Goal: Information Seeking & Learning: Understand process/instructions

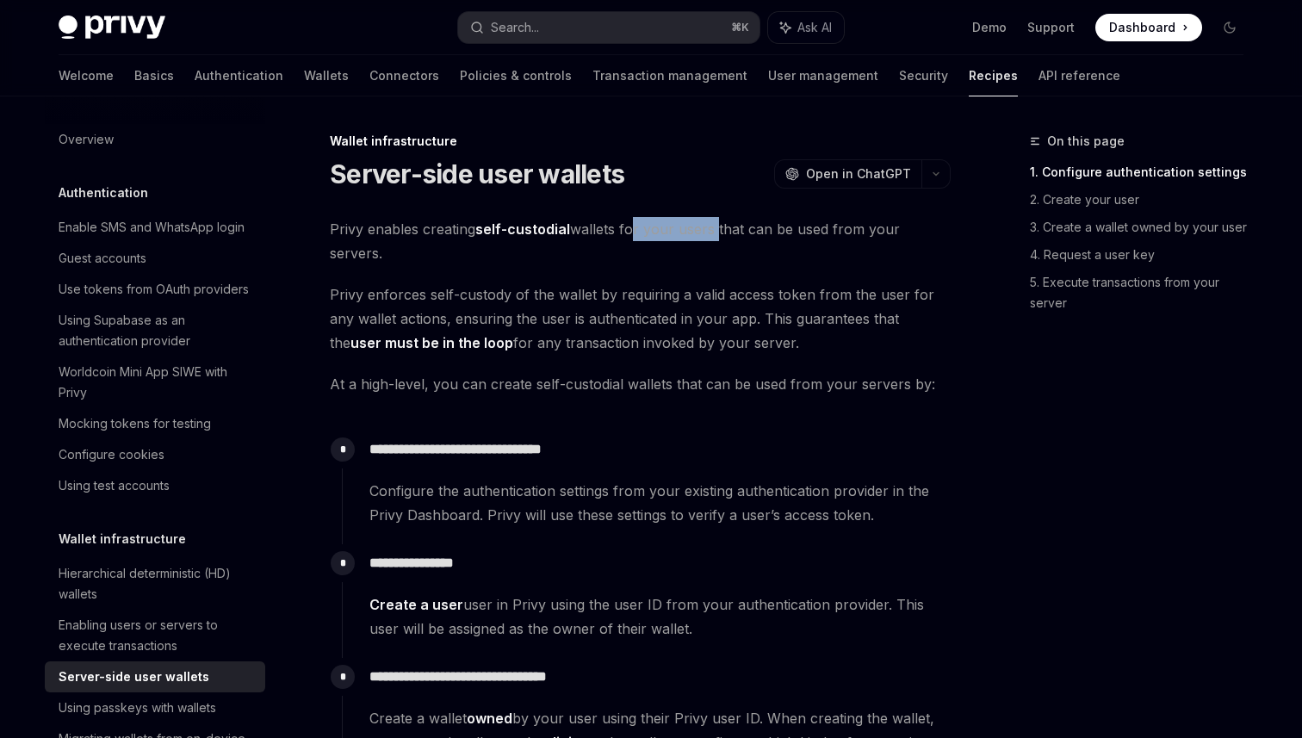
drag, startPoint x: 629, startPoint y: 234, endPoint x: 717, endPoint y: 233, distance: 87.9
click at [717, 233] on span "Privy enables creating self-custodial wallets for your users that can be used f…" at bounding box center [640, 241] width 621 height 48
click at [791, 230] on span "Privy enables creating self-custodial wallets for your users that can be used f…" at bounding box center [640, 241] width 621 height 48
drag, startPoint x: 357, startPoint y: 299, endPoint x: 509, endPoint y: 299, distance: 152.4
click at [506, 299] on span "Privy enforces self-custody of the wallet by requiring a valid access token fro…" at bounding box center [640, 318] width 621 height 72
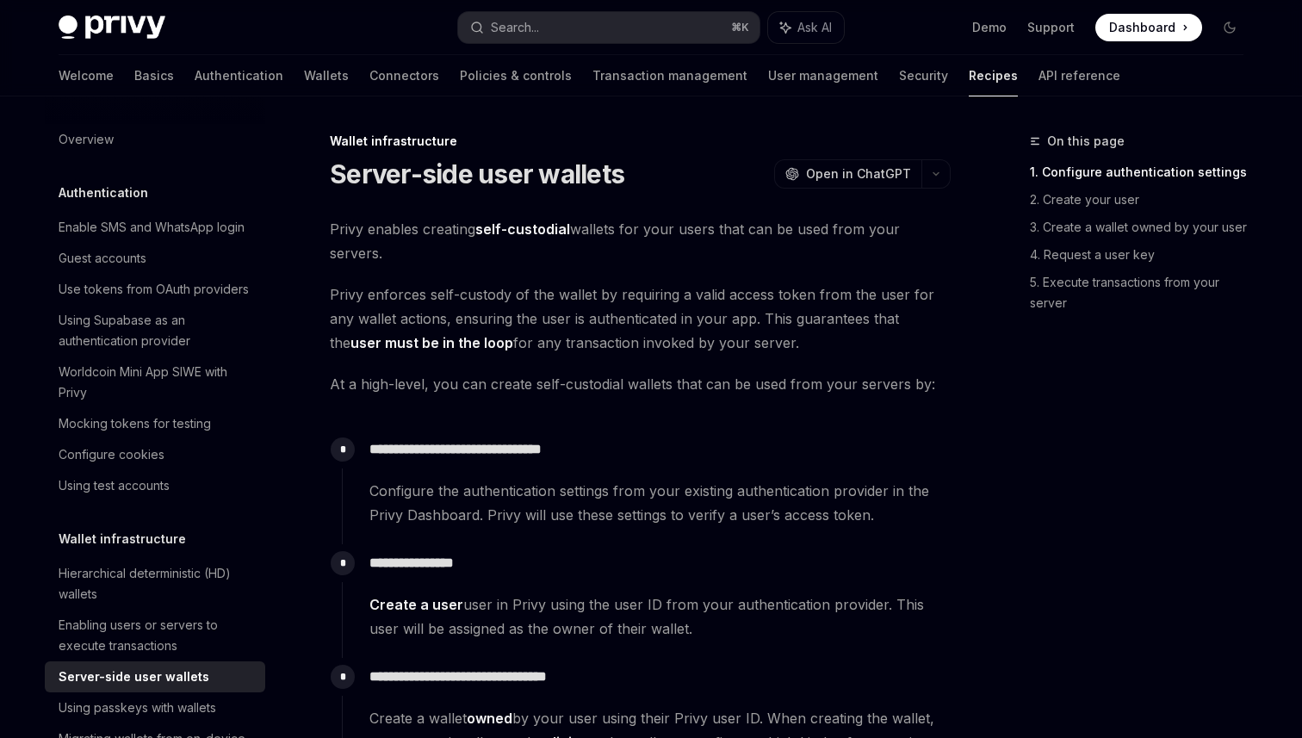
click at [580, 301] on span "Privy enforces self-custody of the wallet by requiring a valid access token fro…" at bounding box center [640, 318] width 621 height 72
drag, startPoint x: 531, startPoint y: 300, endPoint x: 666, endPoint y: 300, distance: 135.2
click at [663, 300] on span "Privy enforces self-custody of the wallet by requiring a valid access token fro…" at bounding box center [640, 318] width 621 height 72
drag, startPoint x: 748, startPoint y: 293, endPoint x: 582, endPoint y: 293, distance: 166.2
click at [582, 293] on span "Privy enforces self-custody of the wallet by requiring a valid access token fro…" at bounding box center [640, 318] width 621 height 72
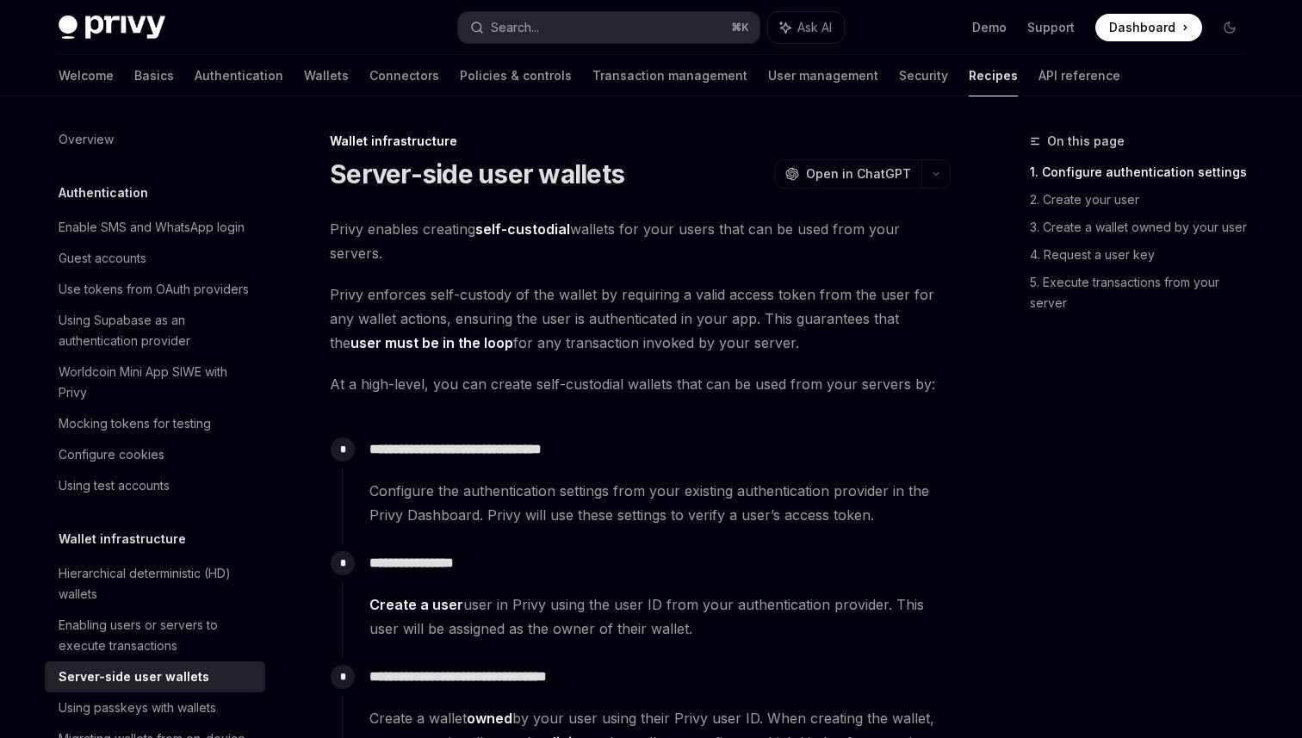
click at [537, 292] on span "Privy enforces self-custody of the wallet by requiring a valid access token fro…" at bounding box center [640, 318] width 621 height 72
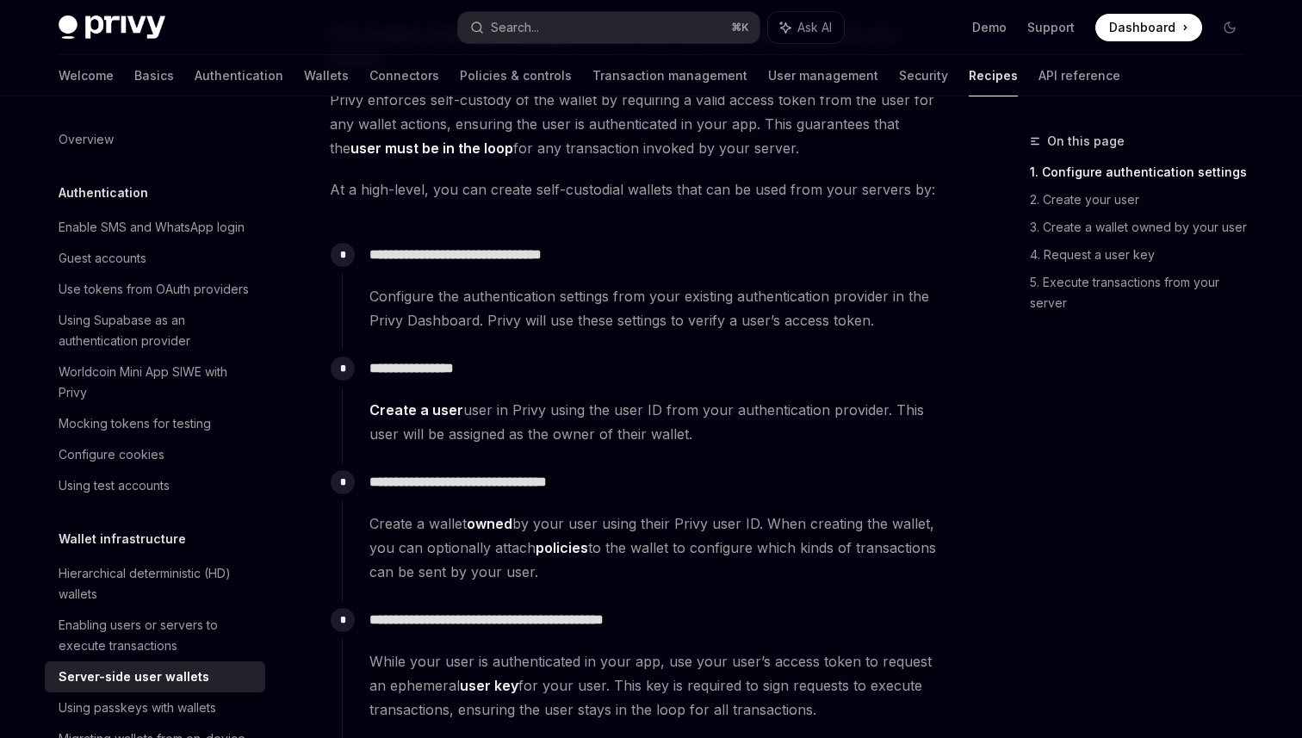
scroll to position [204, 0]
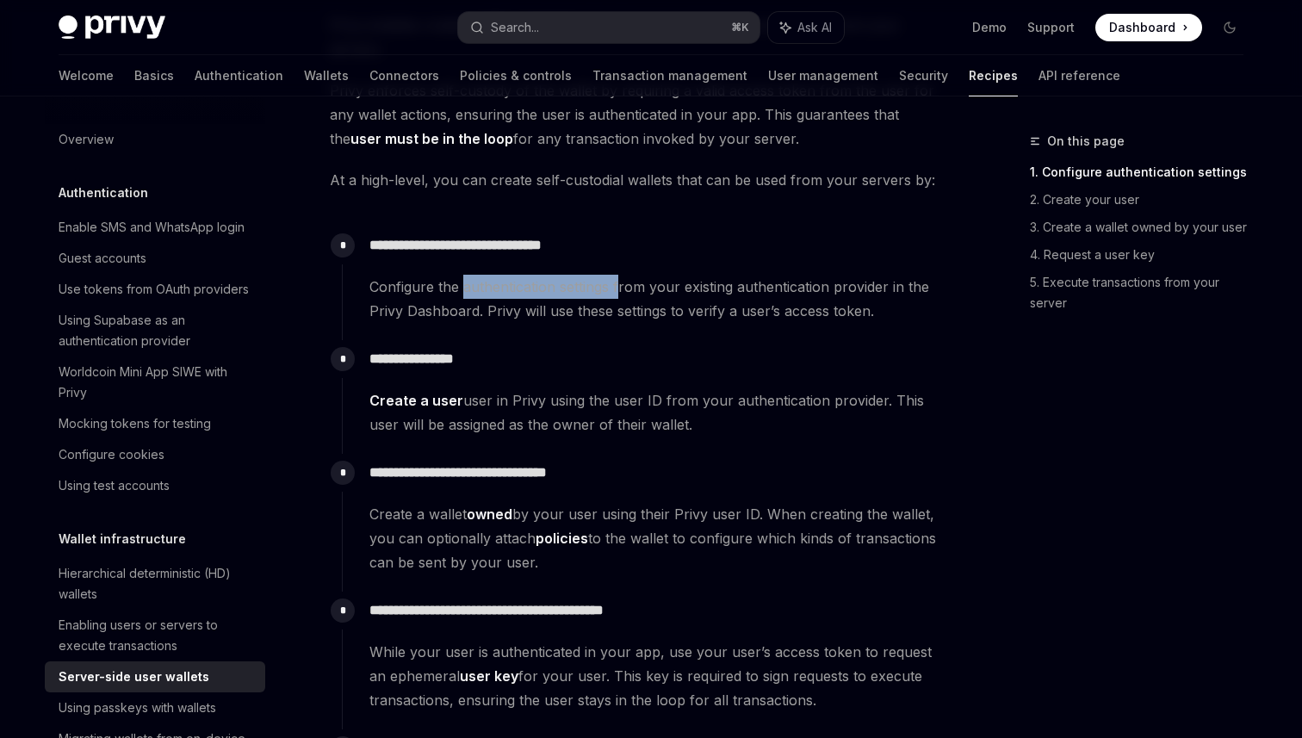
drag, startPoint x: 462, startPoint y: 292, endPoint x: 629, endPoint y: 292, distance: 167.1
click at [627, 292] on span "Configure the authentication settings from your existing authentication provide…" at bounding box center [659, 299] width 580 height 48
click at [722, 307] on span "Configure the authentication settings from your existing authentication provide…" at bounding box center [659, 299] width 580 height 48
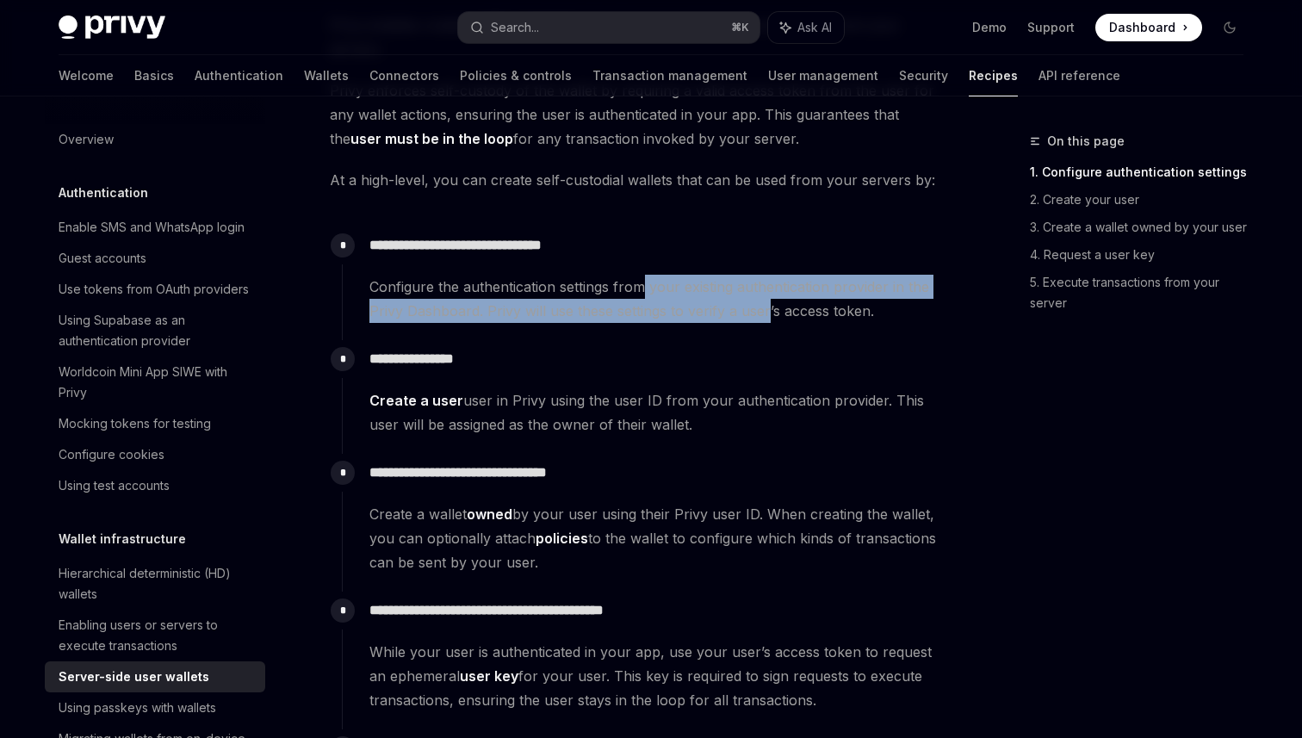
drag, startPoint x: 767, startPoint y: 314, endPoint x: 640, endPoint y: 292, distance: 128.6
click at [640, 292] on span "Configure the authentication settings from your existing authentication provide…" at bounding box center [659, 299] width 580 height 48
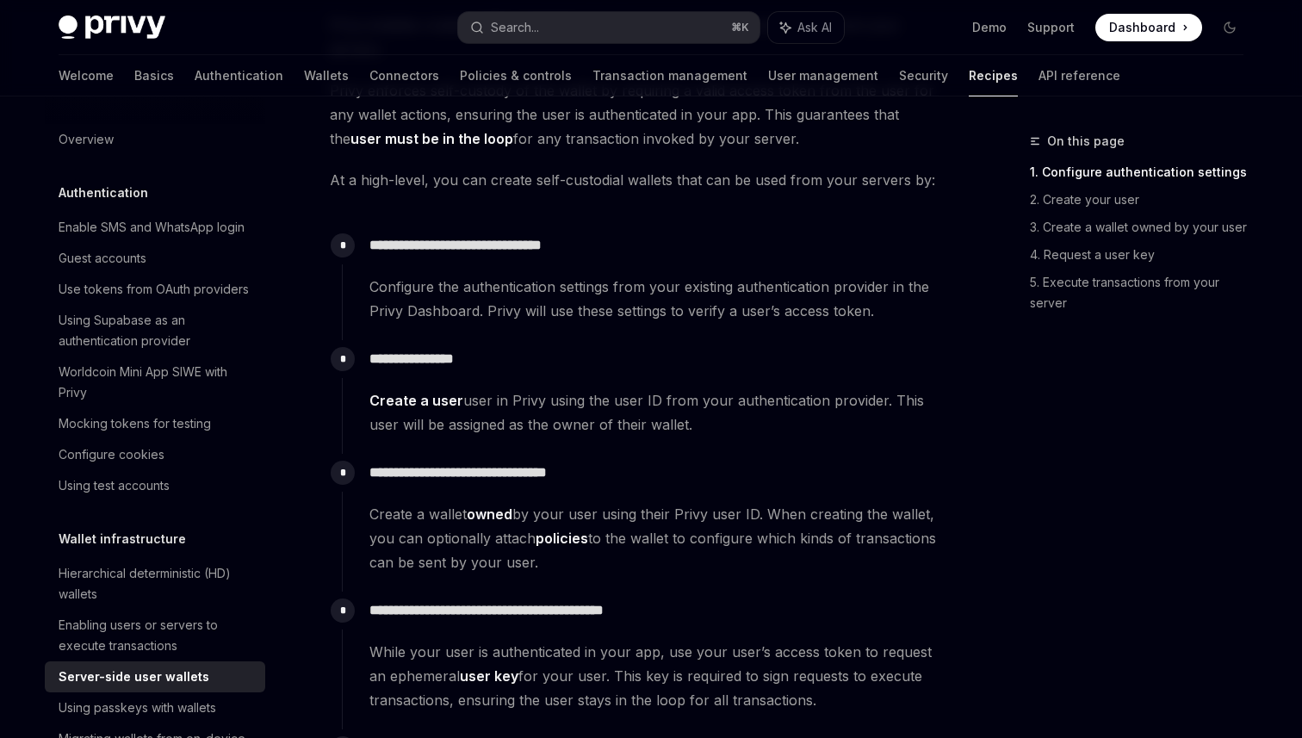
click at [575, 320] on span "Configure the authentication settings from your existing authentication provide…" at bounding box center [659, 299] width 580 height 48
drag, startPoint x: 493, startPoint y: 311, endPoint x: 680, endPoint y: 311, distance: 186.9
click at [680, 311] on span "Configure the authentication settings from your existing authentication provide…" at bounding box center [659, 299] width 580 height 48
click at [791, 311] on span "Configure the authentication settings from your existing authentication provide…" at bounding box center [659, 299] width 580 height 48
drag, startPoint x: 834, startPoint y: 311, endPoint x: 609, endPoint y: 311, distance: 224.8
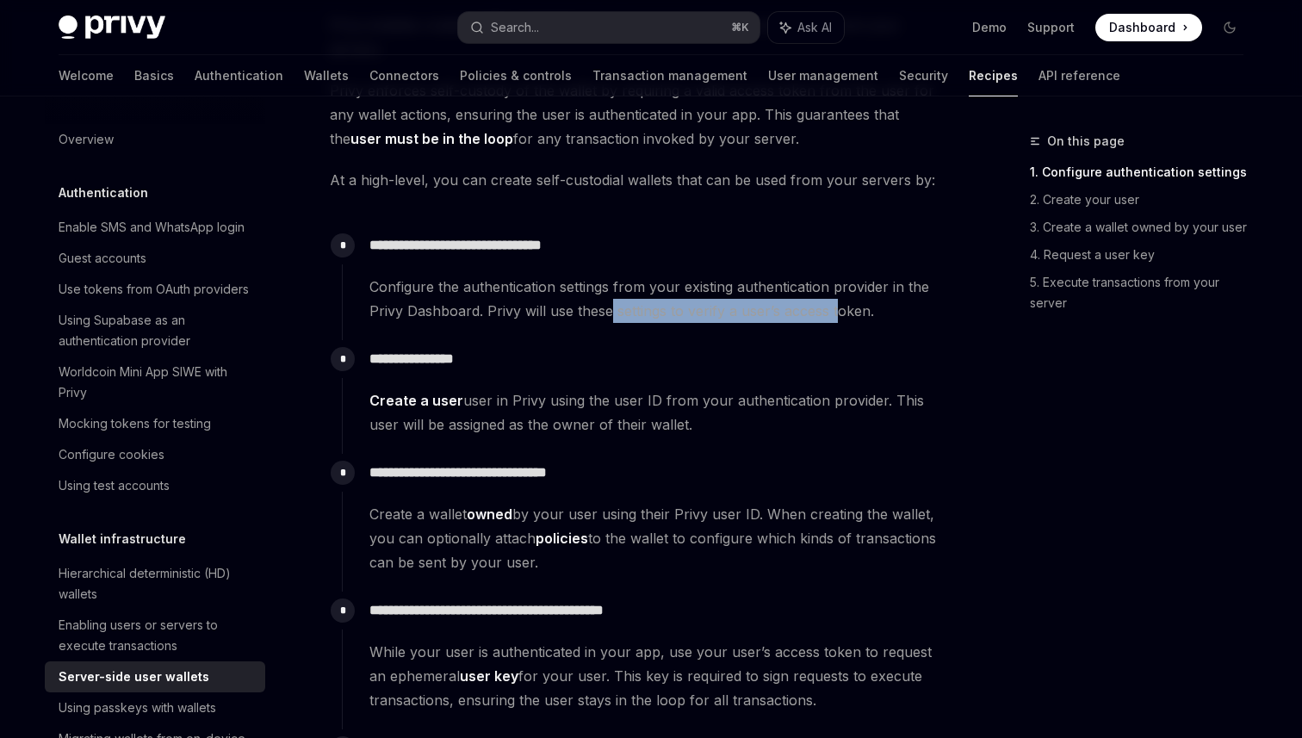
click at [609, 311] on span "Configure the authentication settings from your existing authentication provide…" at bounding box center [659, 299] width 580 height 48
click at [560, 313] on span "Configure the authentication settings from your existing authentication provide…" at bounding box center [659, 299] width 580 height 48
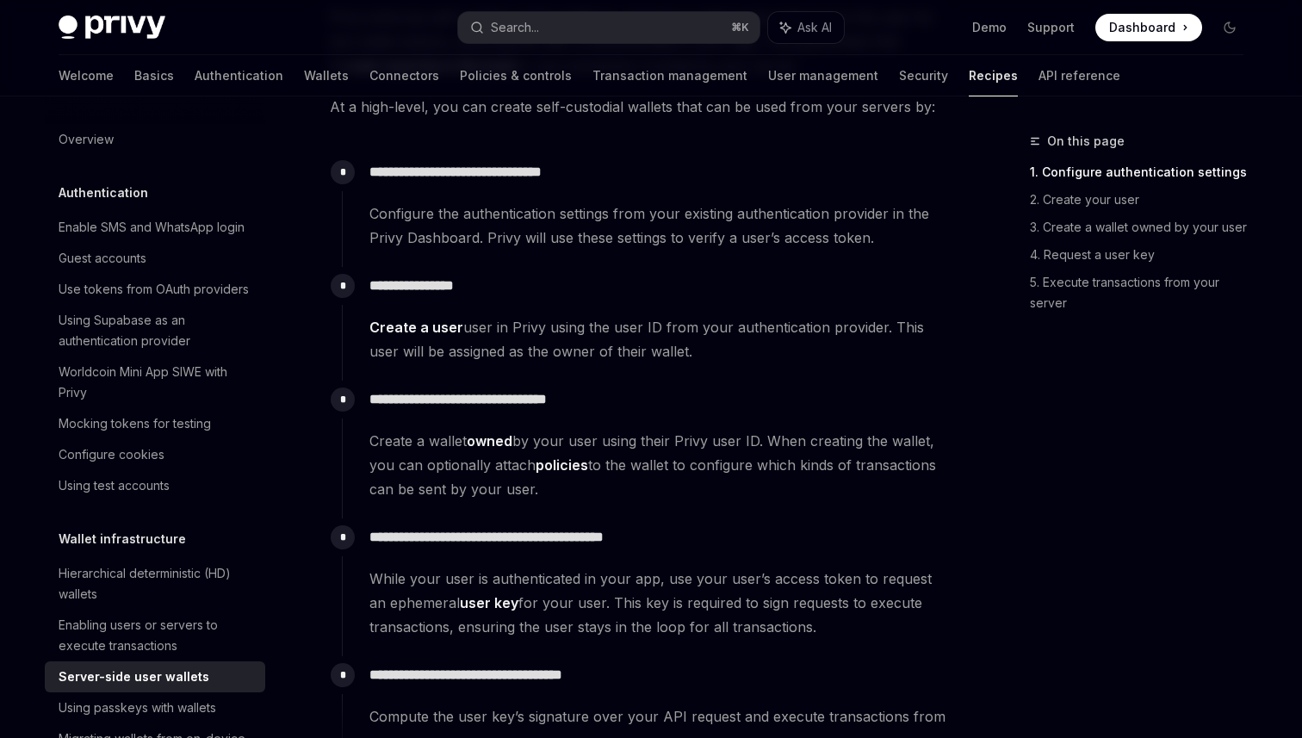
scroll to position [304, 0]
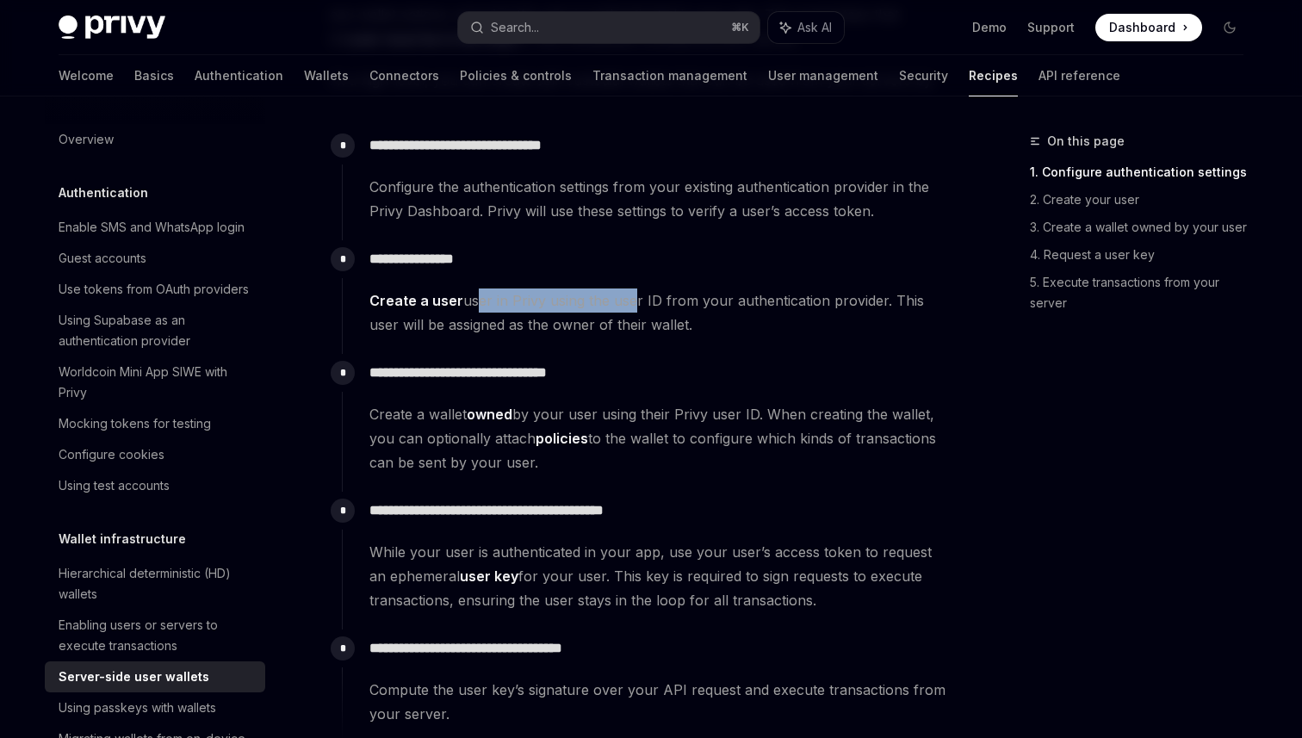
drag, startPoint x: 471, startPoint y: 303, endPoint x: 625, endPoint y: 303, distance: 154.2
click at [625, 303] on span "Create a user user in Privy using the user ID from your authentication provider…" at bounding box center [659, 313] width 580 height 48
drag, startPoint x: 707, startPoint y: 300, endPoint x: 611, endPoint y: 300, distance: 95.6
click at [611, 300] on span "Create a user user in Privy using the user ID from your authentication provider…" at bounding box center [659, 313] width 580 height 48
drag, startPoint x: 454, startPoint y: 328, endPoint x: 574, endPoint y: 328, distance: 119.7
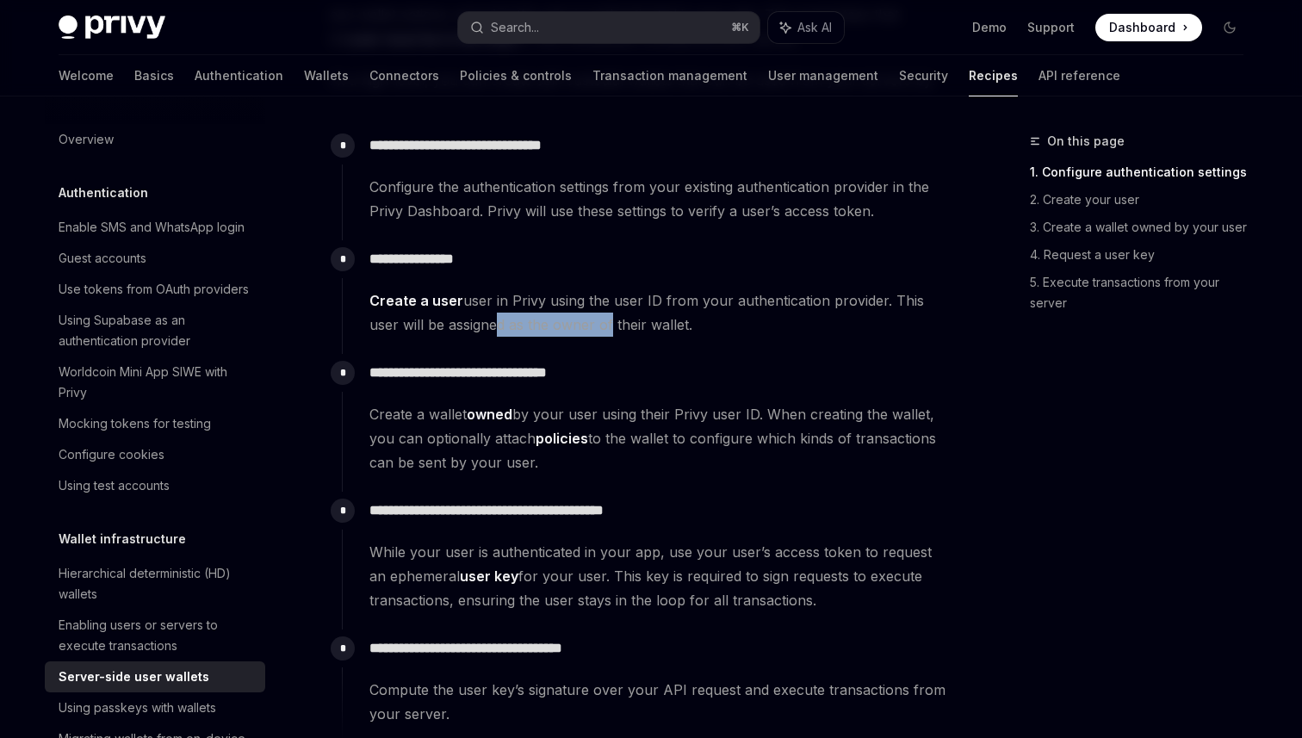
click at [574, 328] on span "Create a user user in Privy using the user ID from your authentication provider…" at bounding box center [659, 313] width 580 height 48
click at [612, 327] on span "Create a user user in Privy using the user ID from your authentication provider…" at bounding box center [659, 313] width 580 height 48
drag, startPoint x: 636, startPoint y: 327, endPoint x: 484, endPoint y: 327, distance: 152.4
click at [484, 327] on span "Create a user user in Privy using the user ID from your authentication provider…" at bounding box center [659, 313] width 580 height 48
click at [444, 326] on span "Create a user user in Privy using the user ID from your authentication provider…" at bounding box center [659, 313] width 580 height 48
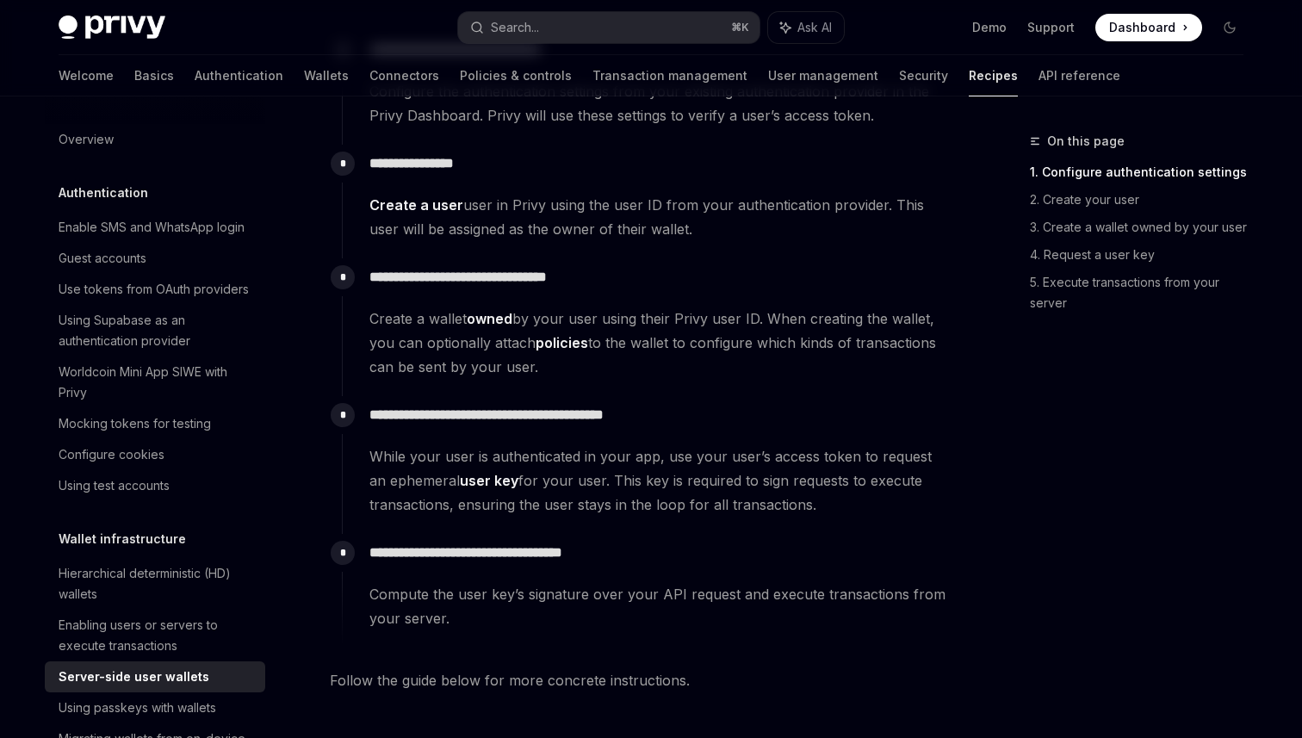
scroll to position [413, 0]
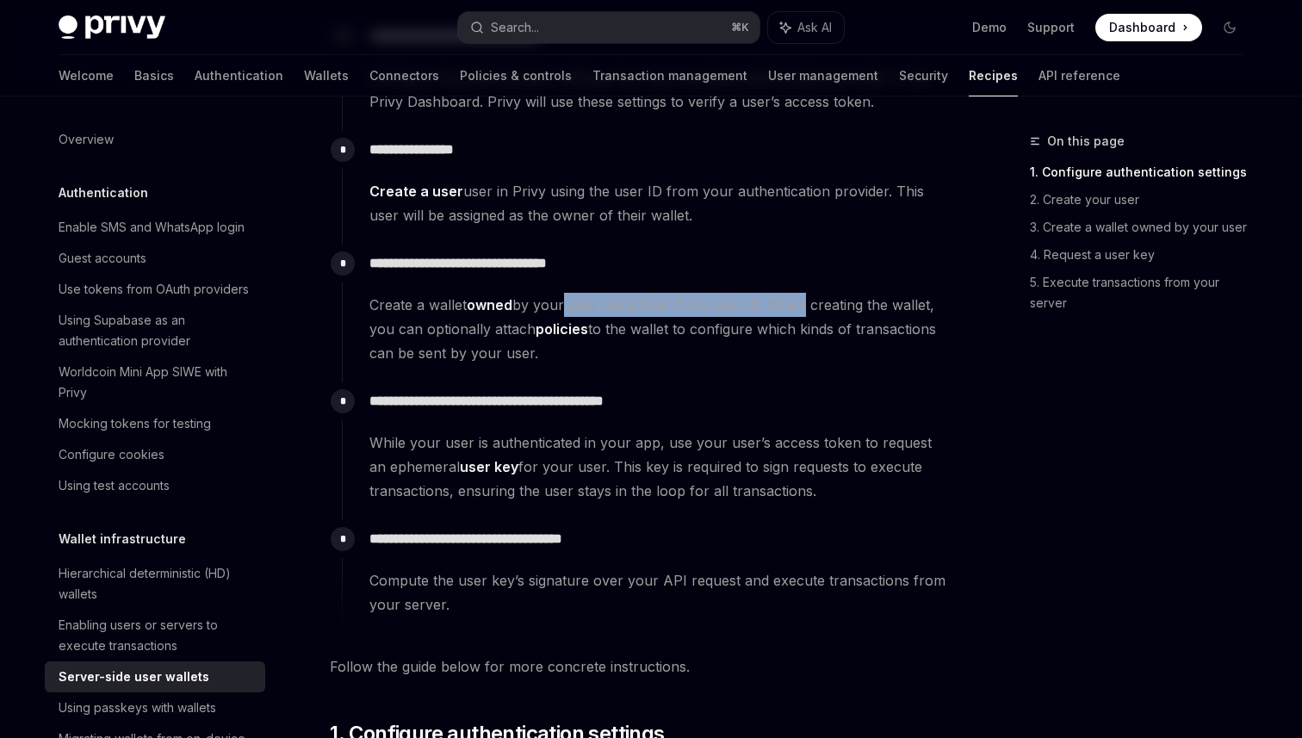
drag, startPoint x: 559, startPoint y: 307, endPoint x: 796, endPoint y: 306, distance: 236.8
click at [795, 306] on span "Create a wallet owned by your user using their Privy user ID. When creating the…" at bounding box center [659, 329] width 580 height 72
click at [845, 305] on span "Create a wallet owned by your user using their Privy user ID. When creating the…" at bounding box center [659, 329] width 580 height 72
drag, startPoint x: 398, startPoint y: 339, endPoint x: 450, endPoint y: 338, distance: 52.5
click at [450, 338] on span "Create a wallet owned by your user using their Privy user ID. When creating the…" at bounding box center [659, 329] width 580 height 72
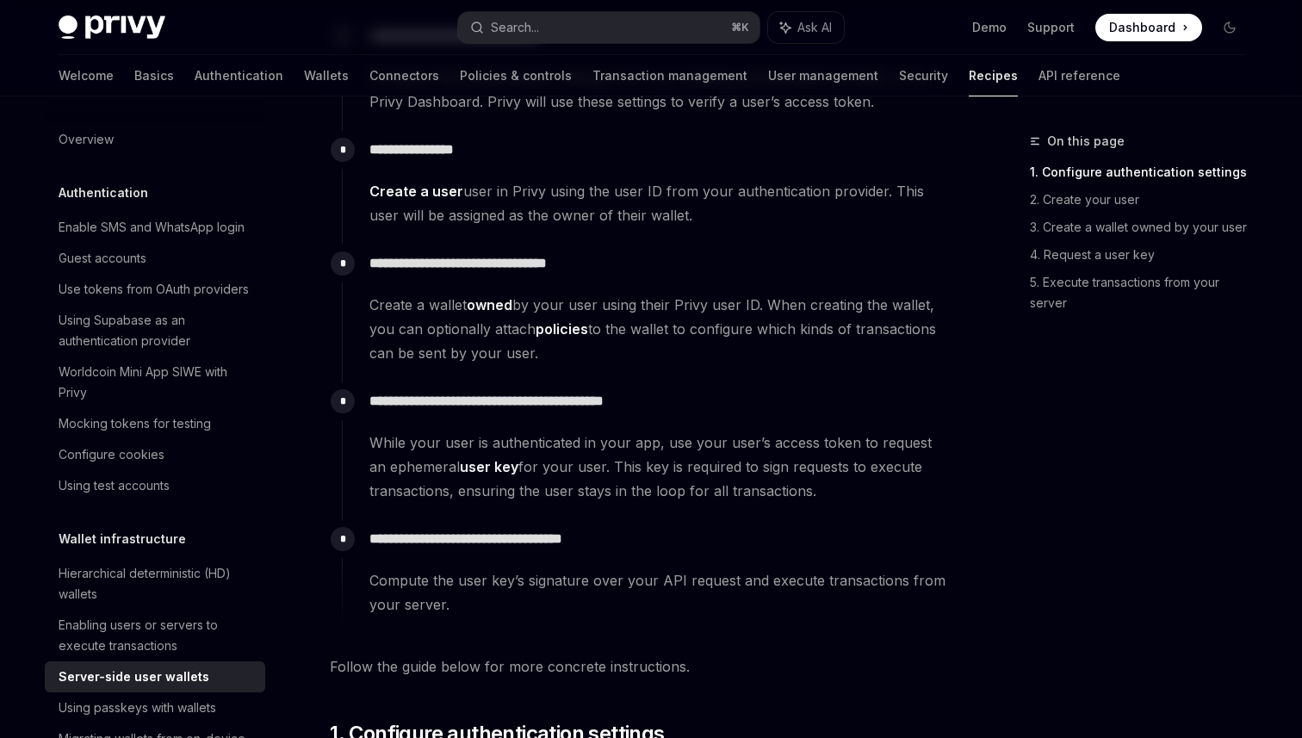
click at [478, 351] on span "Create a wallet owned by your user using their Privy user ID. When creating the…" at bounding box center [659, 329] width 580 height 72
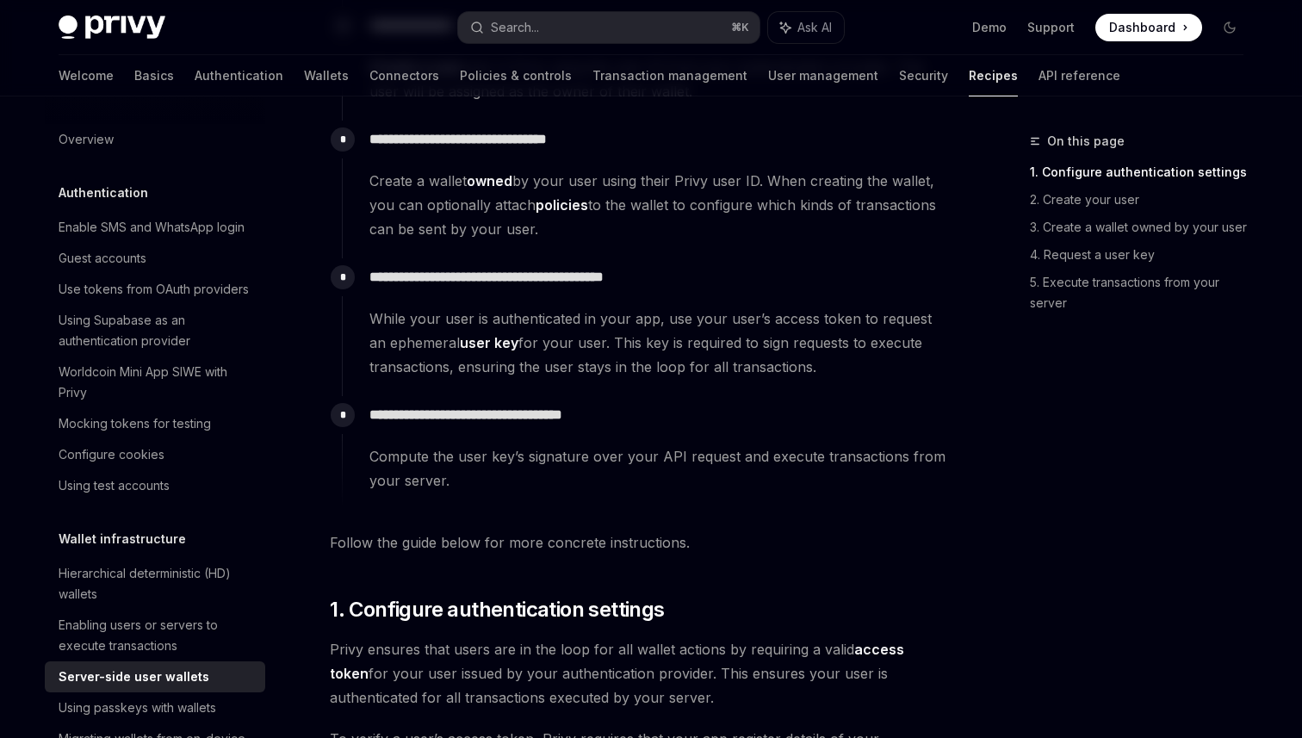
scroll to position [555, 0]
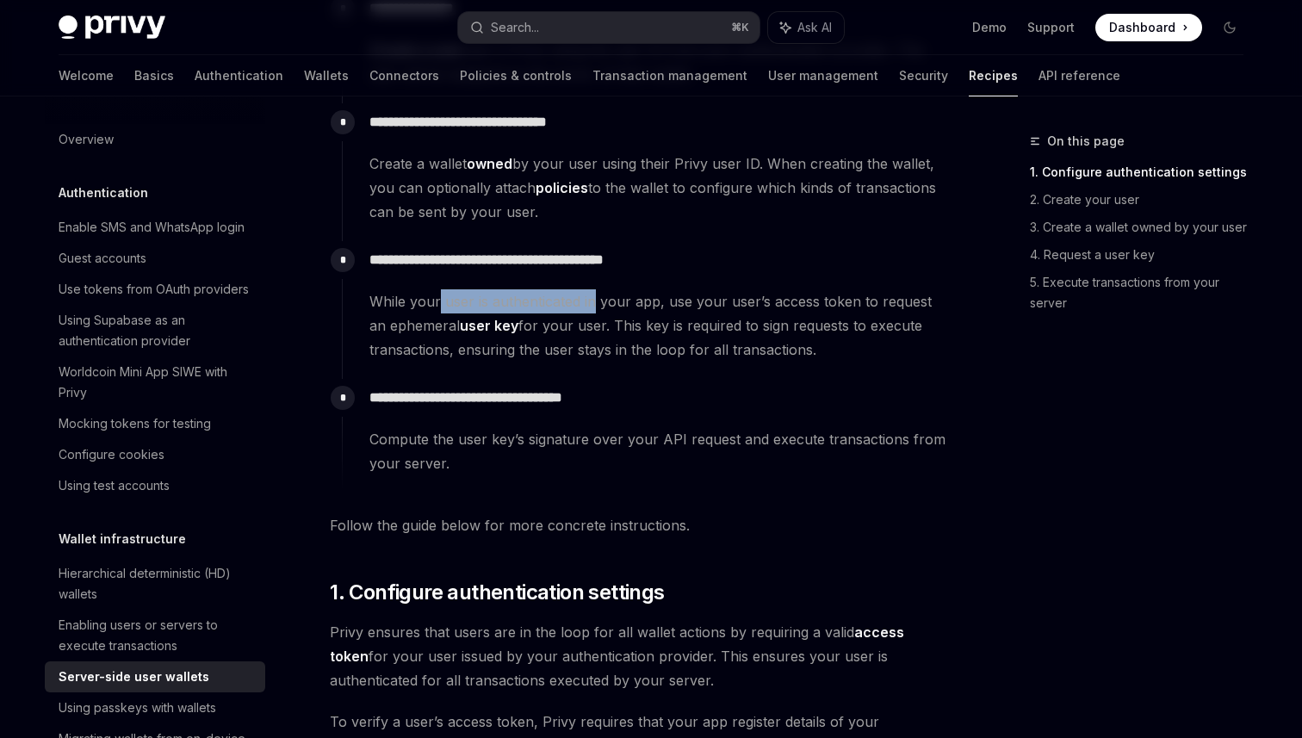
drag, startPoint x: 438, startPoint y: 302, endPoint x: 593, endPoint y: 302, distance: 154.2
click at [593, 302] on span "While your user is authenticated in your app, use your user’s access token to r…" at bounding box center [659, 325] width 580 height 72
drag, startPoint x: 664, startPoint y: 309, endPoint x: 735, endPoint y: 307, distance: 71.5
click at [735, 307] on span "While your user is authenticated in your app, use your user’s access token to r…" at bounding box center [659, 325] width 580 height 72
click at [792, 301] on span "While your user is authenticated in your app, use your user’s access token to r…" at bounding box center [659, 325] width 580 height 72
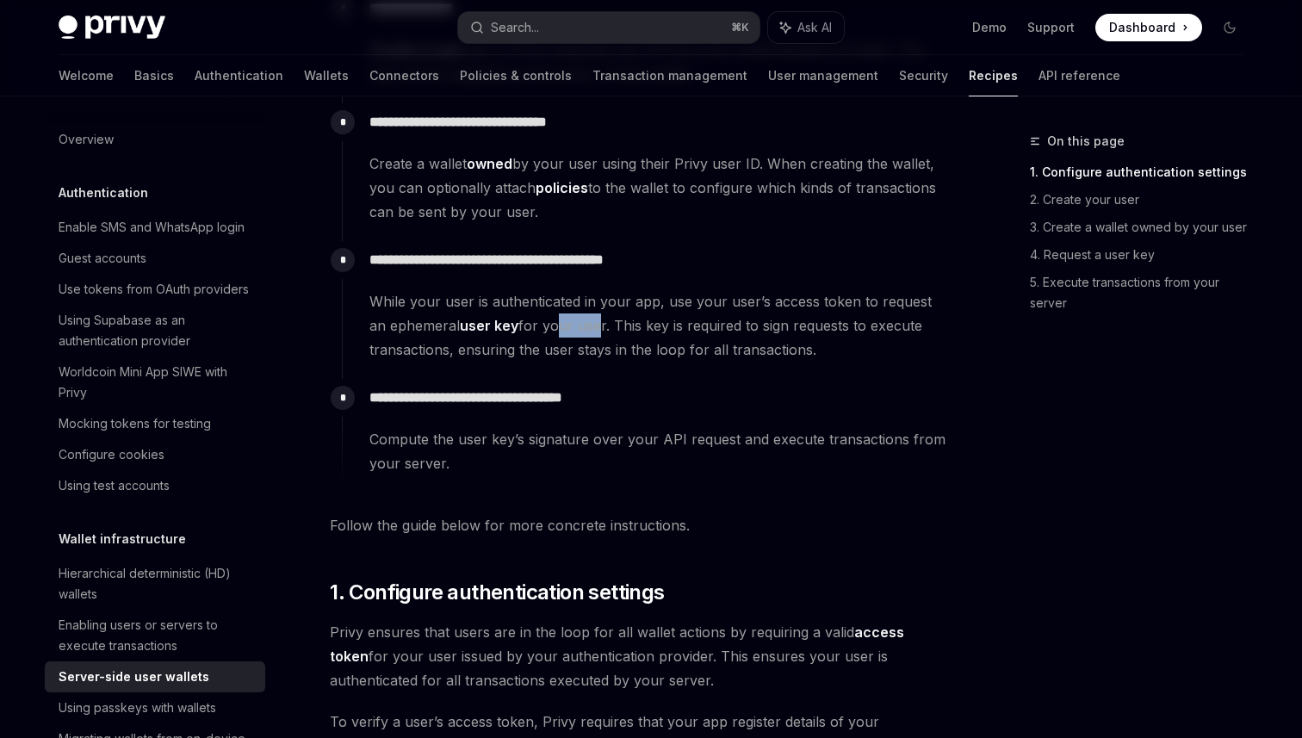
drag, startPoint x: 536, startPoint y: 325, endPoint x: 577, endPoint y: 325, distance: 41.3
click at [577, 325] on span "While your user is authenticated in your app, use your user’s access token to r…" at bounding box center [659, 325] width 580 height 72
drag, startPoint x: 615, startPoint y: 323, endPoint x: 779, endPoint y: 323, distance: 163.6
click at [778, 323] on span "While your user is authenticated in your app, use your user’s access token to r…" at bounding box center [659, 325] width 580 height 72
drag, startPoint x: 821, startPoint y: 326, endPoint x: 691, endPoint y: 326, distance: 130.0
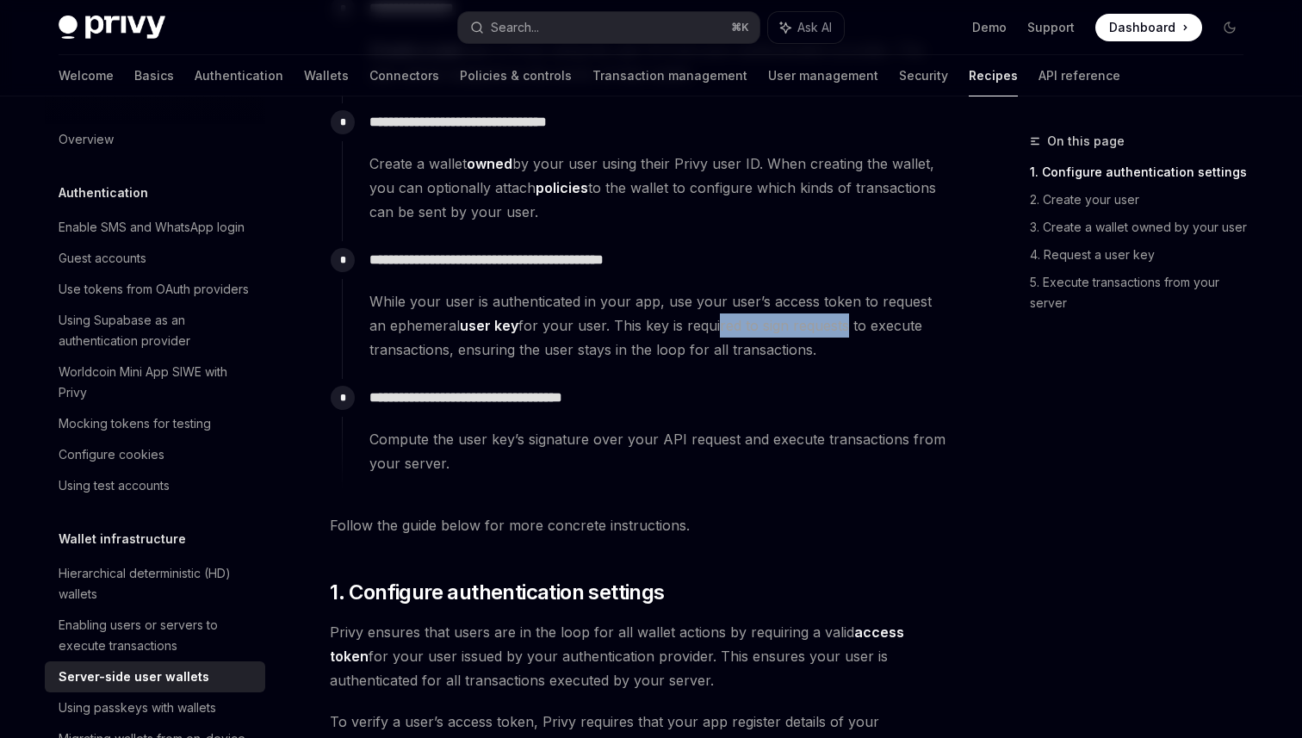
click at [691, 326] on span "While your user is authenticated in your app, use your user’s access token to r…" at bounding box center [659, 325] width 580 height 72
drag, startPoint x: 593, startPoint y: 323, endPoint x: 786, endPoint y: 329, distance: 193.9
click at [785, 329] on span "While your user is authenticated in your app, use your user’s access token to r…" at bounding box center [659, 325] width 580 height 72
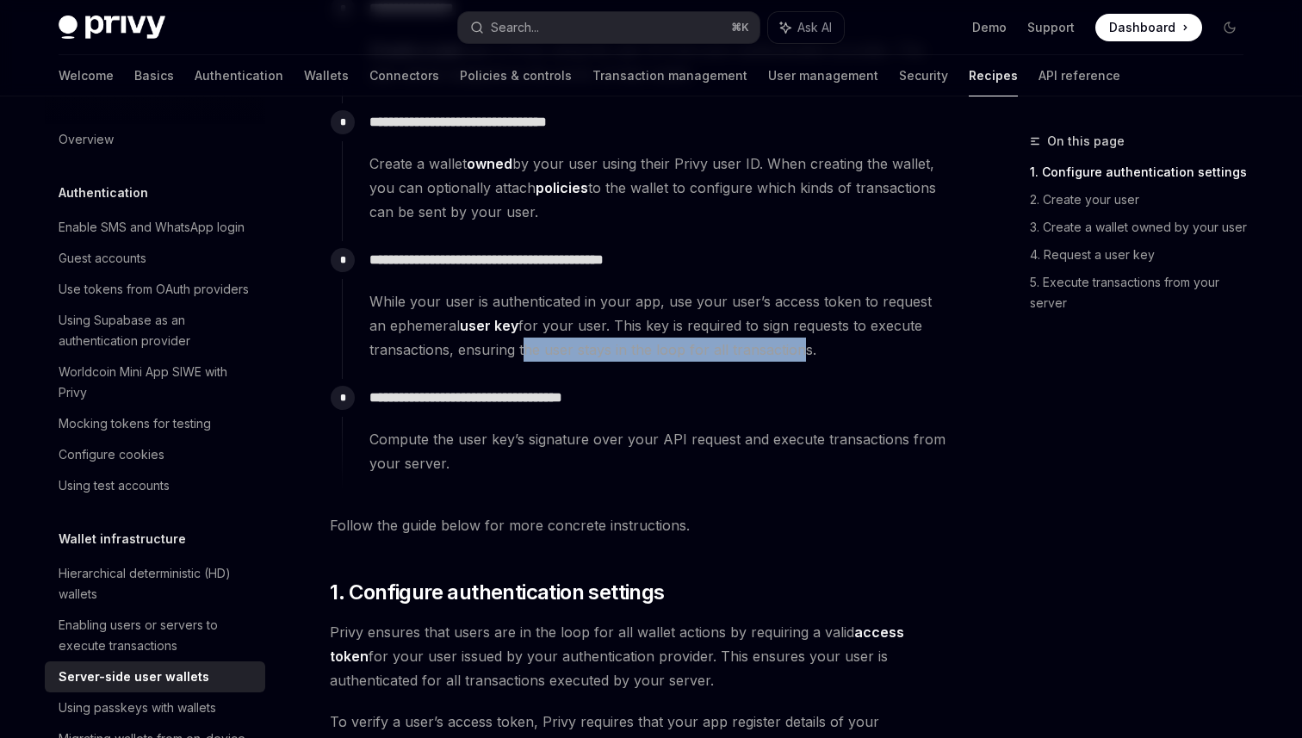
drag, startPoint x: 787, startPoint y: 346, endPoint x: 519, endPoint y: 345, distance: 267.8
click at [519, 345] on span "While your user is authenticated in your app, use your user’s access token to r…" at bounding box center [659, 325] width 580 height 72
drag, startPoint x: 428, startPoint y: 355, endPoint x: 690, endPoint y: 355, distance: 261.8
click at [688, 355] on span "While your user is authenticated in your app, use your user’s access token to r…" at bounding box center [659, 325] width 580 height 72
click at [723, 348] on span "While your user is authenticated in your app, use your user’s access token to r…" at bounding box center [659, 325] width 580 height 72
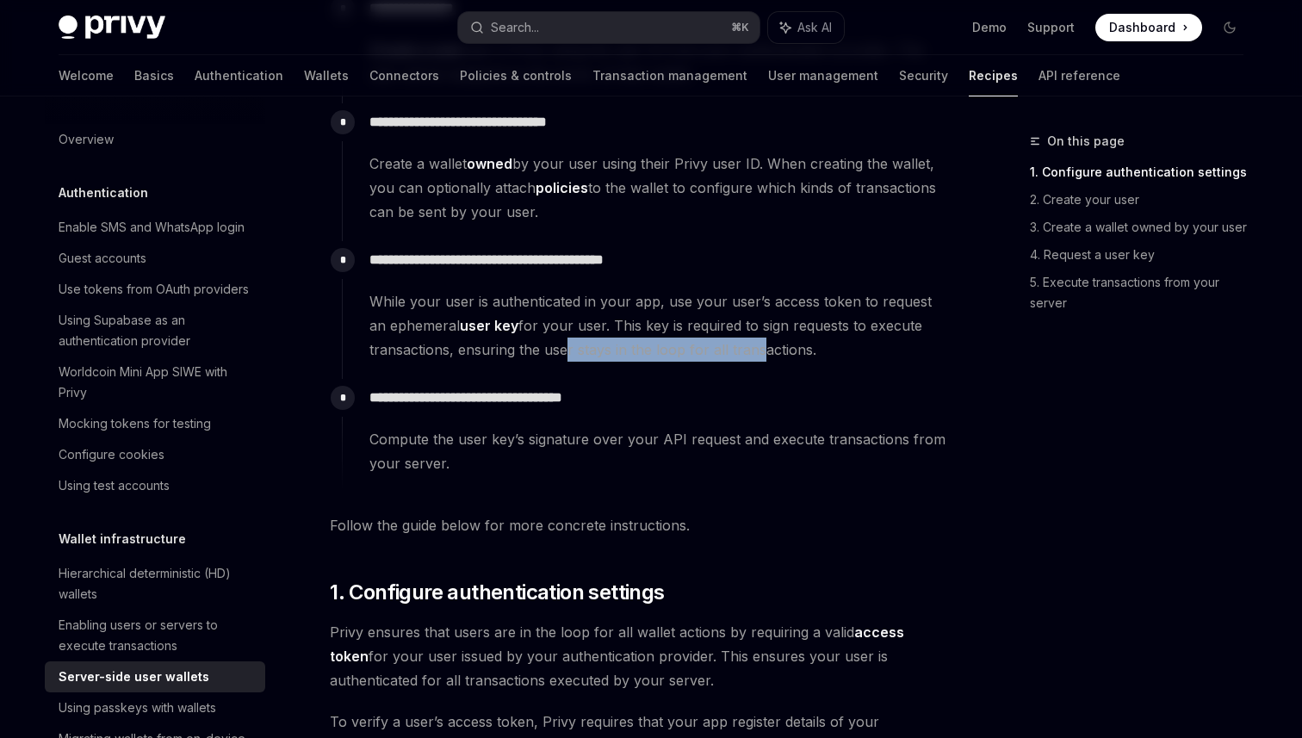
drag, startPoint x: 751, startPoint y: 348, endPoint x: 554, endPoint y: 348, distance: 197.2
click at [555, 348] on span "While your user is authenticated in your app, use your user’s access token to r…" at bounding box center [659, 325] width 580 height 72
click at [512, 354] on span "While your user is authenticated in your app, use your user’s access token to r…" at bounding box center [659, 325] width 580 height 72
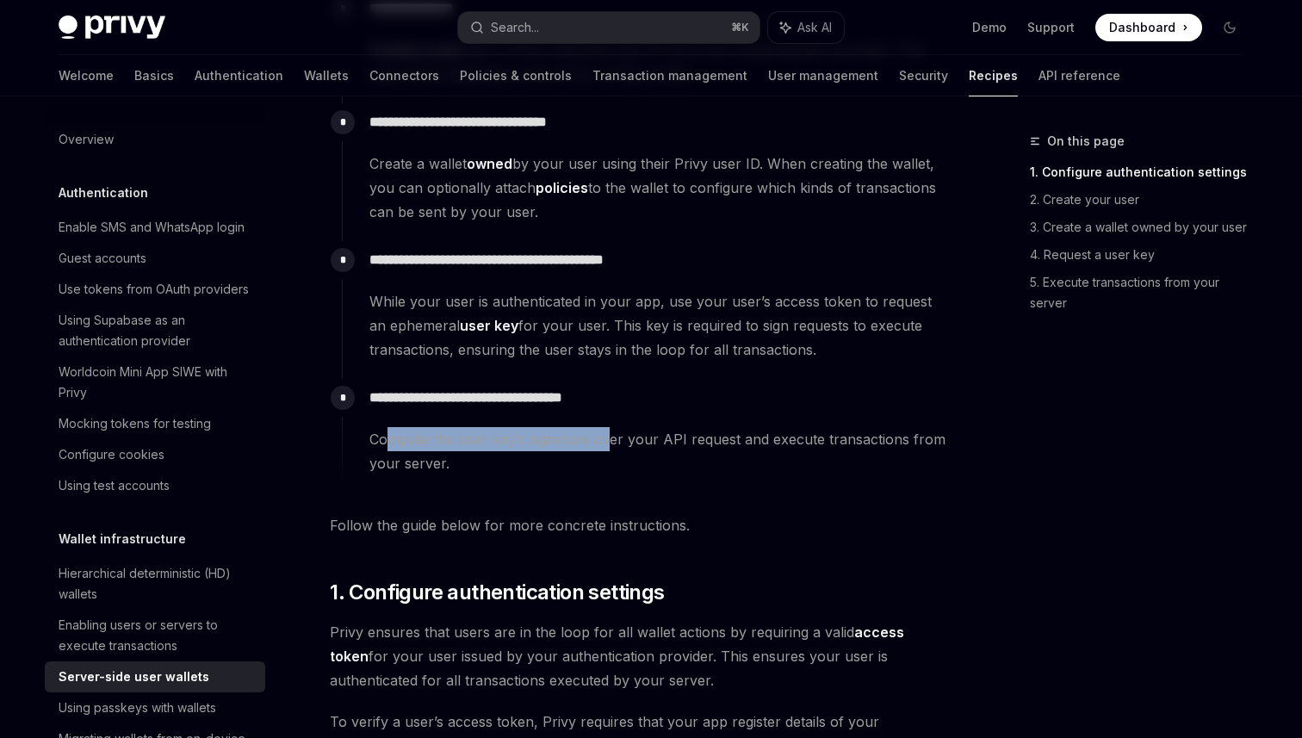
drag, startPoint x: 384, startPoint y: 446, endPoint x: 603, endPoint y: 445, distance: 218.8
click at [603, 445] on span "Compute the user key’s signature over your API request and execute transactions…" at bounding box center [659, 451] width 580 height 48
click at [655, 444] on span "Compute the user key’s signature over your API request and execute transactions…" at bounding box center [659, 451] width 580 height 48
drag, startPoint x: 703, startPoint y: 444, endPoint x: 525, endPoint y: 444, distance: 177.4
click at [525, 444] on span "Compute the user key’s signature over your API request and execute transactions…" at bounding box center [659, 451] width 580 height 48
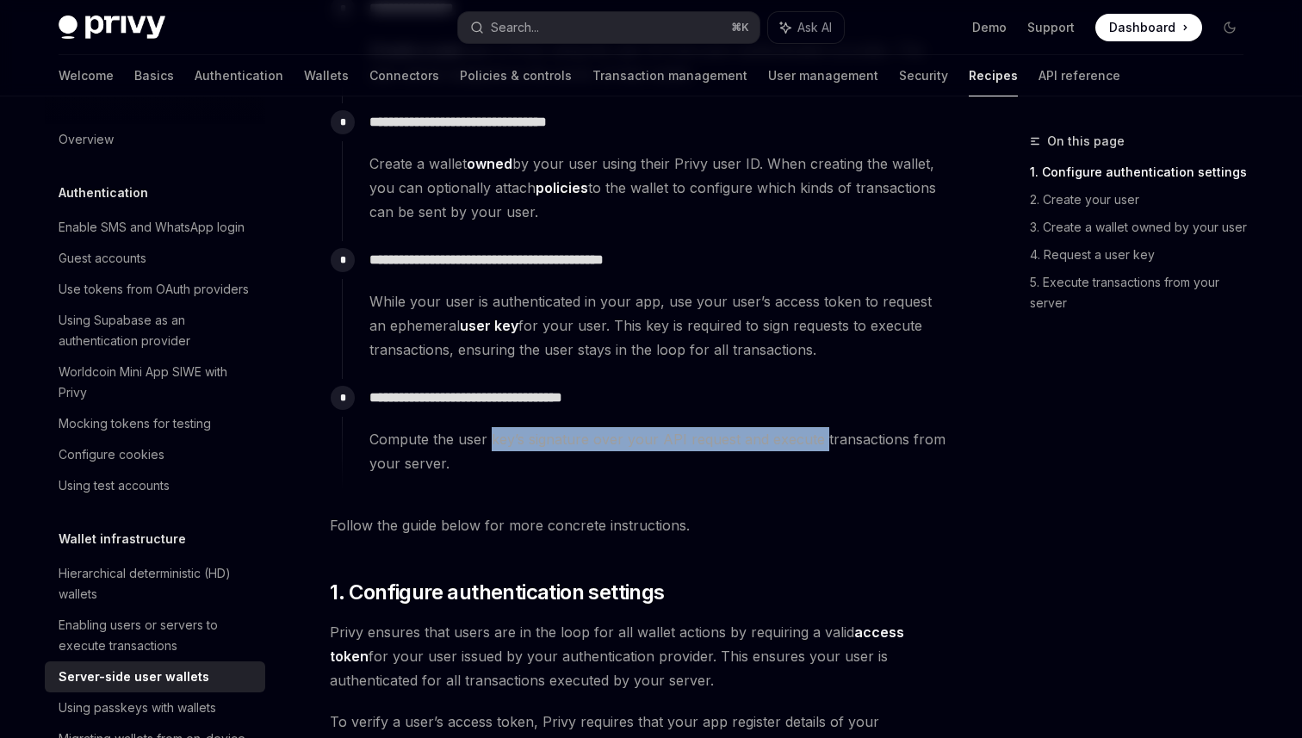
drag, startPoint x: 491, startPoint y: 438, endPoint x: 817, endPoint y: 435, distance: 326.4
click at [817, 435] on span "Compute the user key’s signature over your API request and execute transactions…" at bounding box center [659, 451] width 580 height 48
click at [879, 437] on span "Compute the user key’s signature over your API request and execute transactions…" at bounding box center [659, 451] width 580 height 48
drag, startPoint x: 912, startPoint y: 437, endPoint x: 632, endPoint y: 437, distance: 279.9
click at [632, 437] on span "Compute the user key’s signature over your API request and execute transactions…" at bounding box center [659, 451] width 580 height 48
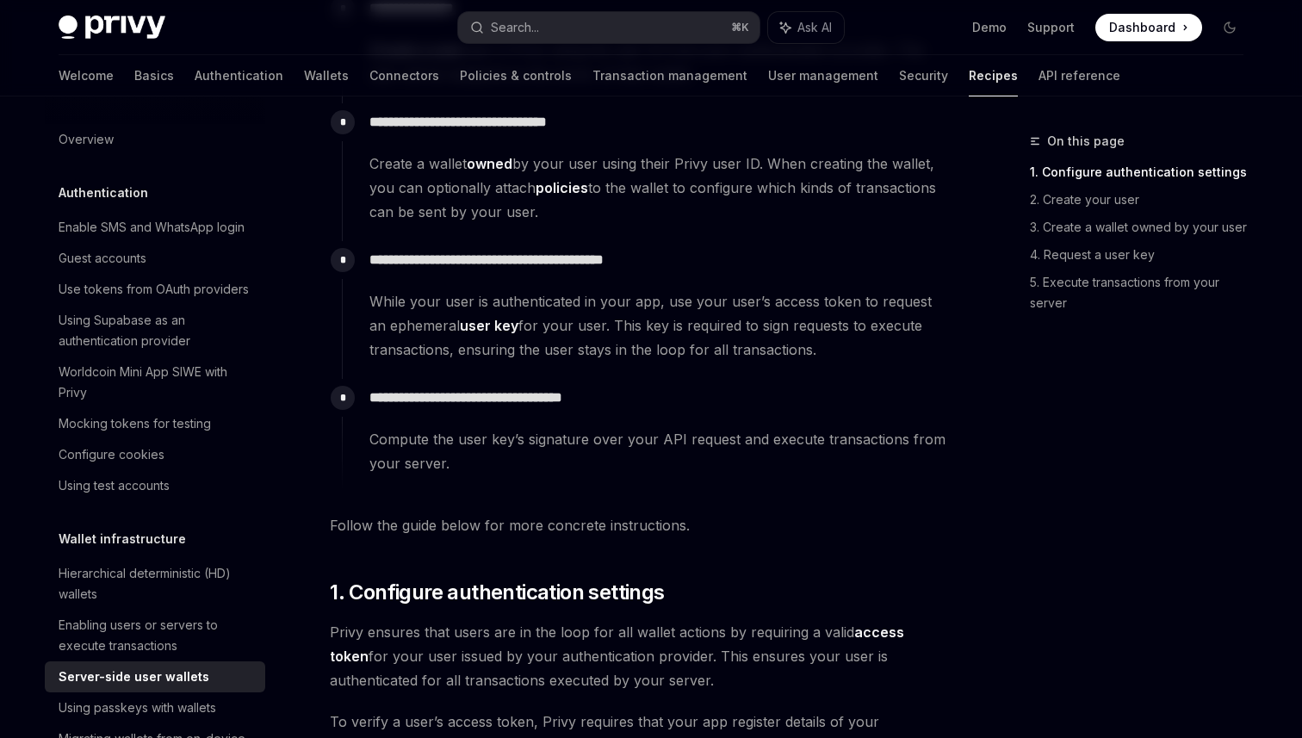
click at [429, 445] on span "Compute the user key’s signature over your API request and execute transactions…" at bounding box center [659, 451] width 580 height 48
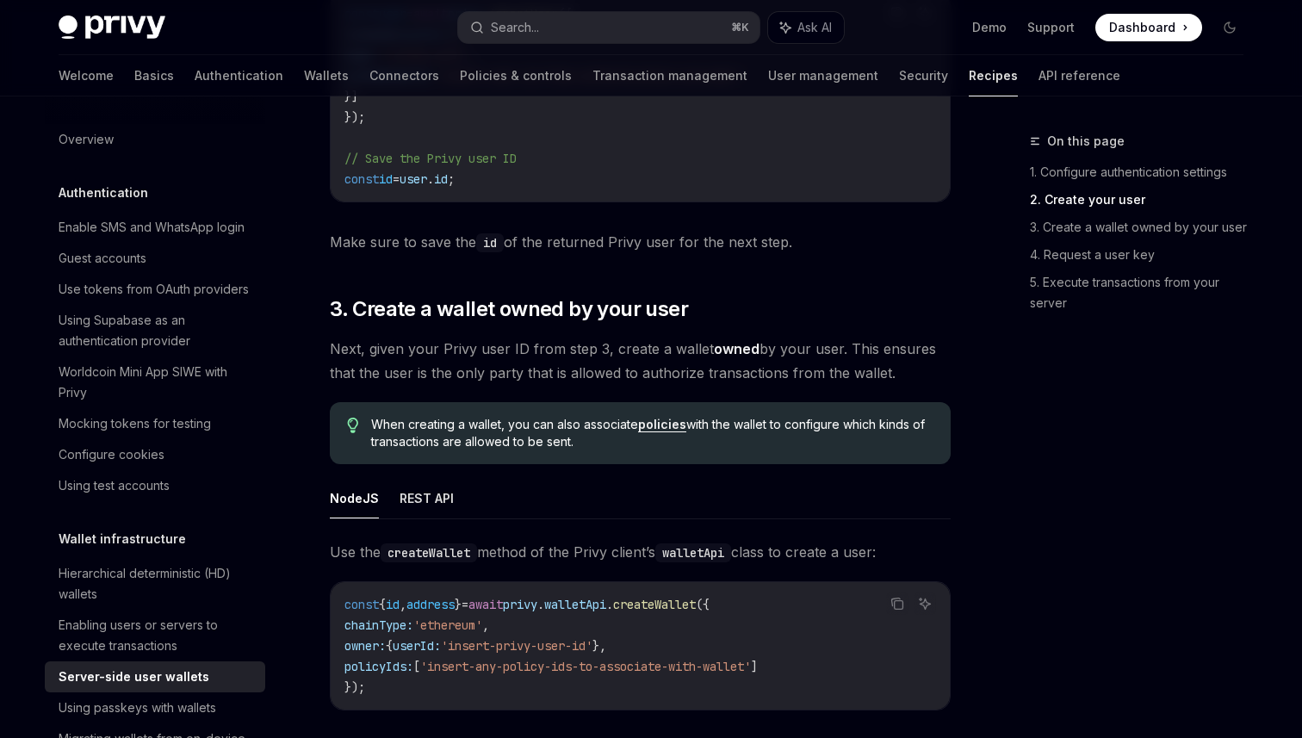
scroll to position [1885, 0]
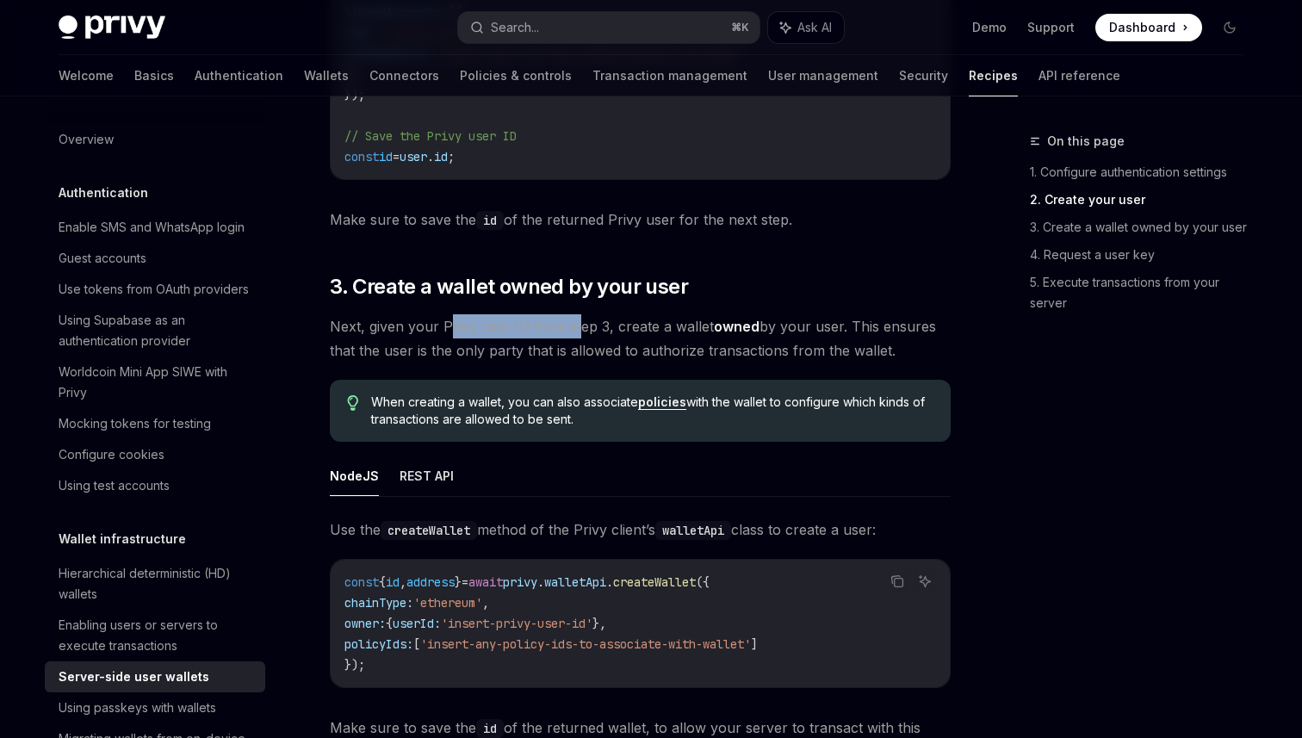
drag, startPoint x: 450, startPoint y: 324, endPoint x: 574, endPoint y: 325, distance: 124.0
click at [574, 325] on span "Next, given your Privy user ID from step 3, create a wallet owned by your user.…" at bounding box center [640, 338] width 621 height 48
drag, startPoint x: 608, startPoint y: 328, endPoint x: 642, endPoint y: 328, distance: 33.6
click at [642, 328] on span "Next, given your Privy user ID from step 3, create a wallet owned by your user.…" at bounding box center [640, 338] width 621 height 48
drag, startPoint x: 810, startPoint y: 327, endPoint x: 836, endPoint y: 327, distance: 26.7
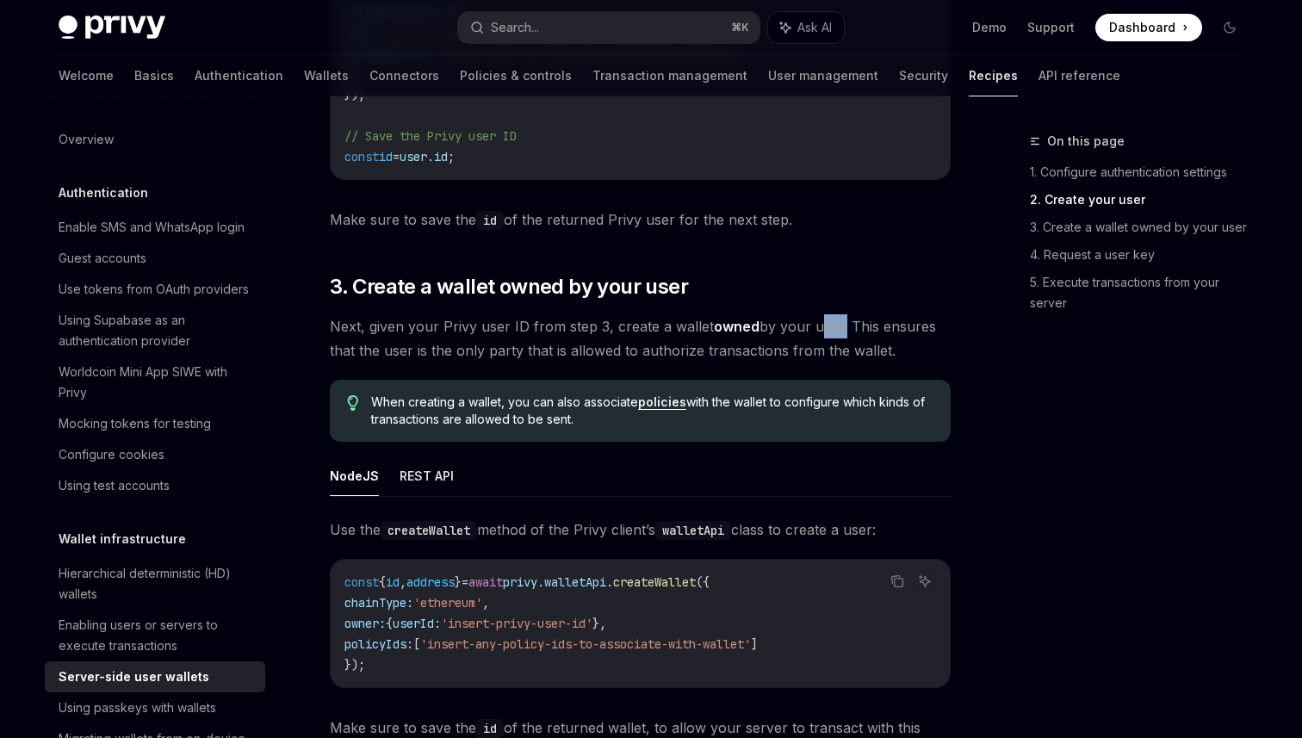
click at [836, 327] on span "Next, given your Privy user ID from step 3, create a wallet owned by your user.…" at bounding box center [640, 338] width 621 height 48
drag, startPoint x: 373, startPoint y: 357, endPoint x: 523, endPoint y: 357, distance: 149.9
click at [523, 357] on span "Next, given your Privy user ID from step 3, create a wallet owned by your user.…" at bounding box center [640, 338] width 621 height 48
click at [574, 357] on span "Next, given your Privy user ID from step 3, create a wallet owned by your user.…" at bounding box center [640, 338] width 621 height 48
drag, startPoint x: 620, startPoint y: 357, endPoint x: 497, endPoint y: 357, distance: 123.2
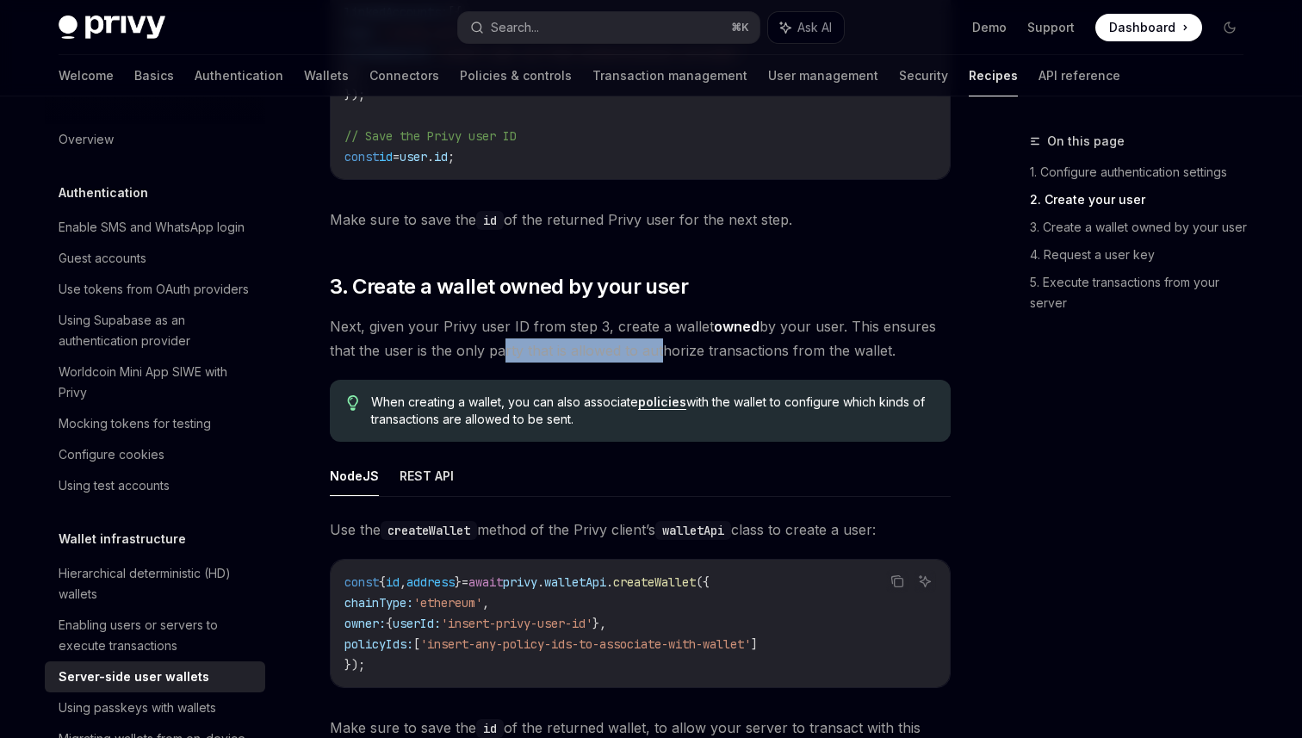
click at [497, 357] on span "Next, given your Privy user ID from step 3, create a wallet owned by your user.…" at bounding box center [640, 338] width 621 height 48
drag, startPoint x: 450, startPoint y: 351, endPoint x: 664, endPoint y: 363, distance: 214.8
click at [664, 363] on div "**********" at bounding box center [640, 109] width 621 height 3555
click at [753, 354] on span "Next, given your Privy user ID from step 3, create a wallet owned by your user.…" at bounding box center [640, 338] width 621 height 48
drag, startPoint x: 812, startPoint y: 354, endPoint x: 628, endPoint y: 353, distance: 184.3
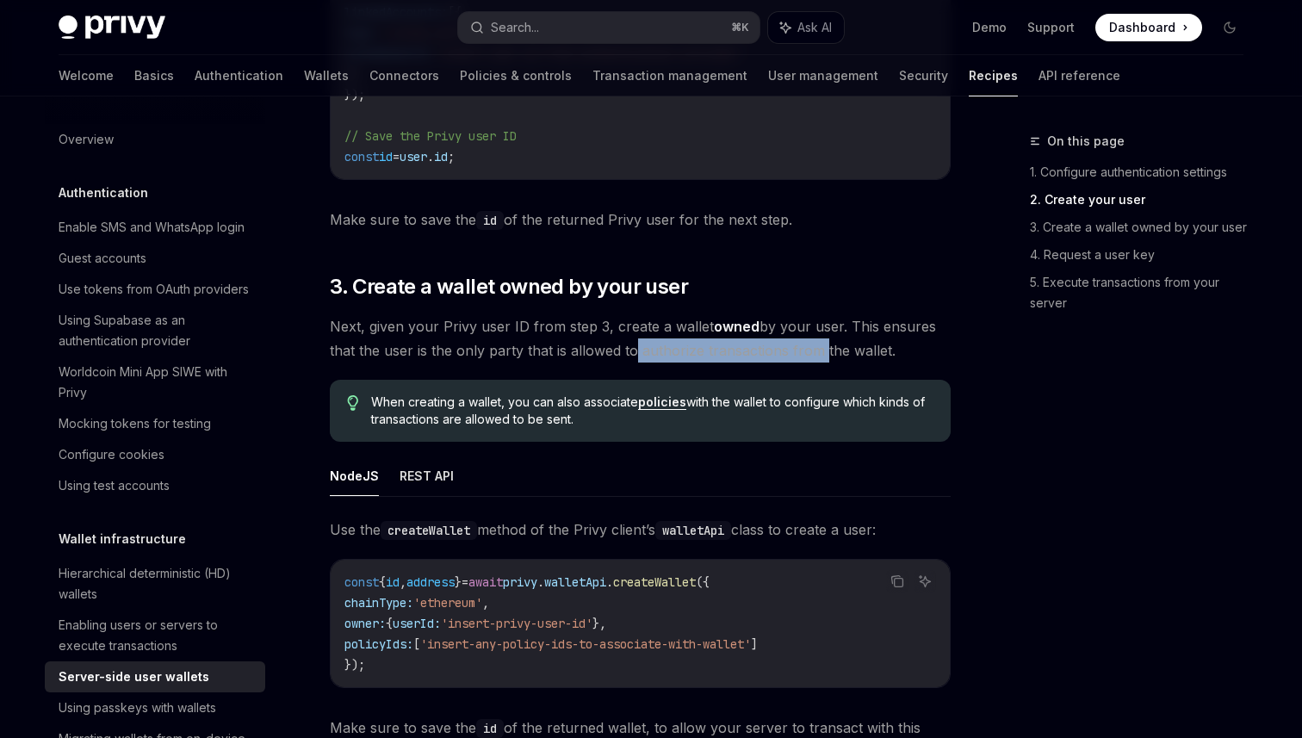
click at [628, 354] on span "Next, given your Privy user ID from step 3, create a wallet owned by your user.…" at bounding box center [640, 338] width 621 height 48
click at [567, 354] on span "Next, given your Privy user ID from step 3, create a wallet owned by your user.…" at bounding box center [640, 338] width 621 height 48
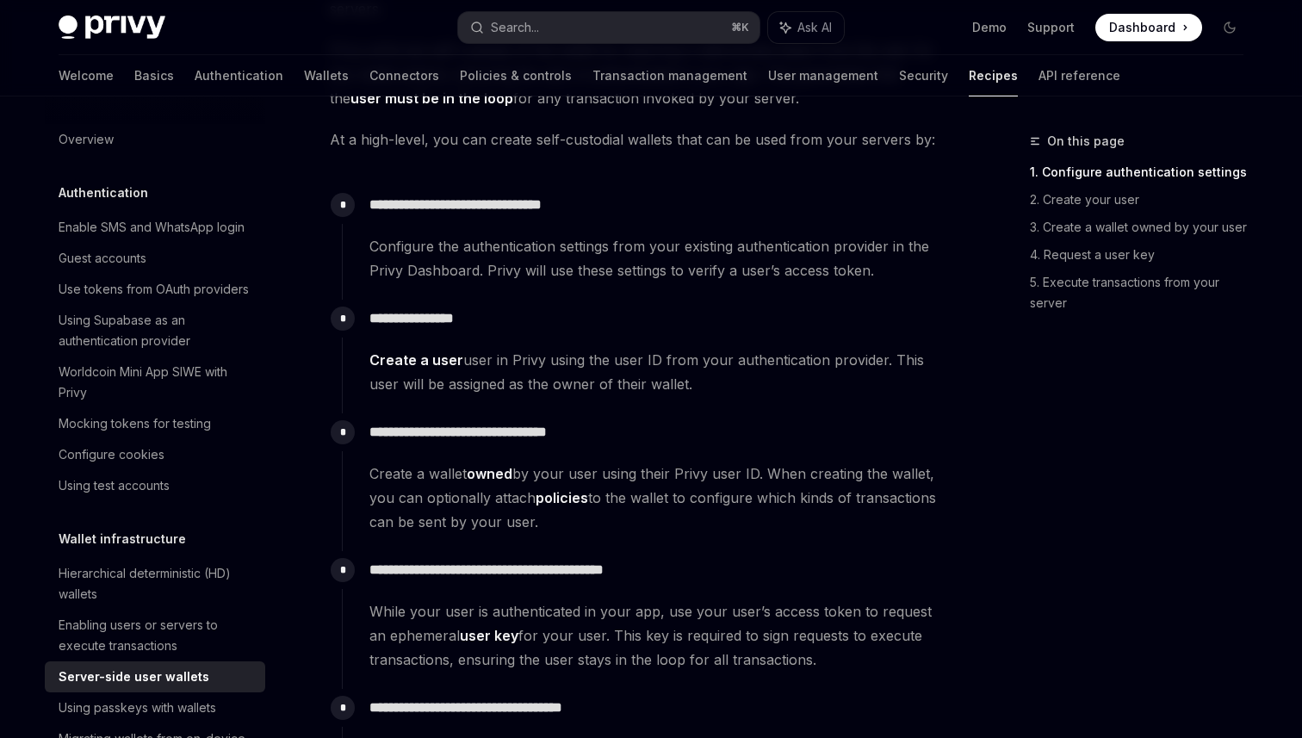
scroll to position [0, 0]
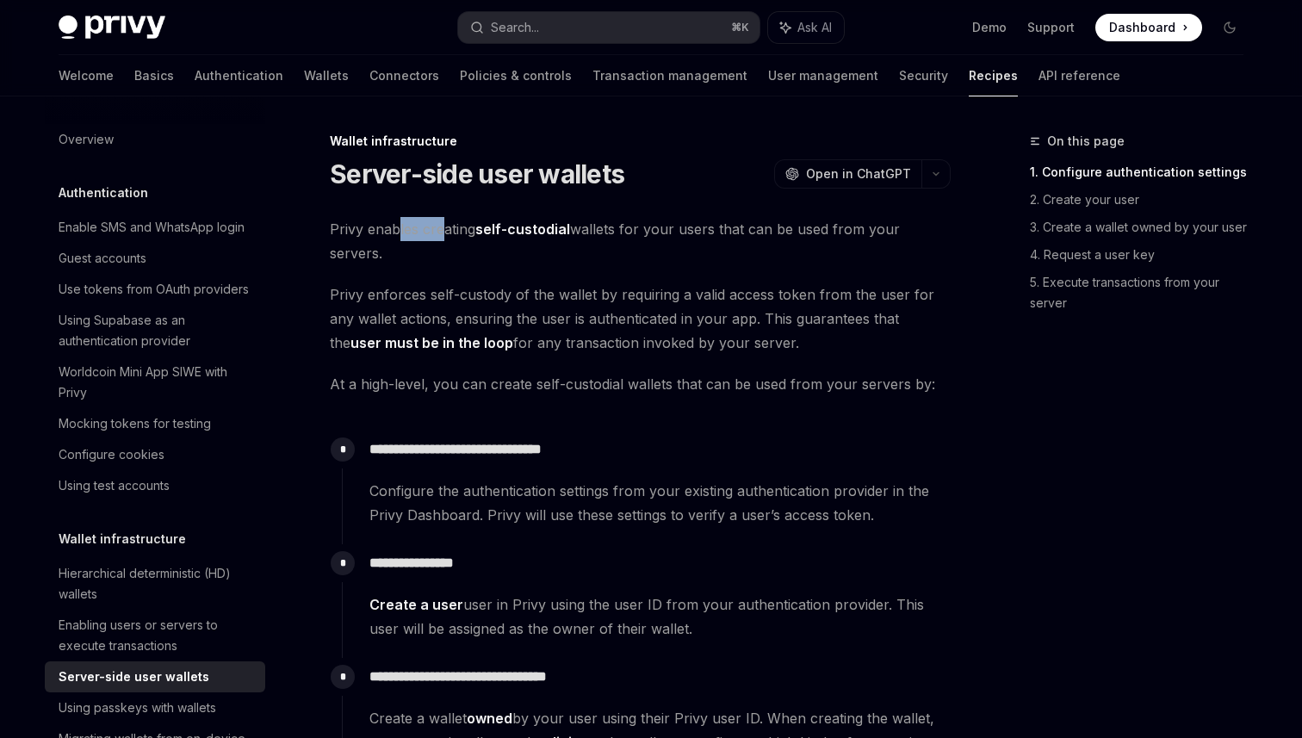
drag, startPoint x: 443, startPoint y: 233, endPoint x: 399, endPoint y: 233, distance: 43.9
click at [399, 233] on span "Privy enables creating self-custodial wallets for your users that can be used f…" at bounding box center [640, 241] width 621 height 48
drag, startPoint x: 581, startPoint y: 233, endPoint x: 632, endPoint y: 233, distance: 50.8
click at [631, 233] on span "Privy enables creating self-custodial wallets for your users that can be used f…" at bounding box center [640, 241] width 621 height 48
click at [743, 227] on span "Privy enables creating self-custodial wallets for your users that can be used f…" at bounding box center [640, 241] width 621 height 48
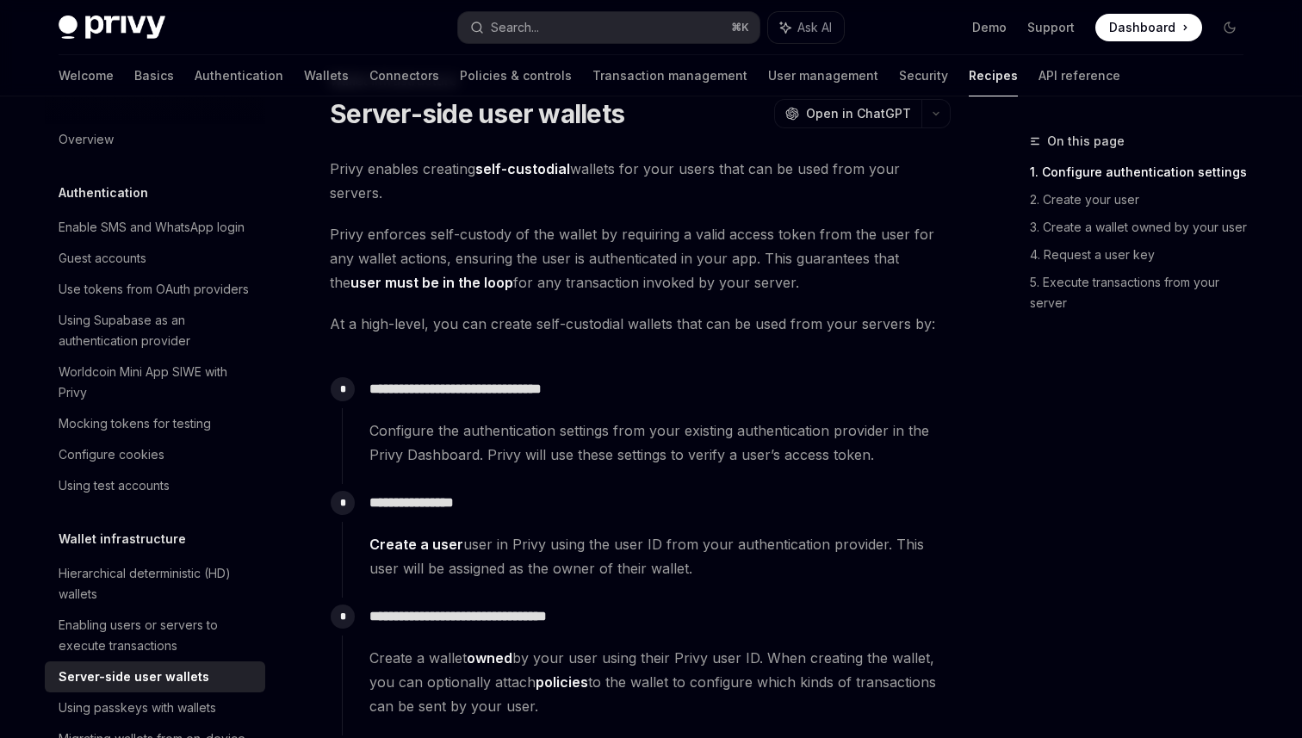
scroll to position [70, 0]
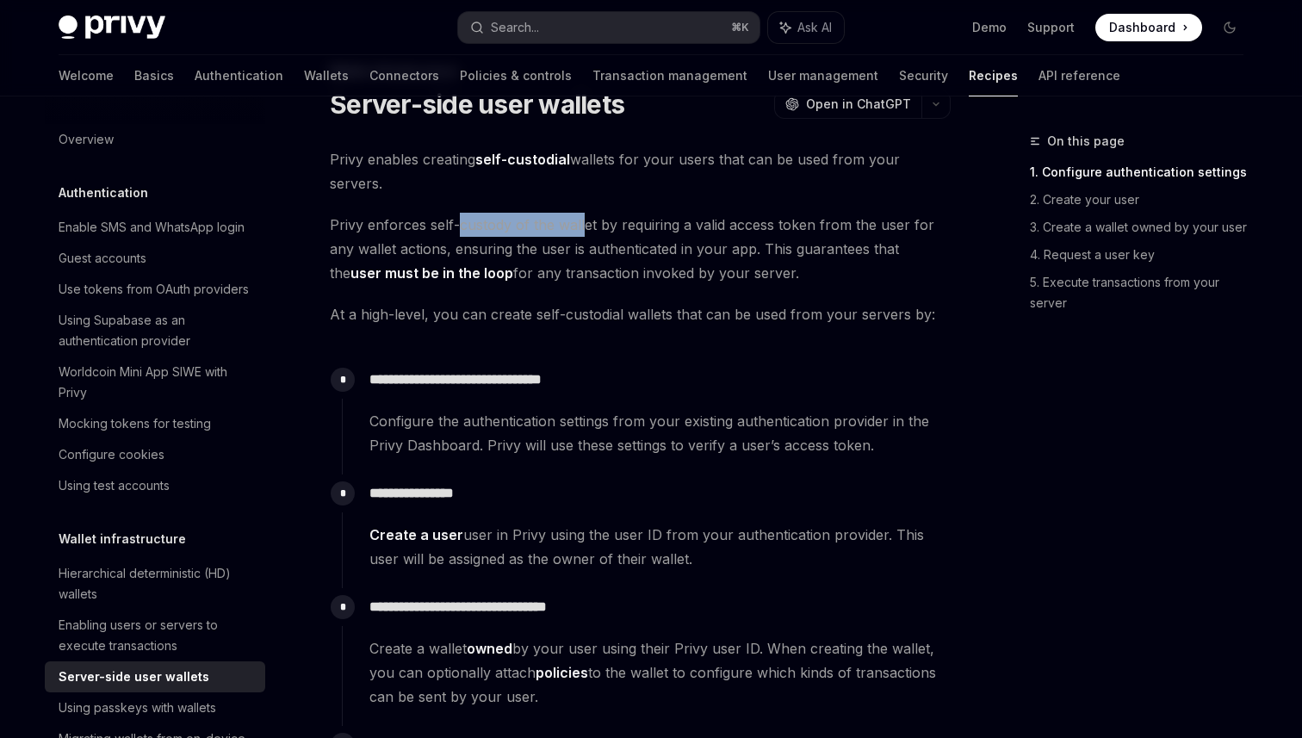
drag, startPoint x: 461, startPoint y: 226, endPoint x: 586, endPoint y: 226, distance: 124.9
click at [586, 226] on span "Privy enforces self-custody of the wallet by requiring a valid access token fro…" at bounding box center [640, 249] width 621 height 72
click at [604, 251] on span "Privy enforces self-custody of the wallet by requiring a valid access token fro…" at bounding box center [640, 249] width 621 height 72
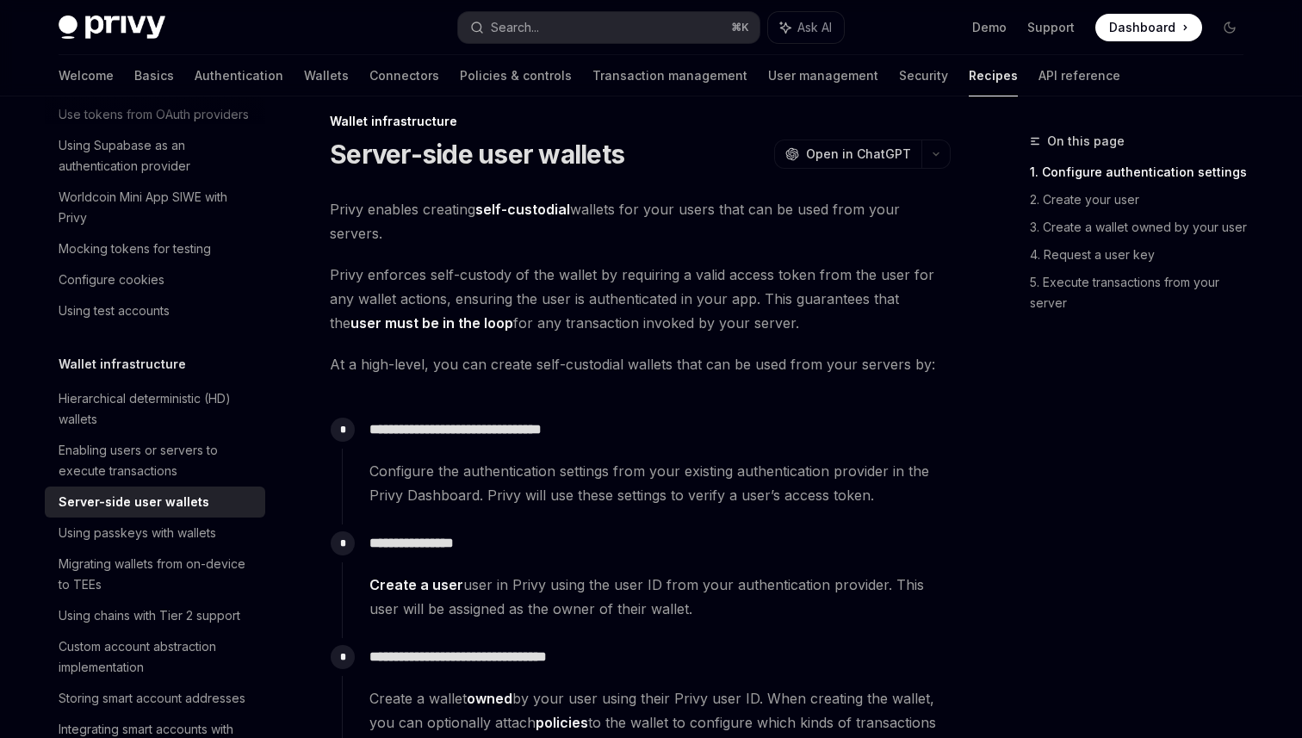
scroll to position [12, 0]
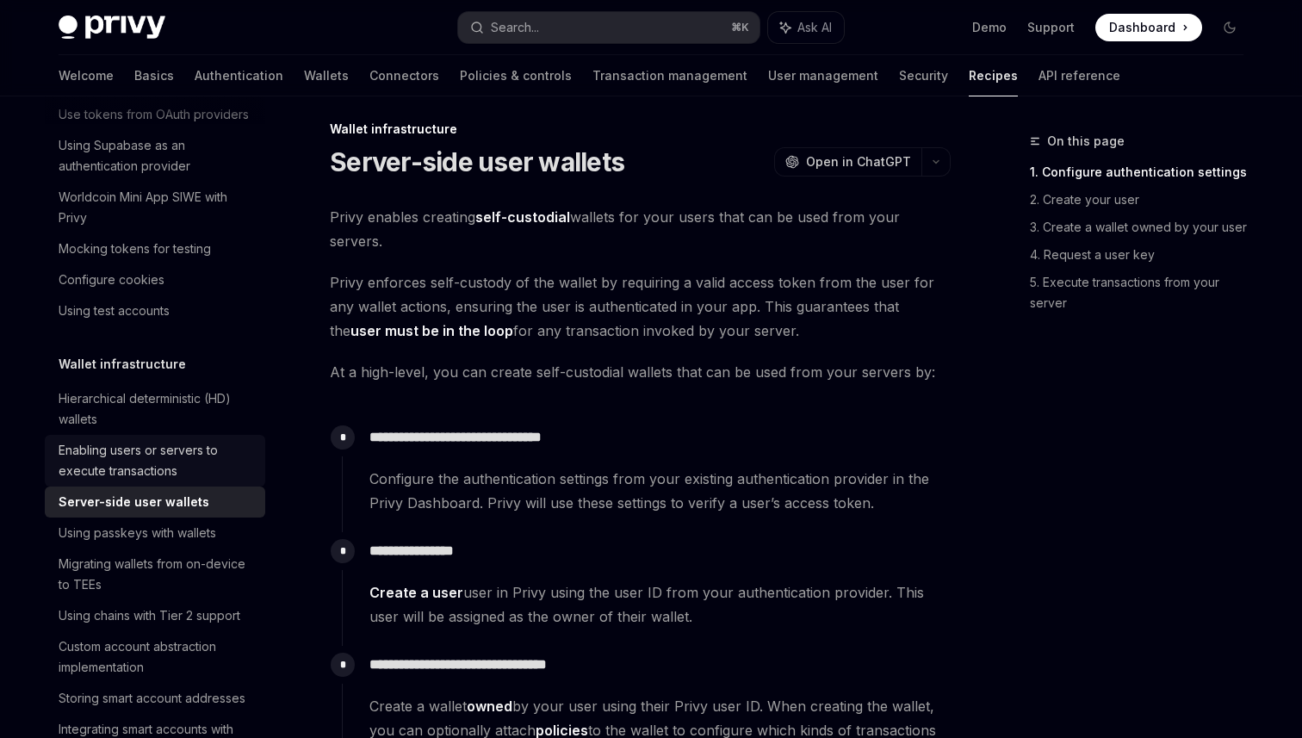
click at [156, 460] on div "Enabling users or servers to execute transactions" at bounding box center [157, 460] width 196 height 41
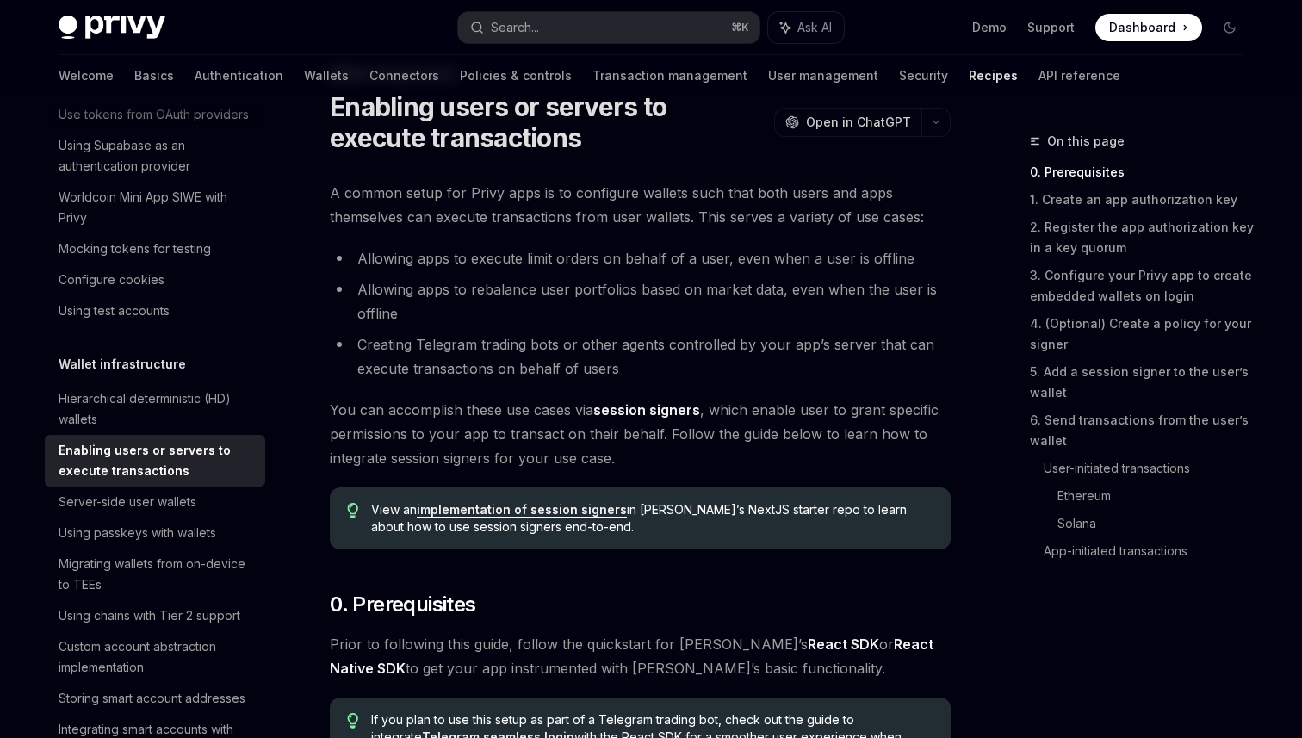
scroll to position [78, 0]
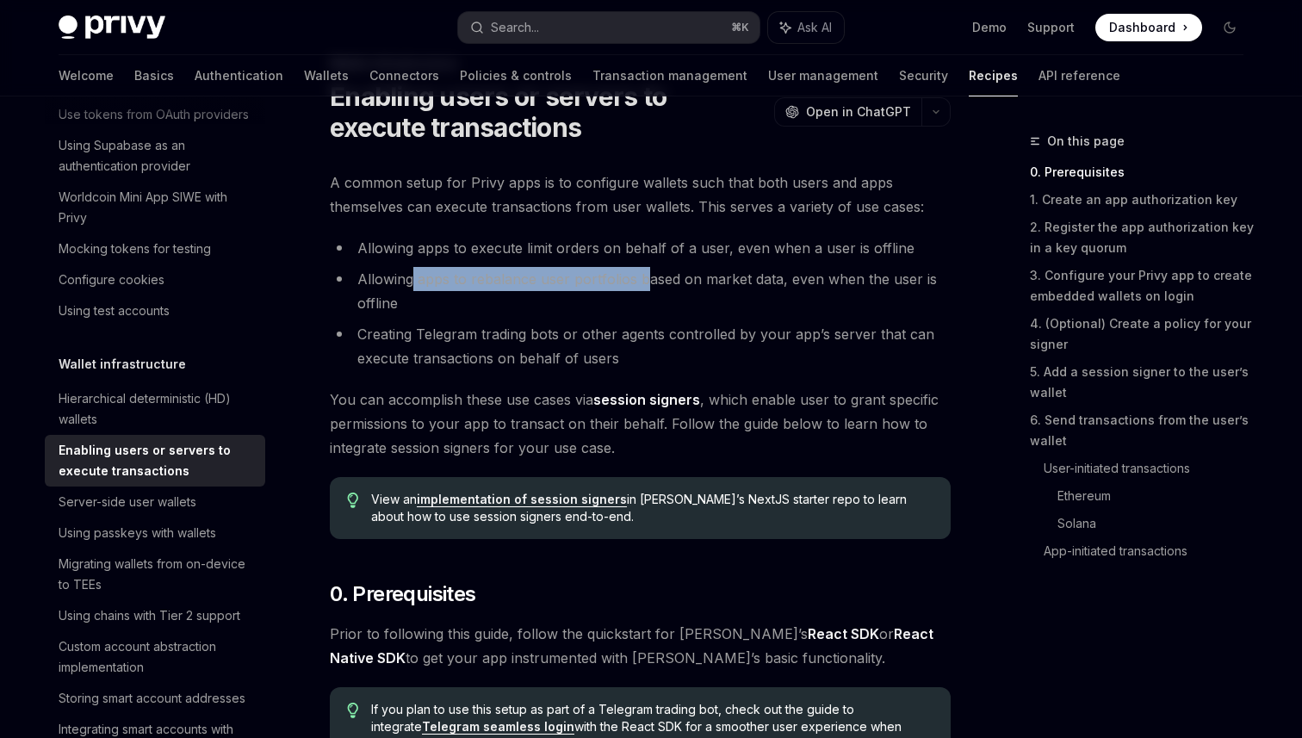
drag, startPoint x: 414, startPoint y: 280, endPoint x: 650, endPoint y: 280, distance: 236.0
click at [649, 280] on li "Allowing apps to rebalance user portfolios based on market data, even when the …" at bounding box center [640, 291] width 621 height 48
drag, startPoint x: 719, startPoint y: 280, endPoint x: 608, endPoint y: 281, distance: 111.1
click at [608, 281] on li "Allowing apps to rebalance user portfolios based on market data, even when the …" at bounding box center [640, 291] width 621 height 48
drag, startPoint x: 539, startPoint y: 282, endPoint x: 761, endPoint y: 284, distance: 222.2
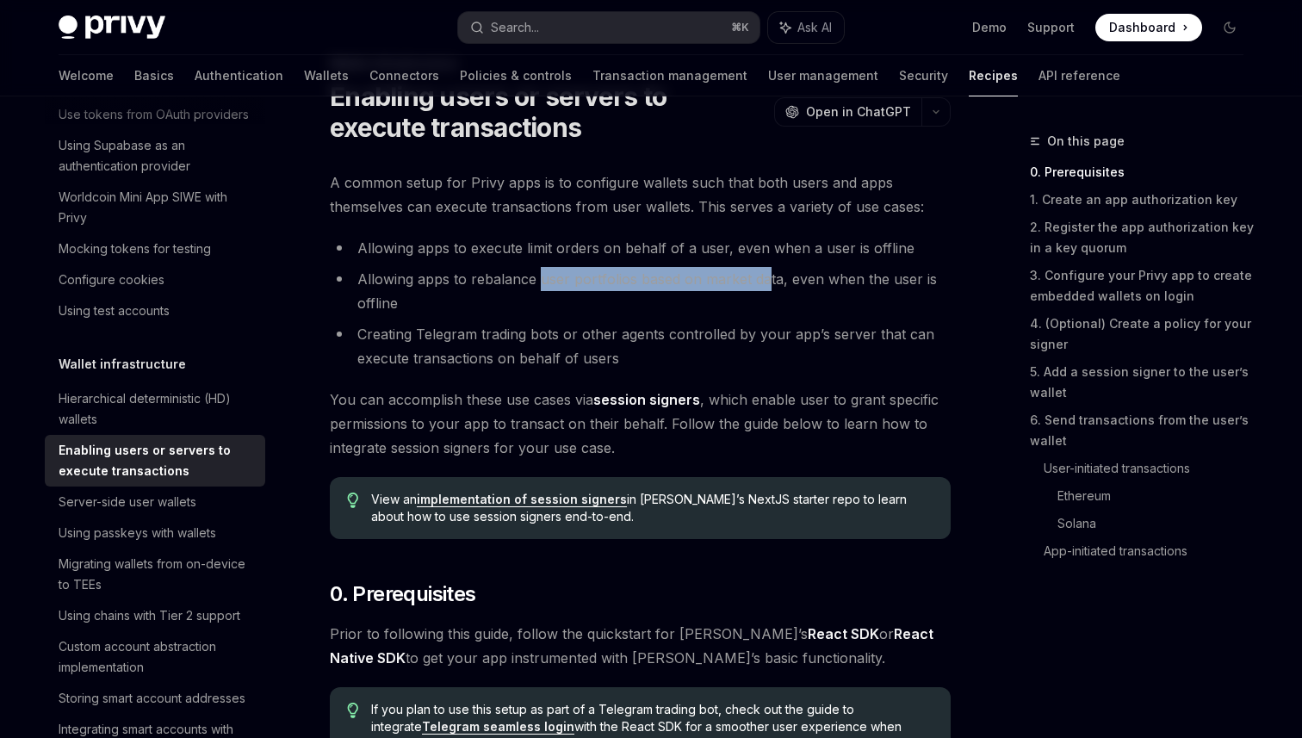
click at [761, 284] on li "Allowing apps to rebalance user portfolios based on market data, even when the …" at bounding box center [640, 291] width 621 height 48
drag, startPoint x: 788, startPoint y: 282, endPoint x: 850, endPoint y: 282, distance: 62.0
click at [849, 282] on li "Allowing apps to rebalance user portfolios based on market data, even when the …" at bounding box center [640, 291] width 621 height 48
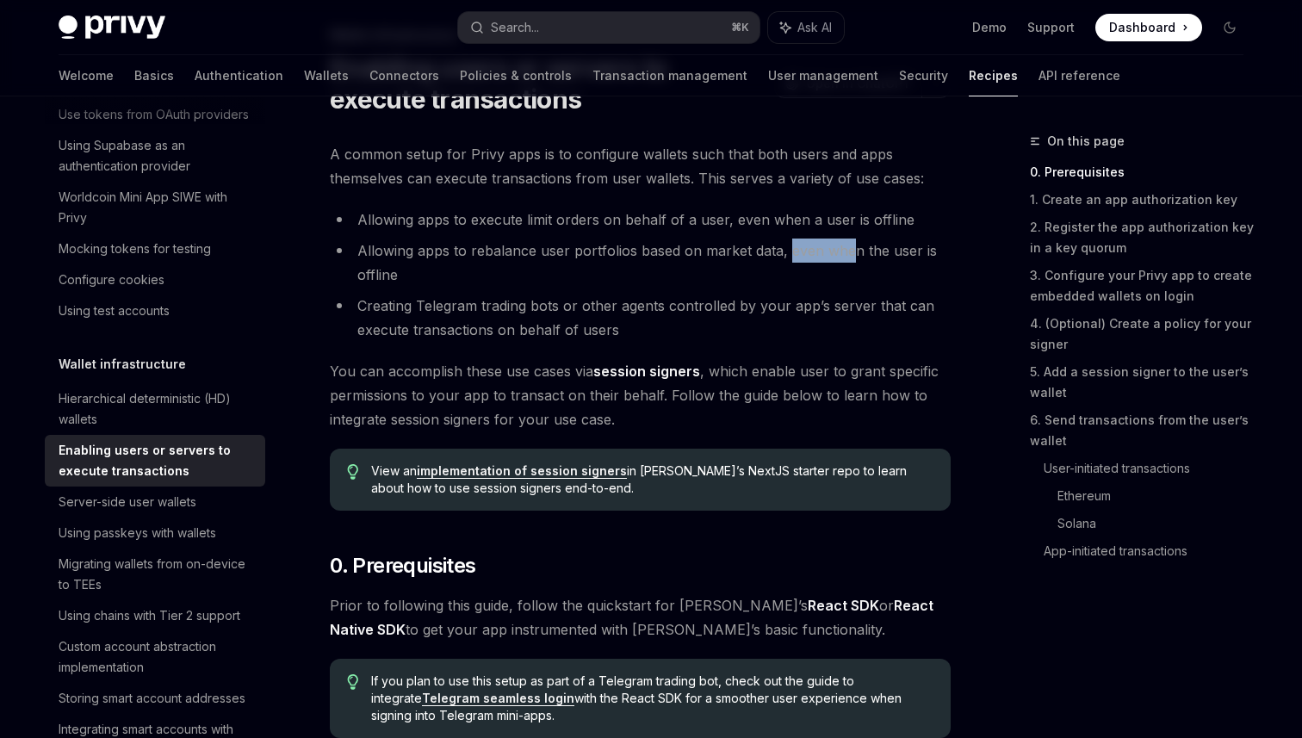
scroll to position [108, 0]
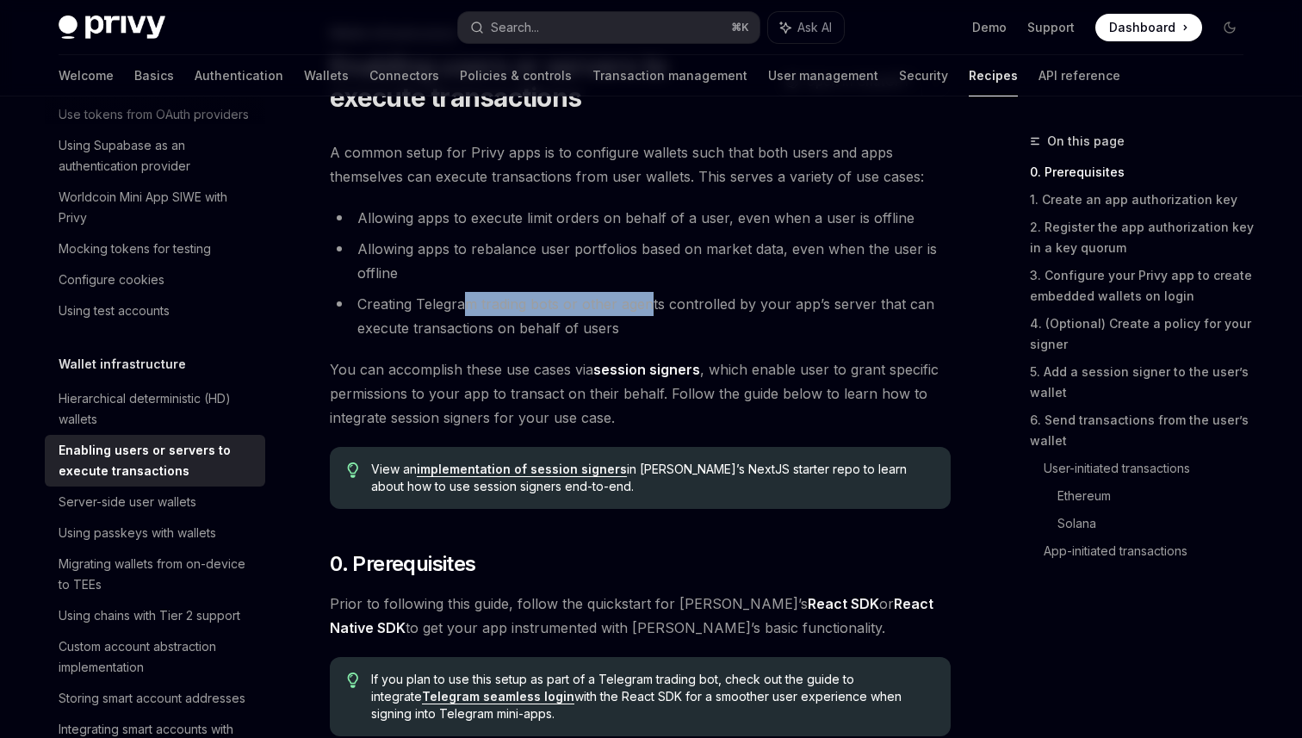
drag, startPoint x: 466, startPoint y: 308, endPoint x: 656, endPoint y: 308, distance: 190.3
click at [655, 308] on li "Creating Telegram trading bots or other agents controlled by your app’s server …" at bounding box center [640, 316] width 621 height 48
drag, startPoint x: 741, startPoint y: 301, endPoint x: 593, endPoint y: 301, distance: 147.3
click at [593, 301] on li "Creating Telegram trading bots or other agents controlled by your app’s server …" at bounding box center [640, 316] width 621 height 48
click at [558, 307] on li "Creating Telegram trading bots or other agents controlled by your app’s server …" at bounding box center [640, 316] width 621 height 48
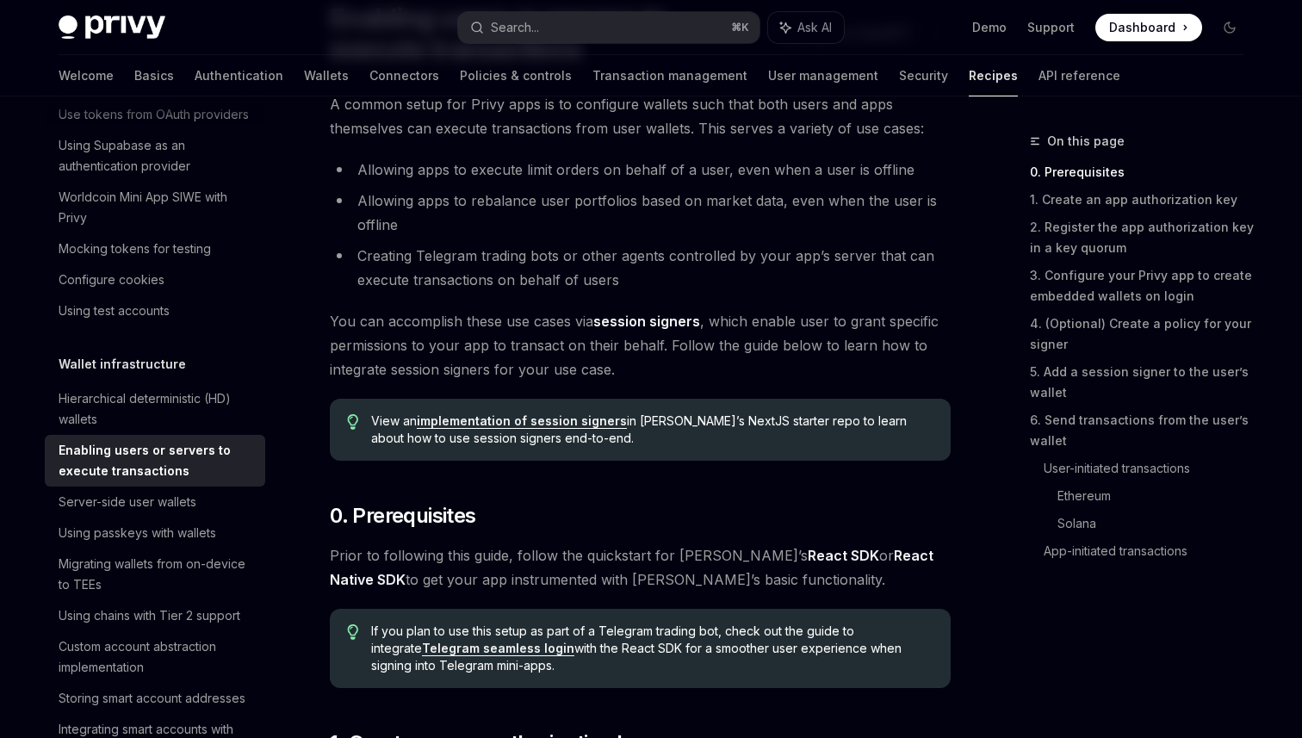
scroll to position [158, 0]
drag, startPoint x: 722, startPoint y: 321, endPoint x: 822, endPoint y: 321, distance: 100.8
click at [822, 321] on span "You can accomplish these use cases via session signers , which enable user to g…" at bounding box center [640, 343] width 621 height 72
drag, startPoint x: 850, startPoint y: 338, endPoint x: 705, endPoint y: 338, distance: 144.7
click at [705, 338] on span "You can accomplish these use cases via session signers , which enable user to g…" at bounding box center [640, 343] width 621 height 72
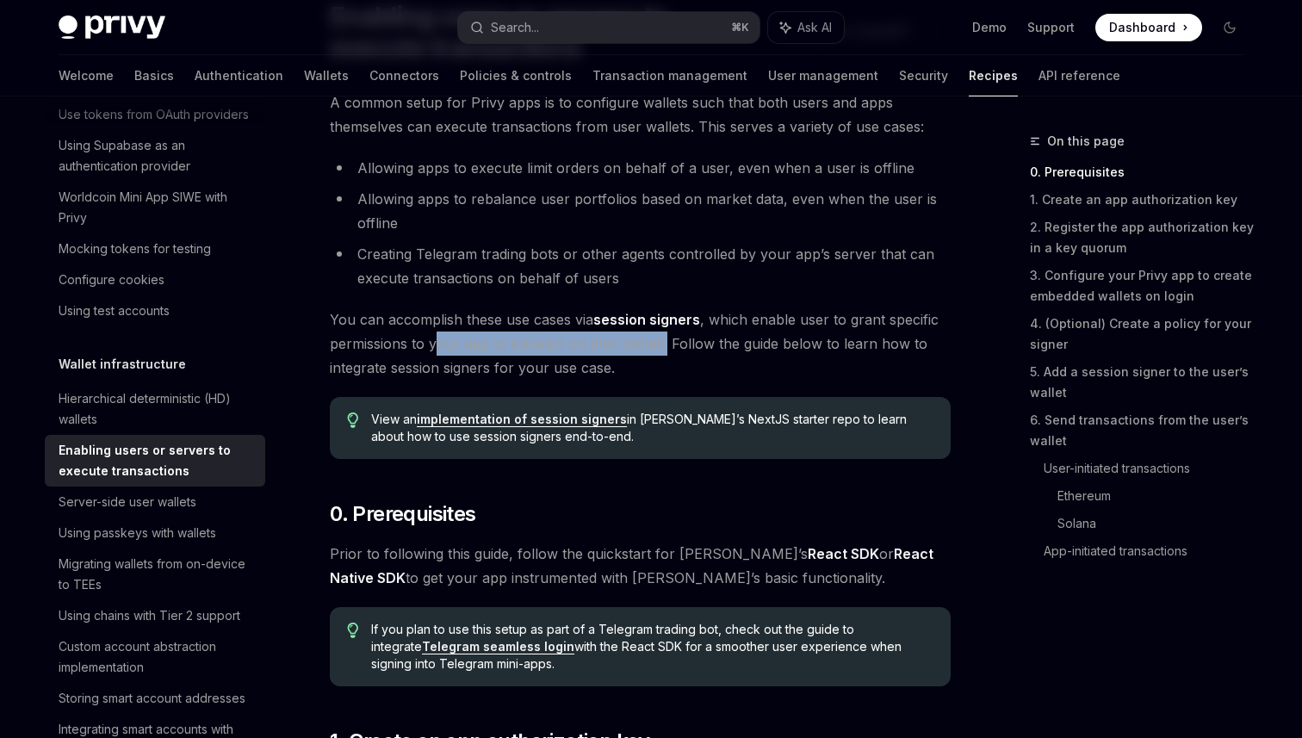
drag, startPoint x: 437, startPoint y: 350, endPoint x: 661, endPoint y: 348, distance: 223.9
click at [661, 348] on span "You can accomplish these use cases via session signers , which enable user to g…" at bounding box center [640, 343] width 621 height 72
drag, startPoint x: 687, startPoint y: 346, endPoint x: 779, endPoint y: 346, distance: 91.3
click at [779, 346] on span "You can accomplish these use cases via session signers , which enable user to g…" at bounding box center [640, 343] width 621 height 72
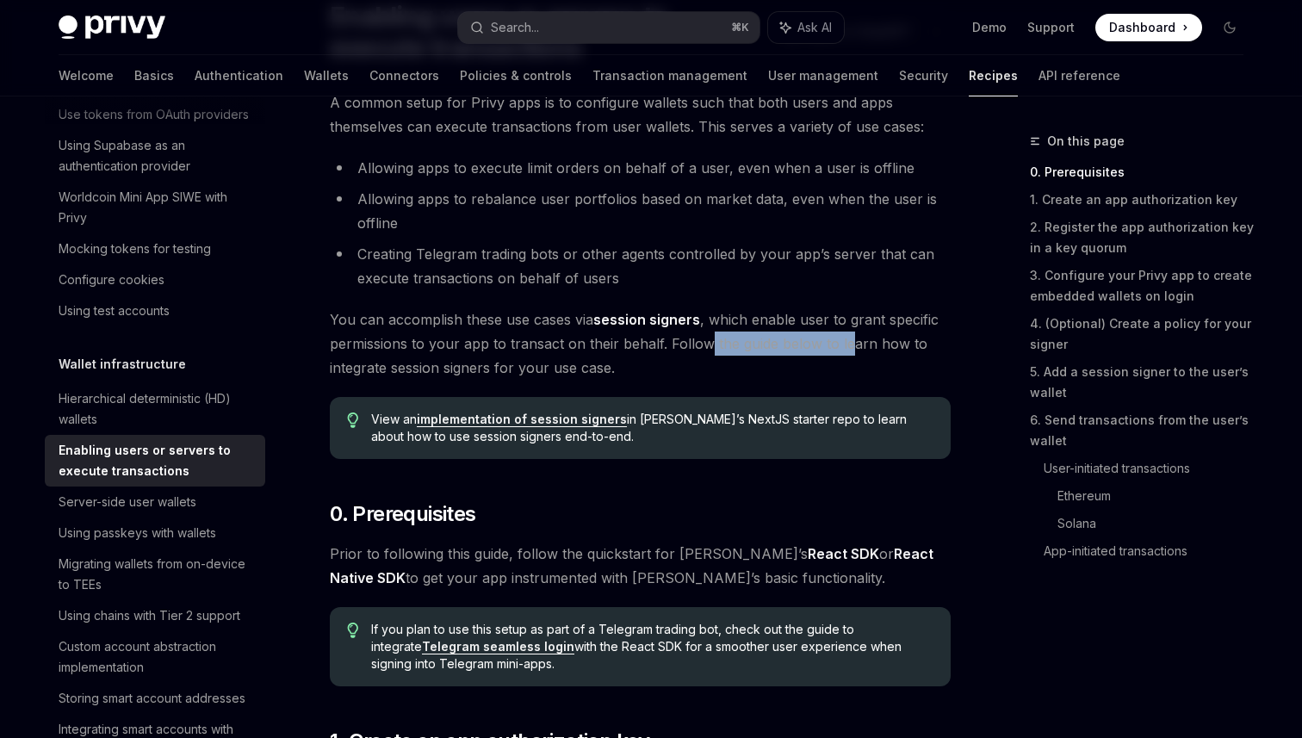
drag, startPoint x: 848, startPoint y: 342, endPoint x: 704, endPoint y: 342, distance: 143.8
click at [704, 342] on span "You can accomplish these use cases via session signers , which enable user to g…" at bounding box center [640, 343] width 621 height 72
drag, startPoint x: 589, startPoint y: 365, endPoint x: 462, endPoint y: 359, distance: 127.6
click at [462, 359] on span "You can accomplish these use cases via session signers , which enable user to g…" at bounding box center [640, 343] width 621 height 72
click at [436, 354] on span "You can accomplish these use cases via session signers , which enable user to g…" at bounding box center [640, 343] width 621 height 72
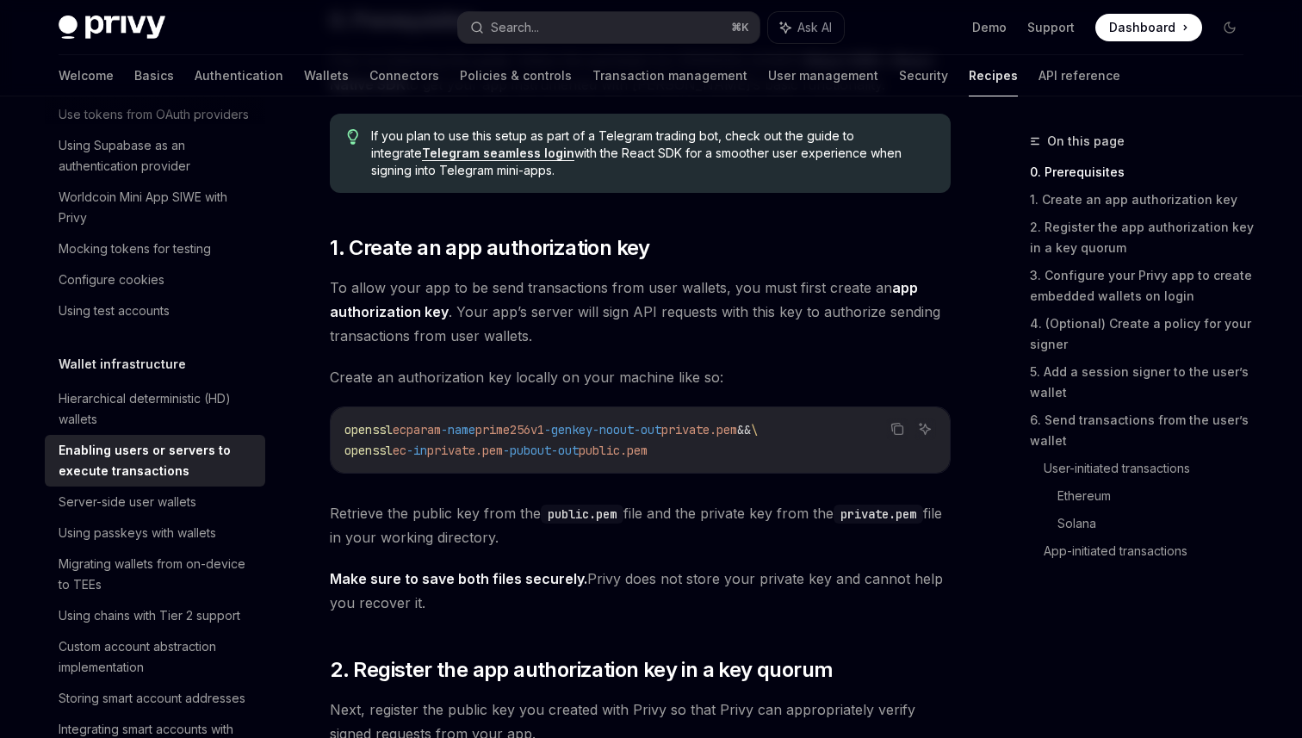
scroll to position [657, 0]
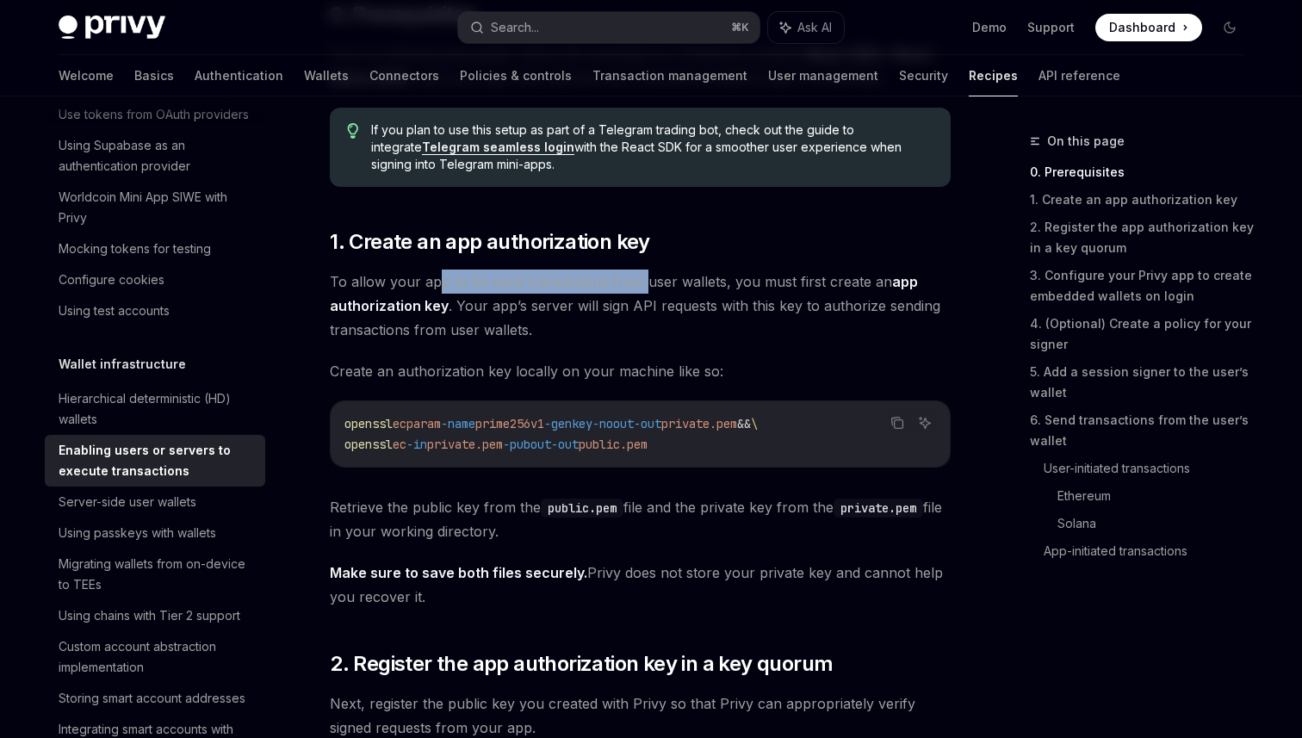
drag, startPoint x: 433, startPoint y: 278, endPoint x: 664, endPoint y: 278, distance: 230.8
click at [660, 278] on span "To allow your app to be send transactions from user wallets, you must first cre…" at bounding box center [640, 306] width 621 height 72
click at [711, 284] on span "To allow your app to be send transactions from user wallets, you must first cre…" at bounding box center [640, 306] width 621 height 72
drag, startPoint x: 747, startPoint y: 284, endPoint x: 589, endPoint y: 284, distance: 157.6
click at [589, 284] on span "To allow your app to be send transactions from user wallets, you must first cre…" at bounding box center [640, 306] width 621 height 72
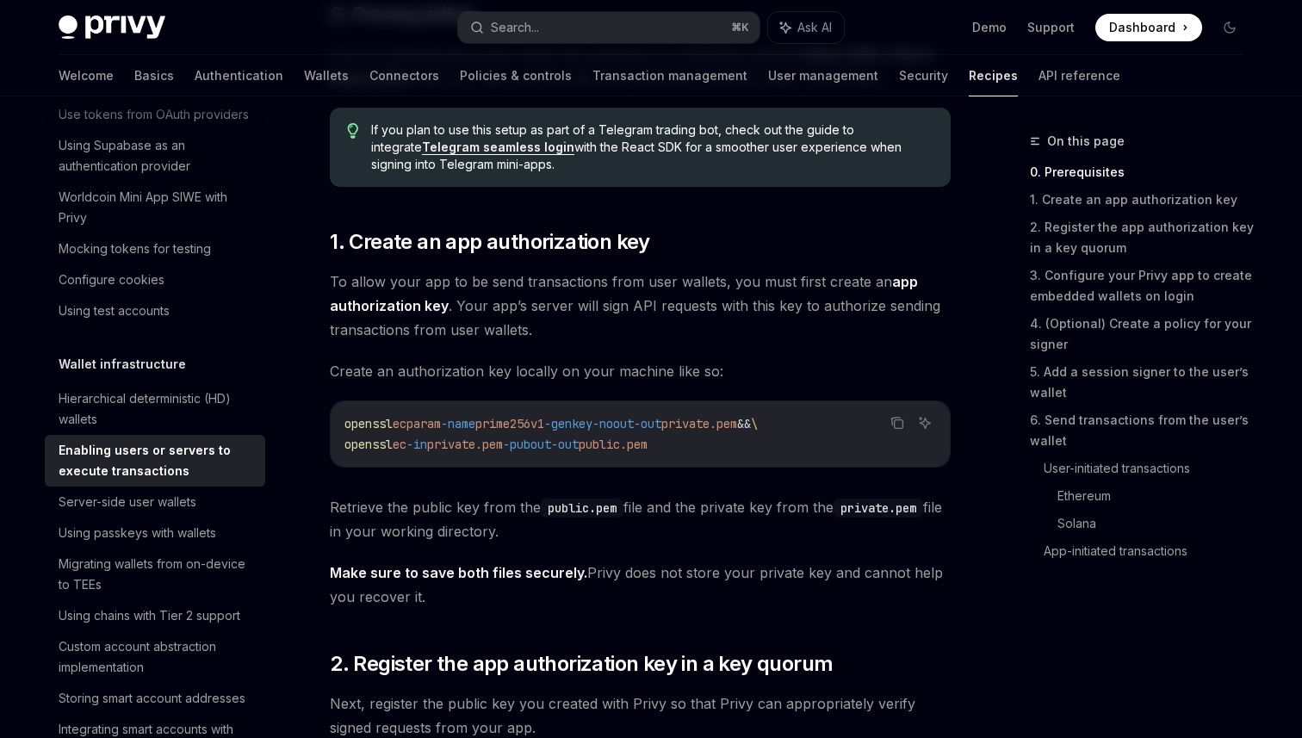
click at [542, 283] on span "To allow your app to be send transactions from user wallets, you must first cre…" at bounding box center [640, 306] width 621 height 72
drag, startPoint x: 736, startPoint y: 289, endPoint x: 803, endPoint y: 289, distance: 66.3
click at [803, 289] on span "To allow your app to be send transactions from user wallets, you must first cre…" at bounding box center [640, 306] width 621 height 72
drag, startPoint x: 490, startPoint y: 308, endPoint x: 685, endPoint y: 315, distance: 194.8
click at [682, 315] on span "To allow your app to be send transactions from user wallets, you must first cre…" at bounding box center [640, 306] width 621 height 72
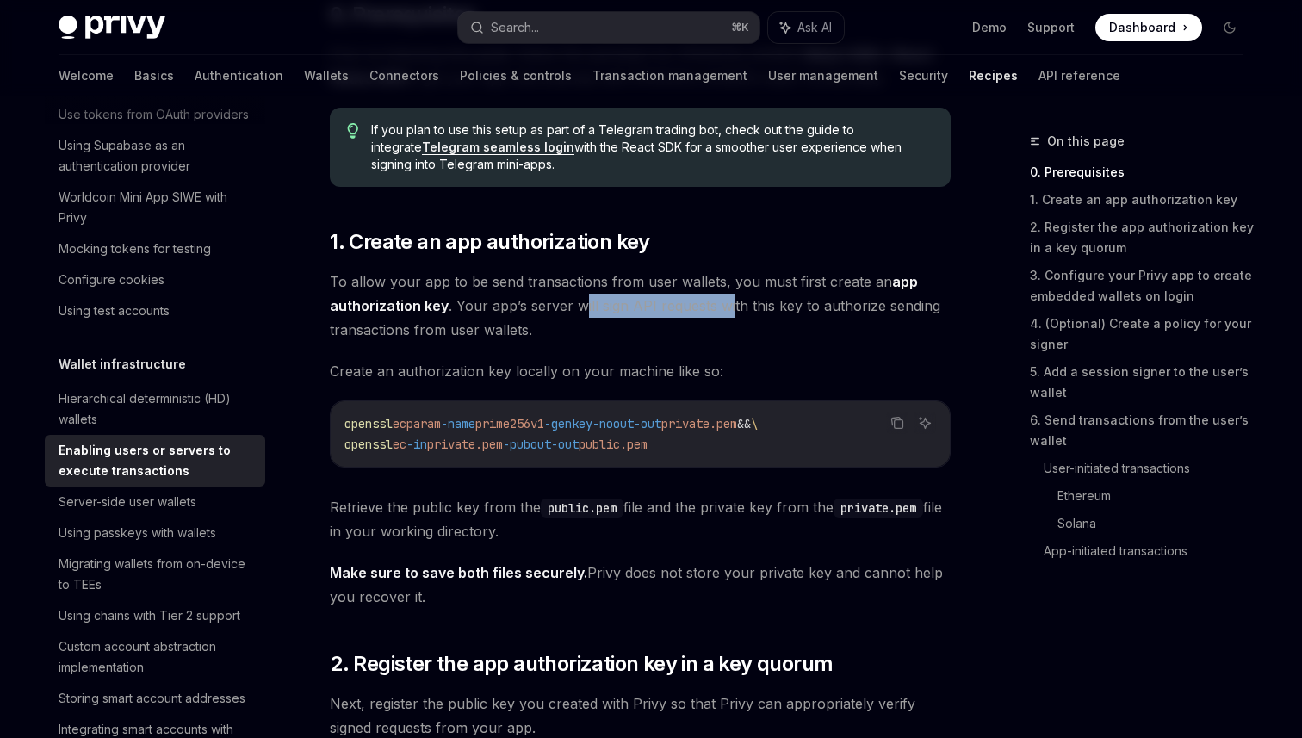
drag, startPoint x: 729, startPoint y: 307, endPoint x: 580, endPoint y: 306, distance: 149.0
click at [580, 306] on span "To allow your app to be send transactions from user wallets, you must first cre…" at bounding box center [640, 306] width 621 height 72
drag, startPoint x: 529, startPoint y: 302, endPoint x: 785, endPoint y: 307, distance: 255.8
click at [784, 307] on span "To allow your app to be send transactions from user wallets, you must first cre…" at bounding box center [640, 306] width 621 height 72
drag, startPoint x: 855, startPoint y: 303, endPoint x: 696, endPoint y: 303, distance: 159.3
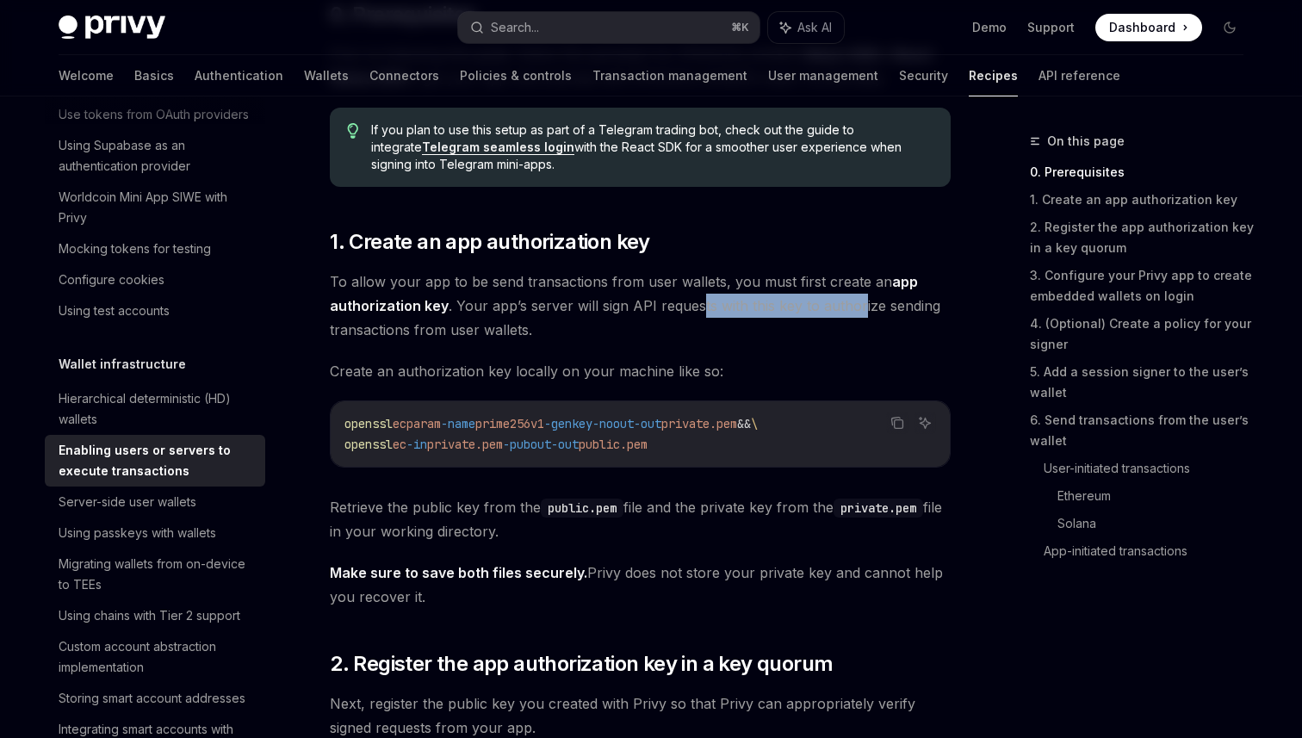
click at [696, 303] on span "To allow your app to be send transactions from user wallets, you must first cre…" at bounding box center [640, 306] width 621 height 72
click at [673, 303] on span "To allow your app to be send transactions from user wallets, you must first cre…" at bounding box center [640, 306] width 621 height 72
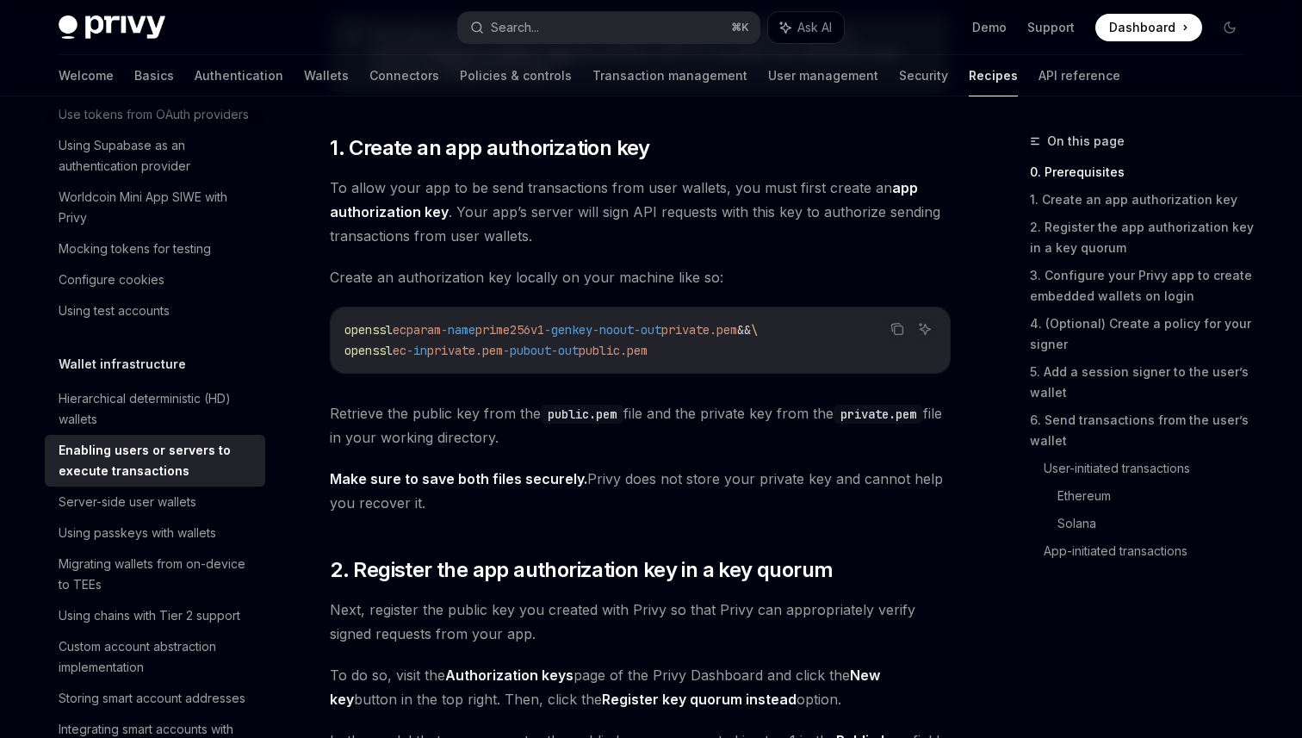
scroll to position [752, 0]
drag, startPoint x: 390, startPoint y: 281, endPoint x: 588, endPoint y: 280, distance: 198.1
click at [588, 280] on span "Create an authorization key locally on your machine like so:" at bounding box center [640, 276] width 621 height 24
click at [646, 278] on span "Create an authorization key locally on your machine like so:" at bounding box center [640, 276] width 621 height 24
drag, startPoint x: 697, startPoint y: 278, endPoint x: 490, endPoint y: 278, distance: 206.7
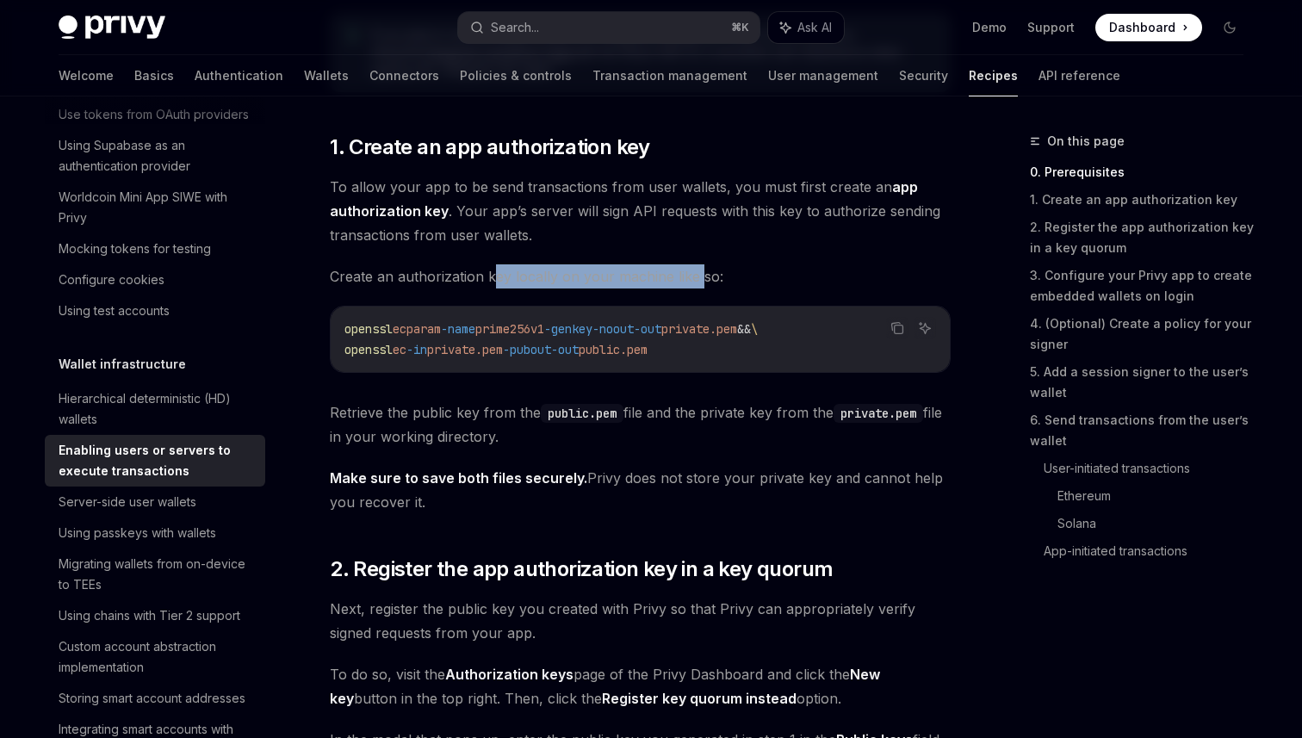
click at [490, 278] on span "Create an authorization key locally on your machine like so:" at bounding box center [640, 276] width 621 height 24
drag, startPoint x: 431, startPoint y: 277, endPoint x: 599, endPoint y: 278, distance: 167.9
click at [599, 278] on span "Create an authorization key locally on your machine like so:" at bounding box center [640, 276] width 621 height 24
click at [651, 276] on span "Create an authorization key locally on your machine like so:" at bounding box center [640, 276] width 621 height 24
drag, startPoint x: 692, startPoint y: 276, endPoint x: 491, endPoint y: 276, distance: 200.7
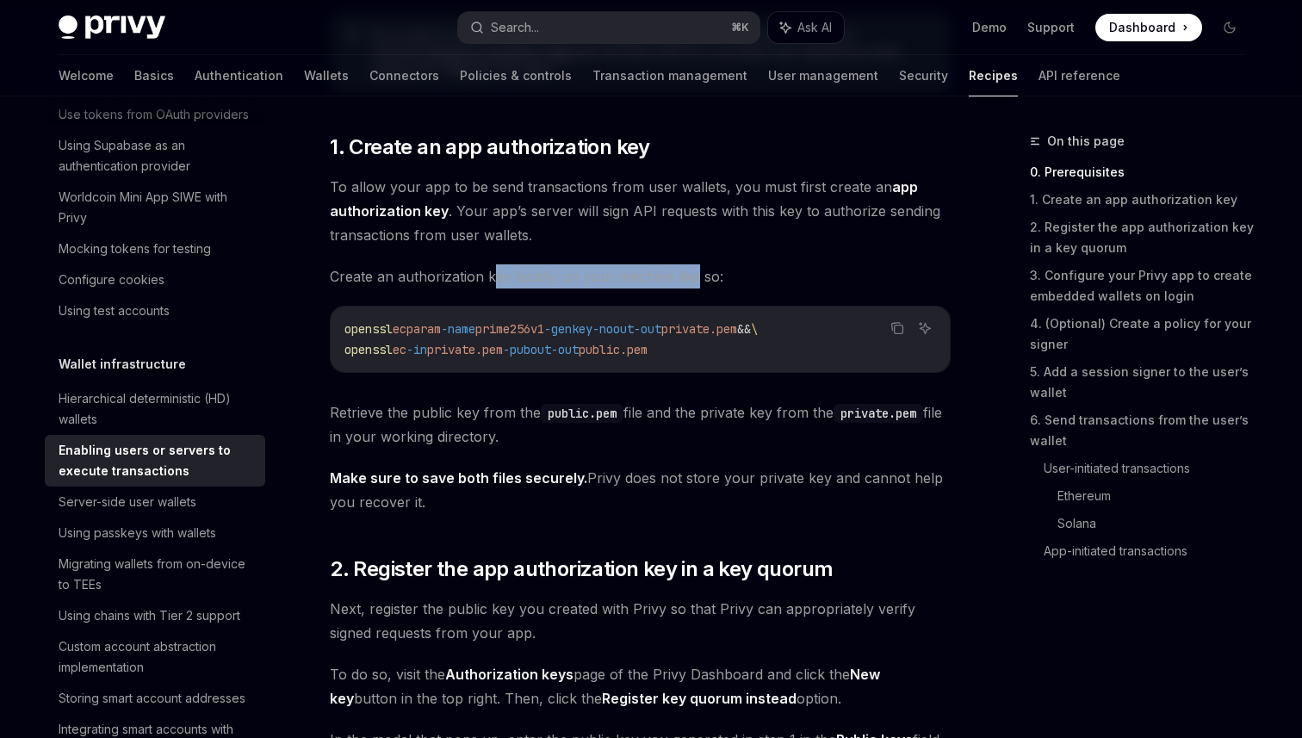
click at [492, 276] on span "Create an authorization key locally on your machine like so:" at bounding box center [640, 276] width 621 height 24
click at [454, 277] on span "Create an authorization key locally on your machine like so:" at bounding box center [640, 276] width 621 height 24
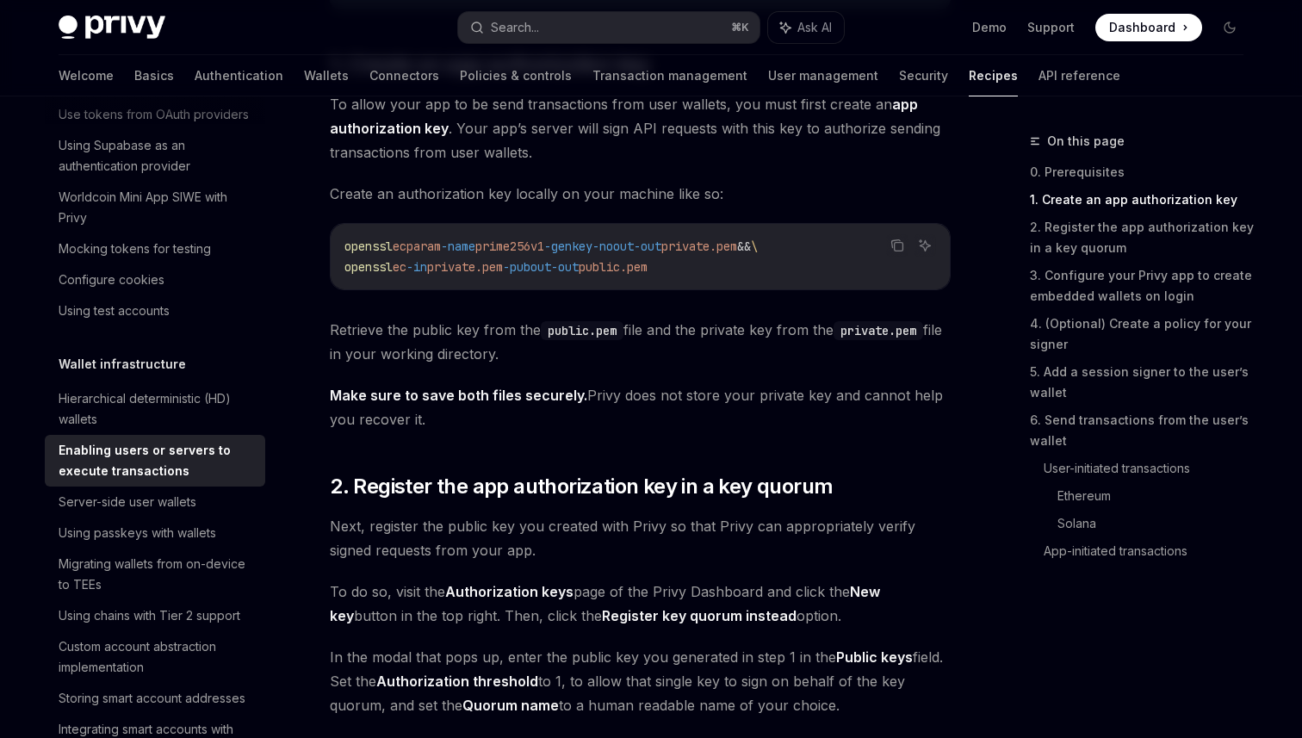
scroll to position [846, 0]
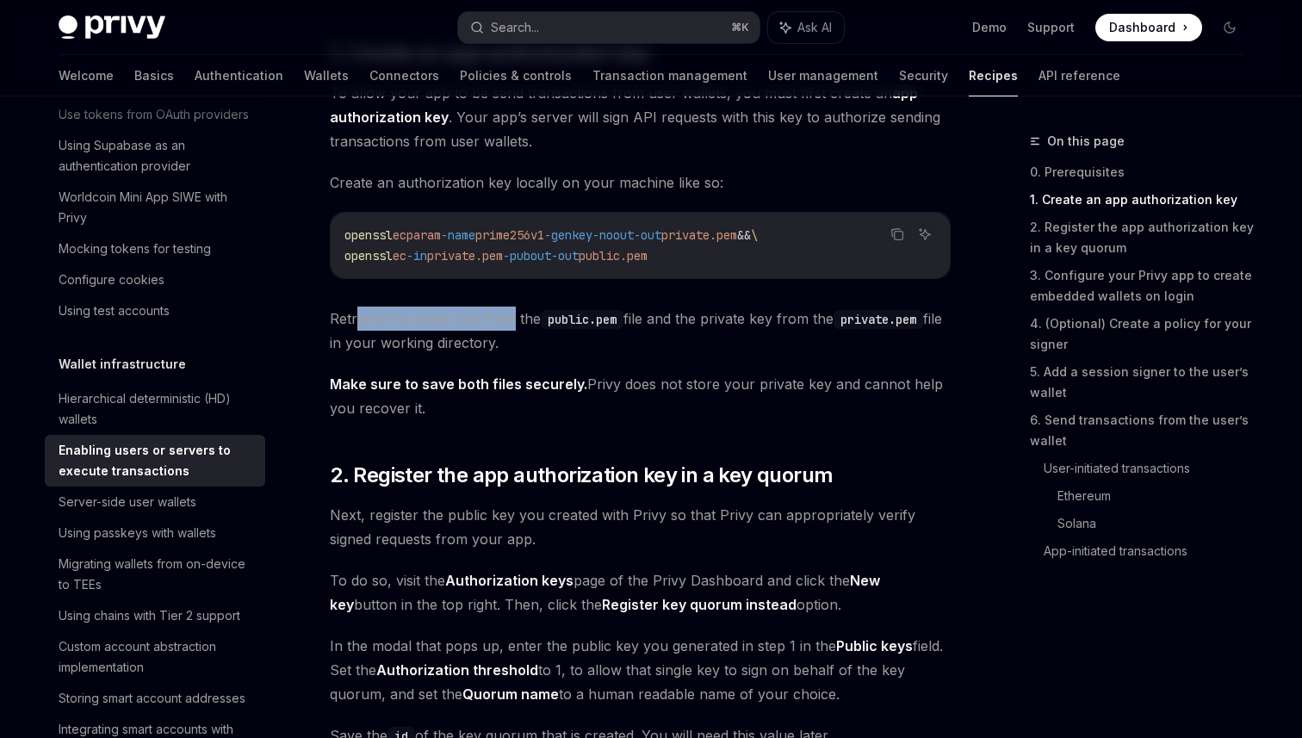
drag, startPoint x: 357, startPoint y: 318, endPoint x: 512, endPoint y: 318, distance: 155.0
click at [512, 318] on span "Retrieve the public key from the public.pem file and the private key from the p…" at bounding box center [640, 331] width 621 height 48
drag, startPoint x: 655, startPoint y: 322, endPoint x: 787, endPoint y: 322, distance: 132.6
click at [787, 322] on span "Retrieve the public key from the public.pem file and the private key from the p…" at bounding box center [640, 331] width 621 height 48
drag, startPoint x: 596, startPoint y: 386, endPoint x: 809, endPoint y: 386, distance: 212.7
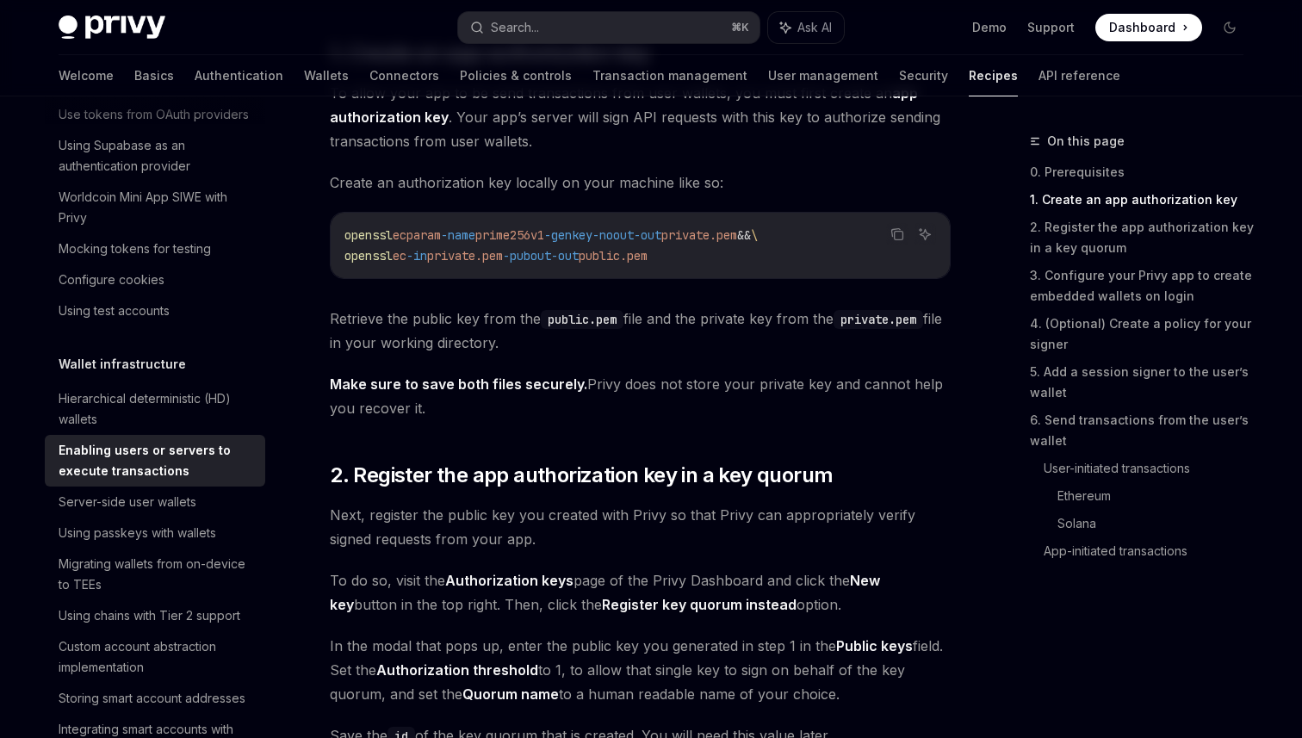
click at [809, 386] on span "Make sure to save both files securely. Privy does not store your private key an…" at bounding box center [640, 396] width 621 height 48
drag, startPoint x: 842, startPoint y: 388, endPoint x: 684, endPoint y: 388, distance: 158.5
click at [684, 388] on span "Make sure to save both files securely. Privy does not store your private key an…" at bounding box center [640, 396] width 621 height 48
drag, startPoint x: 626, startPoint y: 387, endPoint x: 884, endPoint y: 385, distance: 257.5
click at [884, 385] on span "Make sure to save both files securely. Privy does not store your private key an…" at bounding box center [640, 396] width 621 height 48
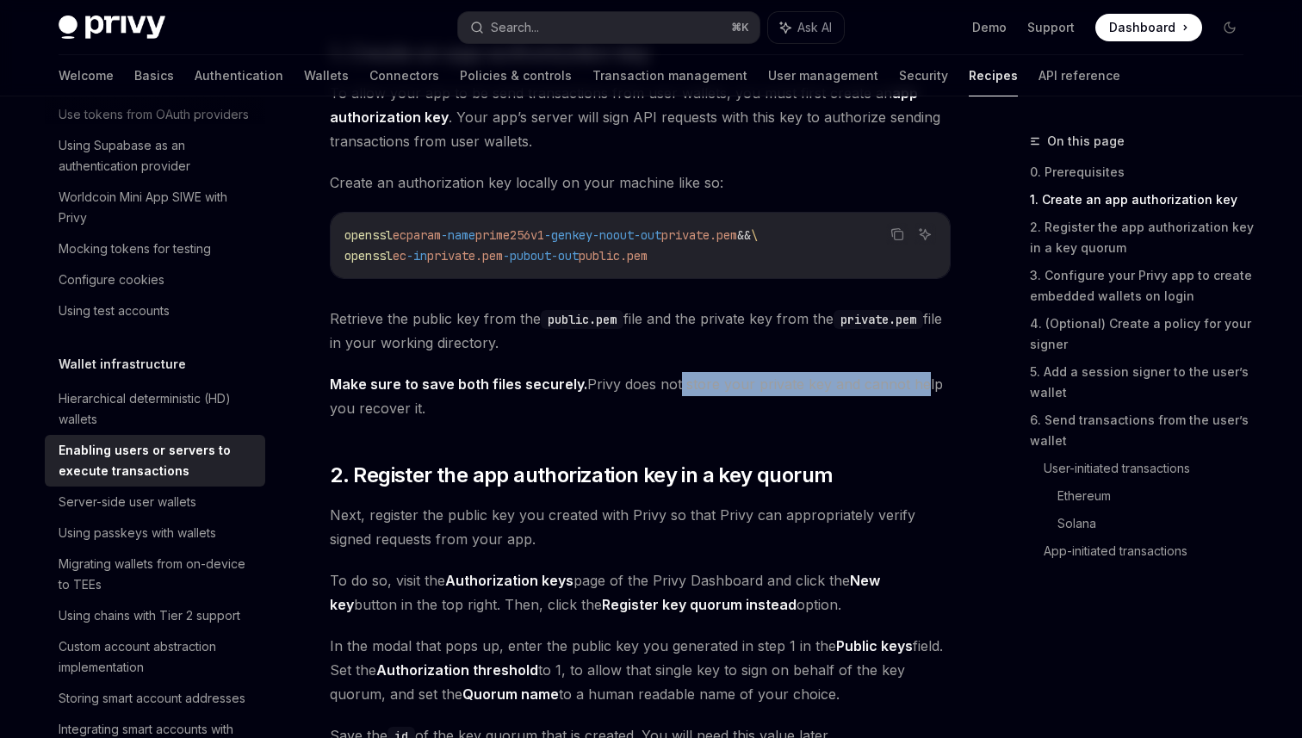
drag, startPoint x: 909, startPoint y: 382, endPoint x: 673, endPoint y: 382, distance: 236.0
click at [673, 382] on span "Make sure to save both files securely. Privy does not store your private key an…" at bounding box center [640, 396] width 621 height 48
drag, startPoint x: 444, startPoint y: 409, endPoint x: 351, endPoint y: 409, distance: 93.0
click at [351, 409] on span "Make sure to save both files securely. Privy does not store your private key an…" at bounding box center [640, 396] width 621 height 48
drag
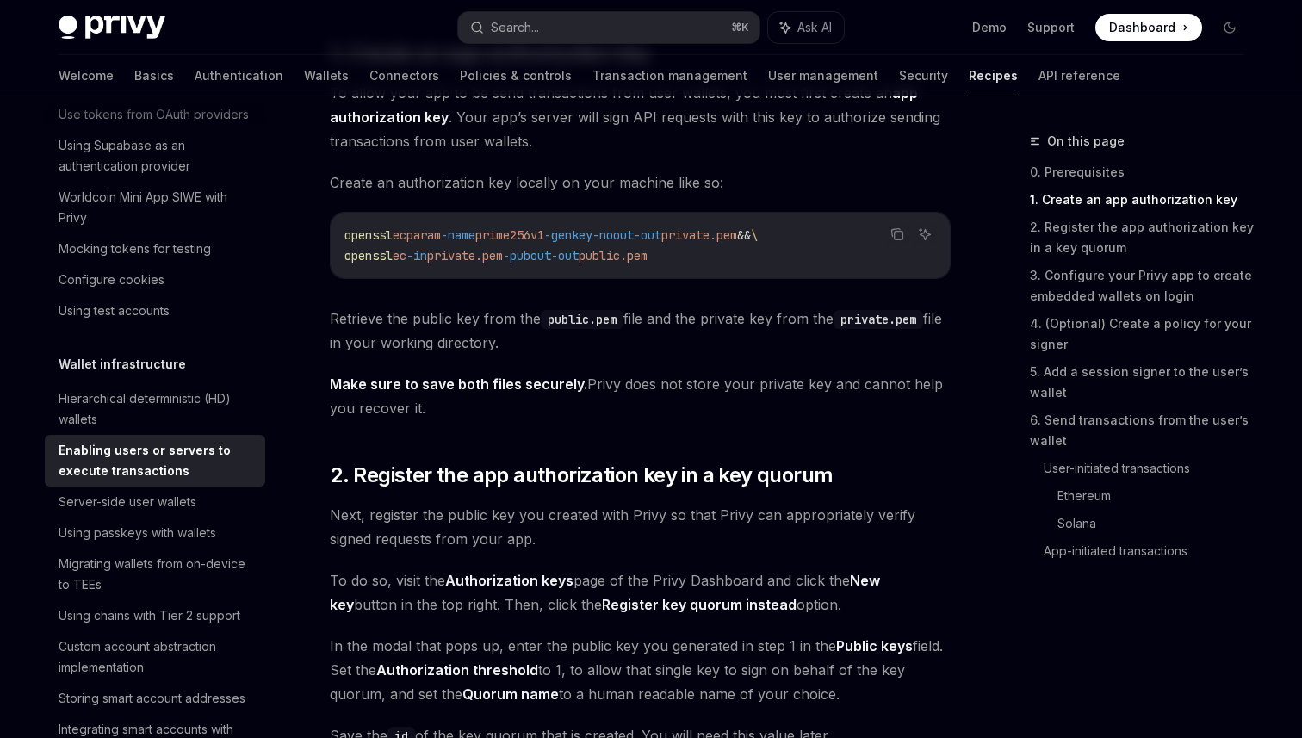
click at [625, 384] on span "Make sure to save both files securely. Privy does not store your private key an…" at bounding box center [640, 396] width 621 height 48
click at [704, 388] on span "Make sure to save both files securely. Privy does not store your private key an…" at bounding box center [640, 396] width 621 height 48
click at [681, 388] on span "Make sure to save both files securely. Privy does not store your private key an…" at bounding box center [640, 396] width 621 height 48
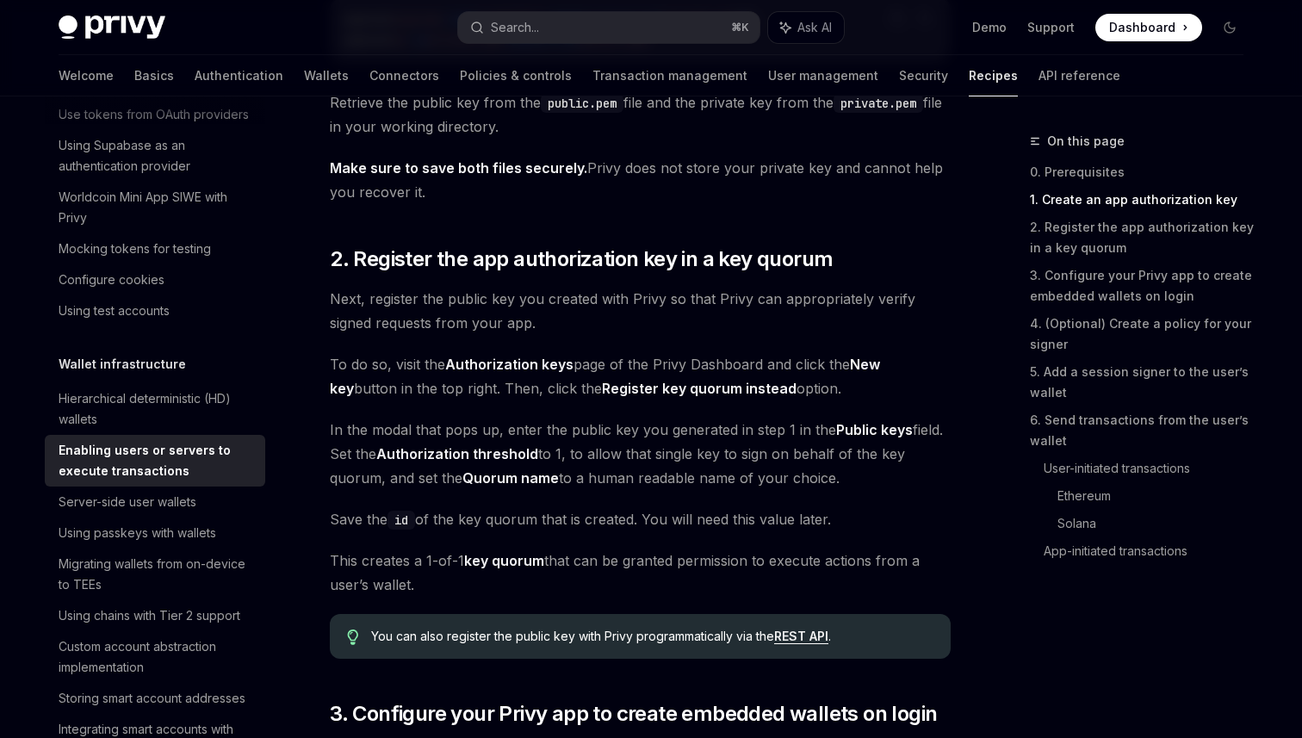
scroll to position [1058, 0]
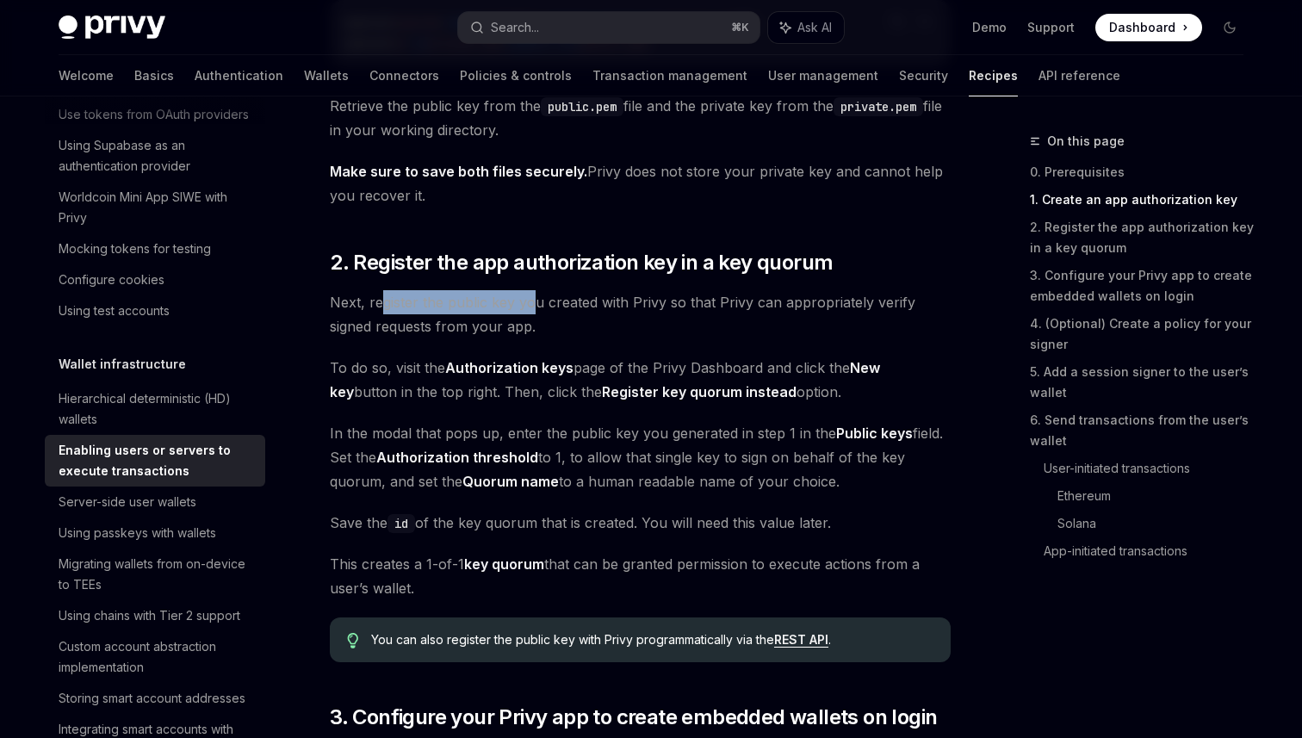
click at [535, 308] on span "Next, register the public key you created with Privy so that Privy can appropri…" at bounding box center [640, 314] width 621 height 48
click at [704, 307] on span "Next, register the public key you created with Privy so that Privy can appropri…" at bounding box center [640, 314] width 621 height 48
click at [659, 305] on span "Next, register the public key you created with Privy so that Privy can appropri…" at bounding box center [640, 314] width 621 height 48
click at [405, 328] on span "Next, register the public key you created with Privy so that Privy can appropri…" at bounding box center [640, 314] width 621 height 48
click at [489, 329] on span "Next, register the public key you created with Privy so that Privy can appropri…" at bounding box center [640, 314] width 621 height 48
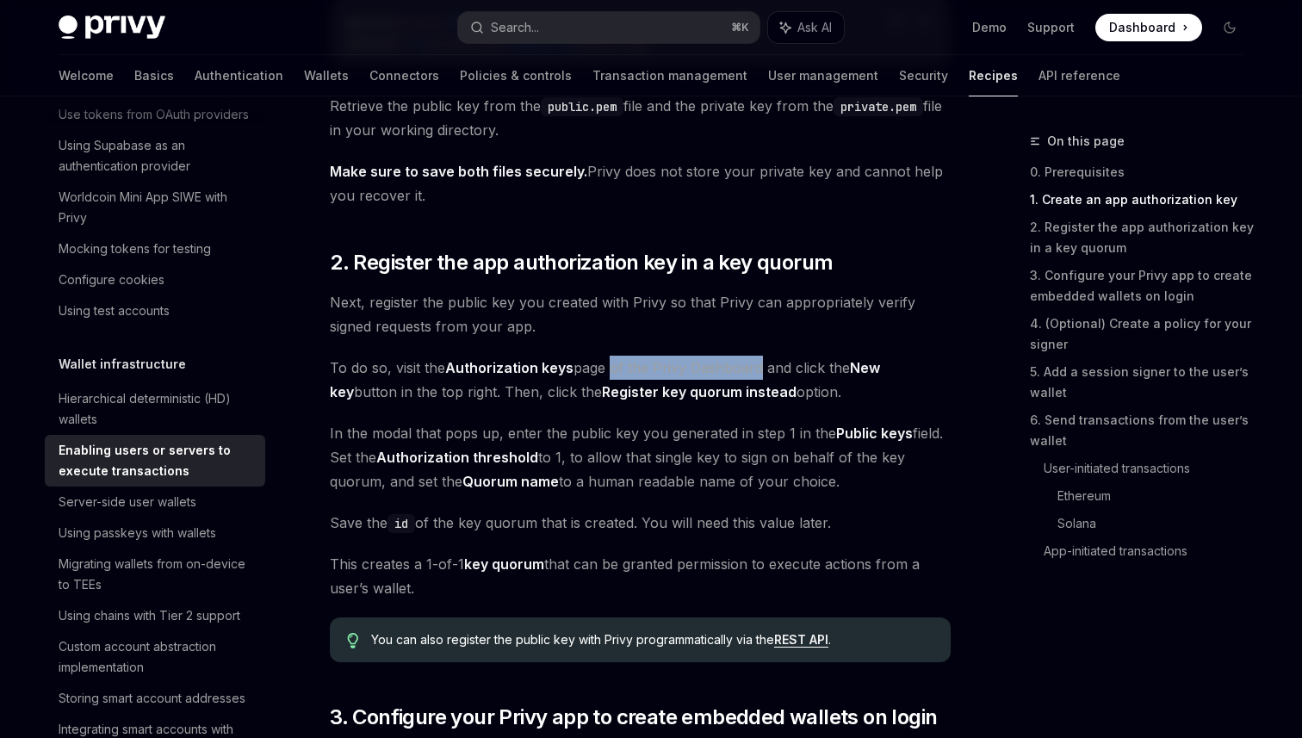
click at [758, 374] on span "To do so, visit the Authorization keys page of the Privy Dashboard and click th…" at bounding box center [640, 380] width 621 height 48
click at [492, 425] on span "In the modal that pops up, enter the public key you generated in step 1 in the …" at bounding box center [640, 457] width 621 height 72
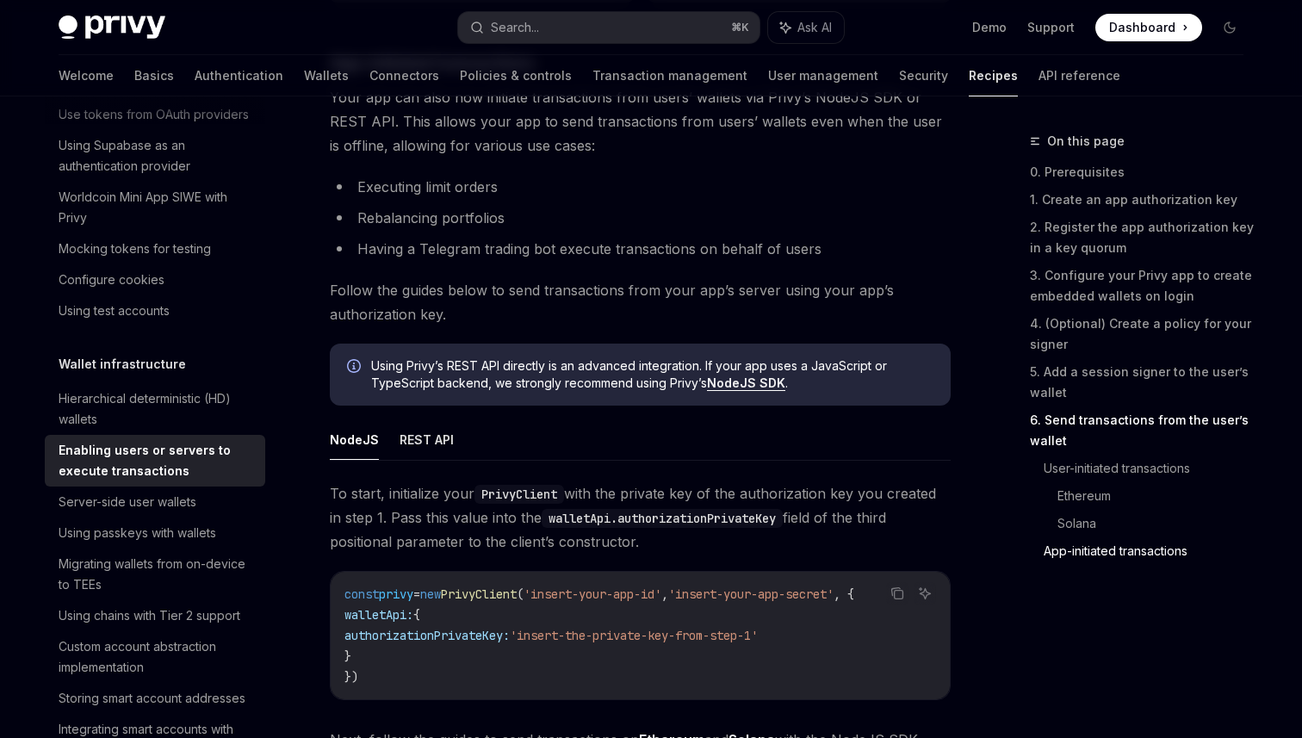
scroll to position [4156, 0]
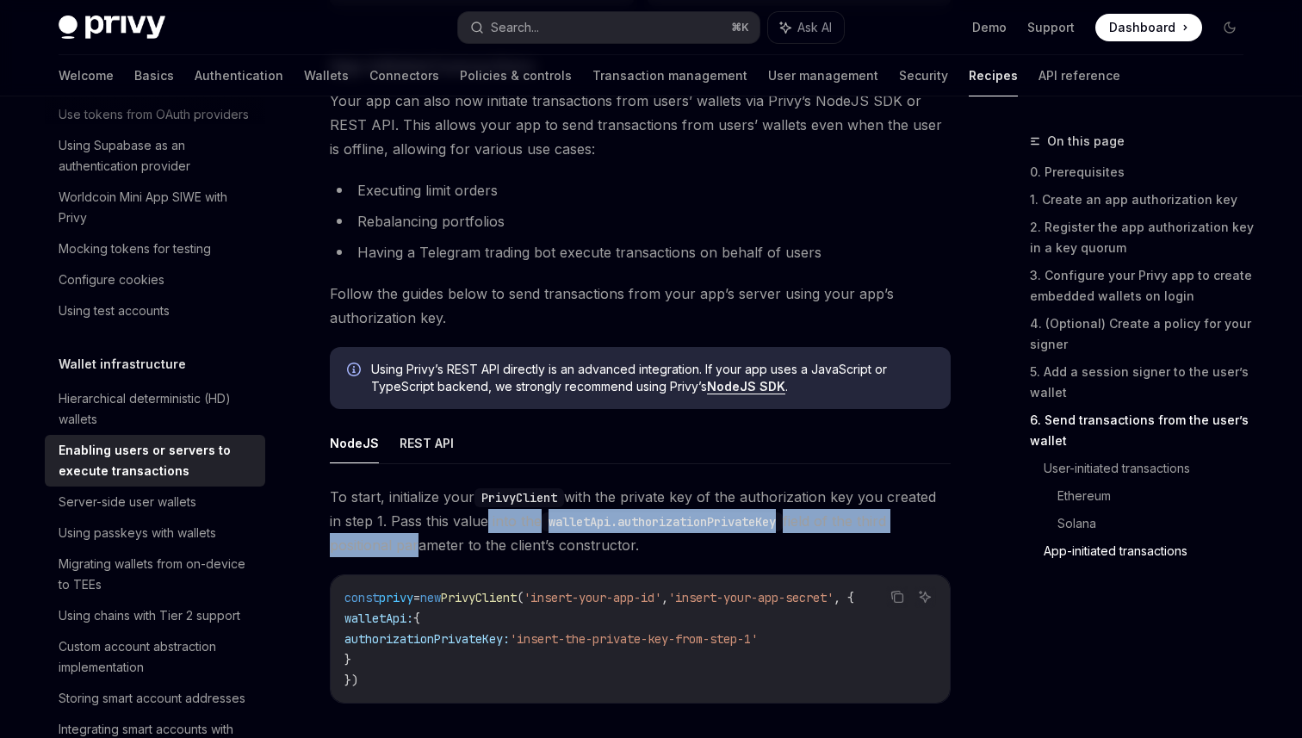
drag, startPoint x: 414, startPoint y: 541, endPoint x: 483, endPoint y: 529, distance: 69.9
click at [483, 529] on span "To start, initialize your PrivyClient with the private key of the authorization…" at bounding box center [640, 521] width 621 height 72
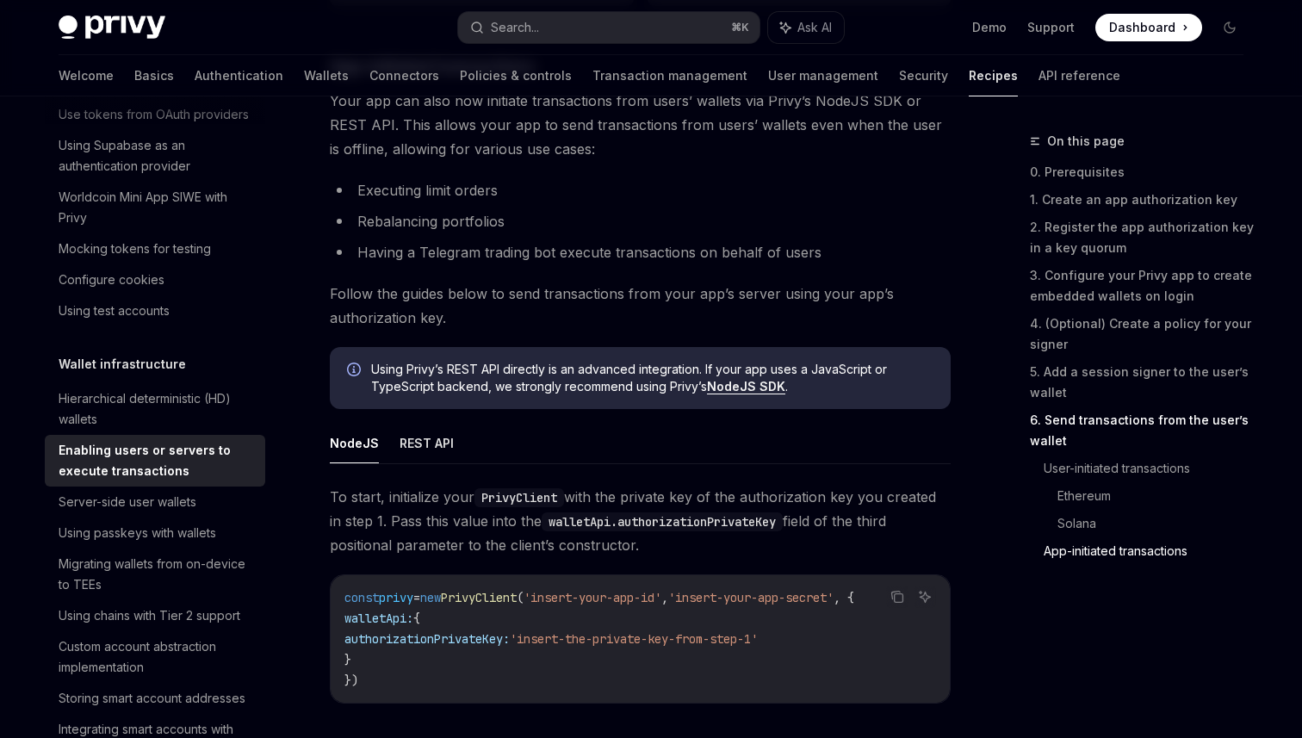
click at [493, 541] on span "To start, initialize your PrivyClient with the private key of the authorization…" at bounding box center [640, 521] width 621 height 72
drag, startPoint x: 537, startPoint y: 542, endPoint x: 426, endPoint y: 551, distance: 110.6
click at [426, 551] on span "To start, initialize your PrivyClient with the private key of the authorization…" at bounding box center [640, 521] width 621 height 72
click at [400, 555] on span "To start, initialize your PrivyClient with the private key of the authorization…" at bounding box center [640, 521] width 621 height 72
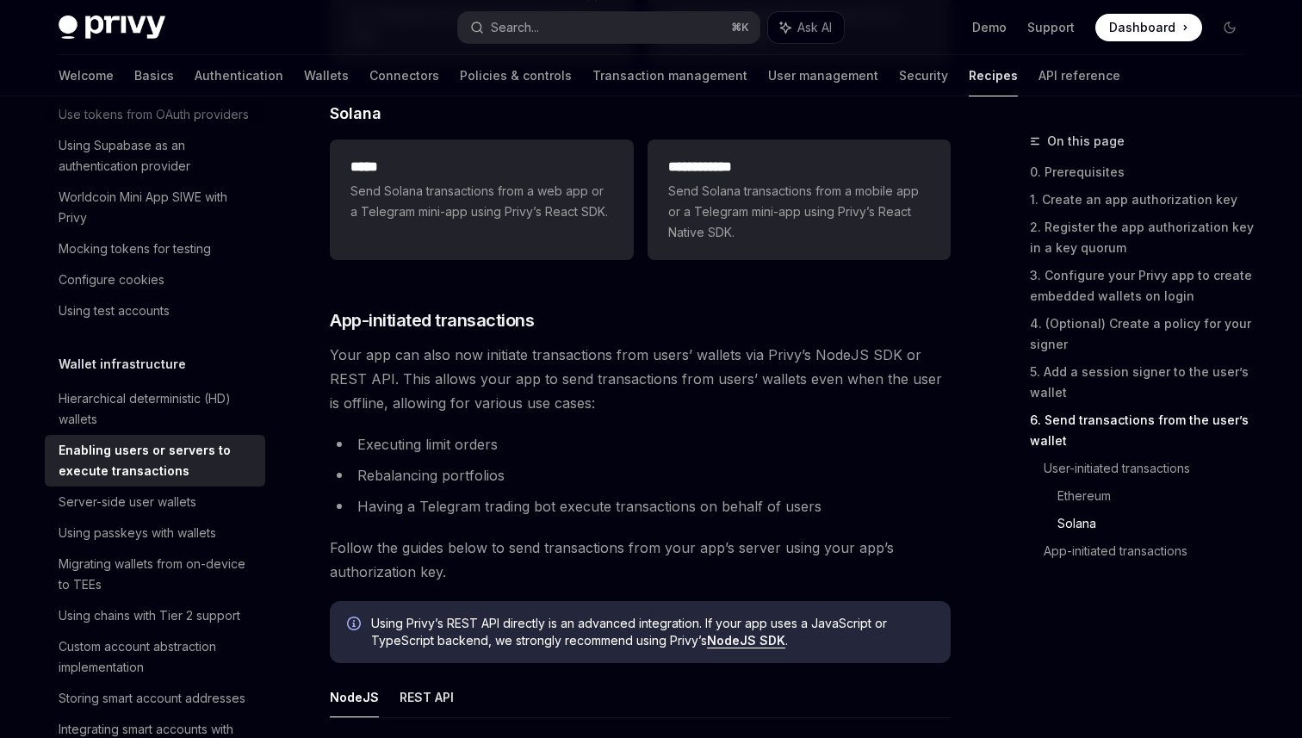
scroll to position [3901, 0]
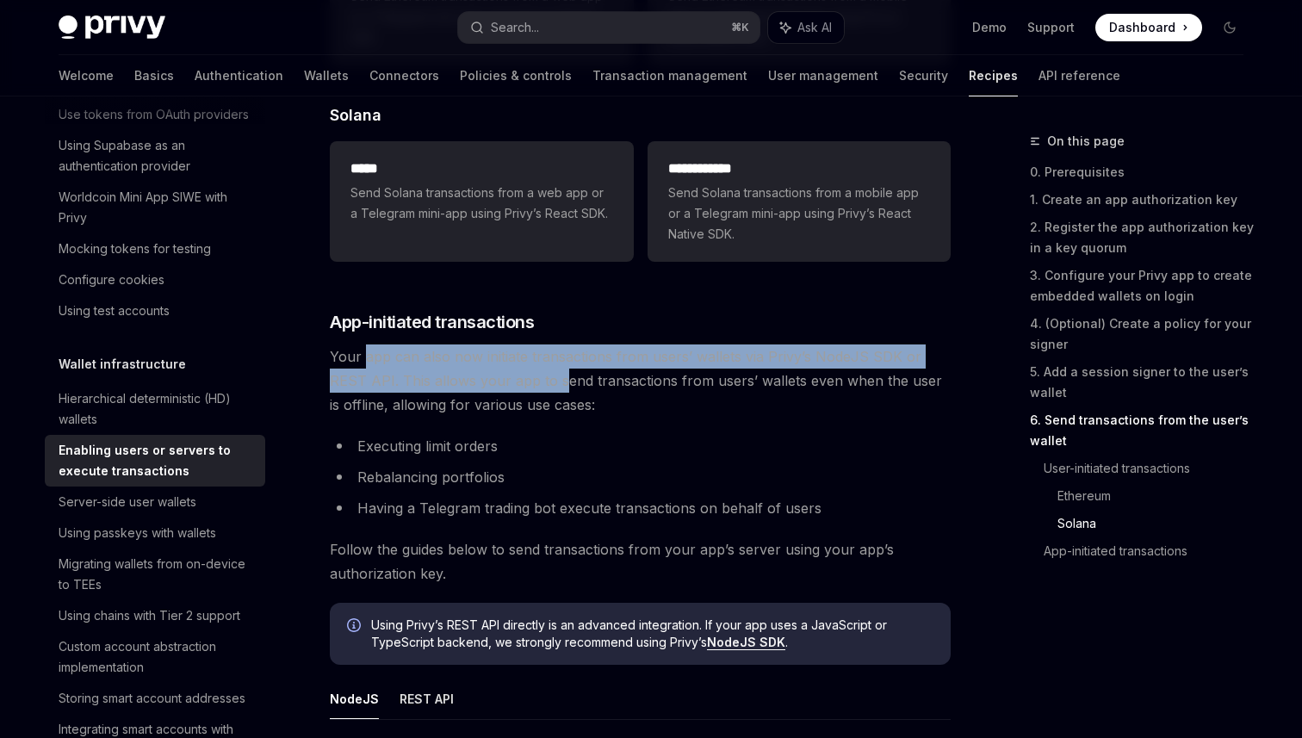
drag, startPoint x: 365, startPoint y: 367, endPoint x: 530, endPoint y: 381, distance: 165.1
click at [529, 380] on span "Your app can also now initiate transactions from users’ wallets via Privy’s Nod…" at bounding box center [640, 380] width 621 height 72
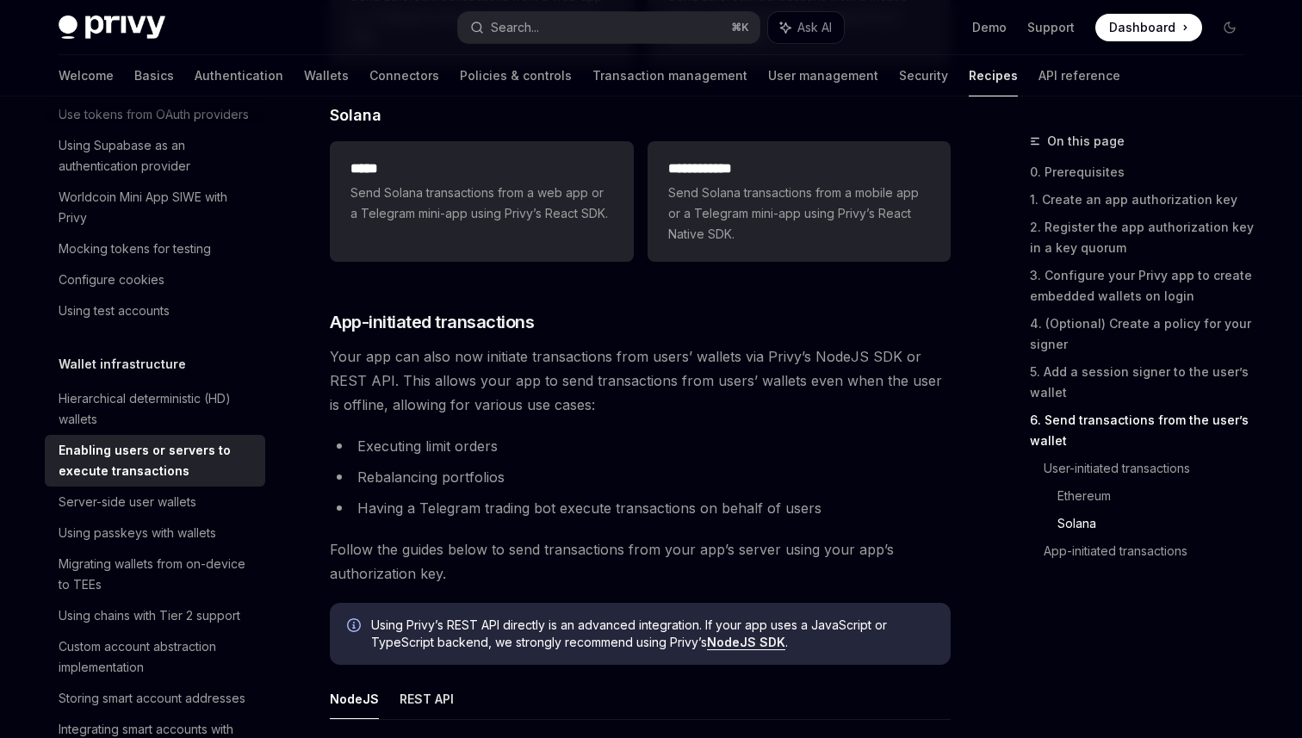
click at [579, 388] on span "Your app can also now initiate transactions from users’ wallets via Privy’s Nod…" at bounding box center [640, 380] width 621 height 72
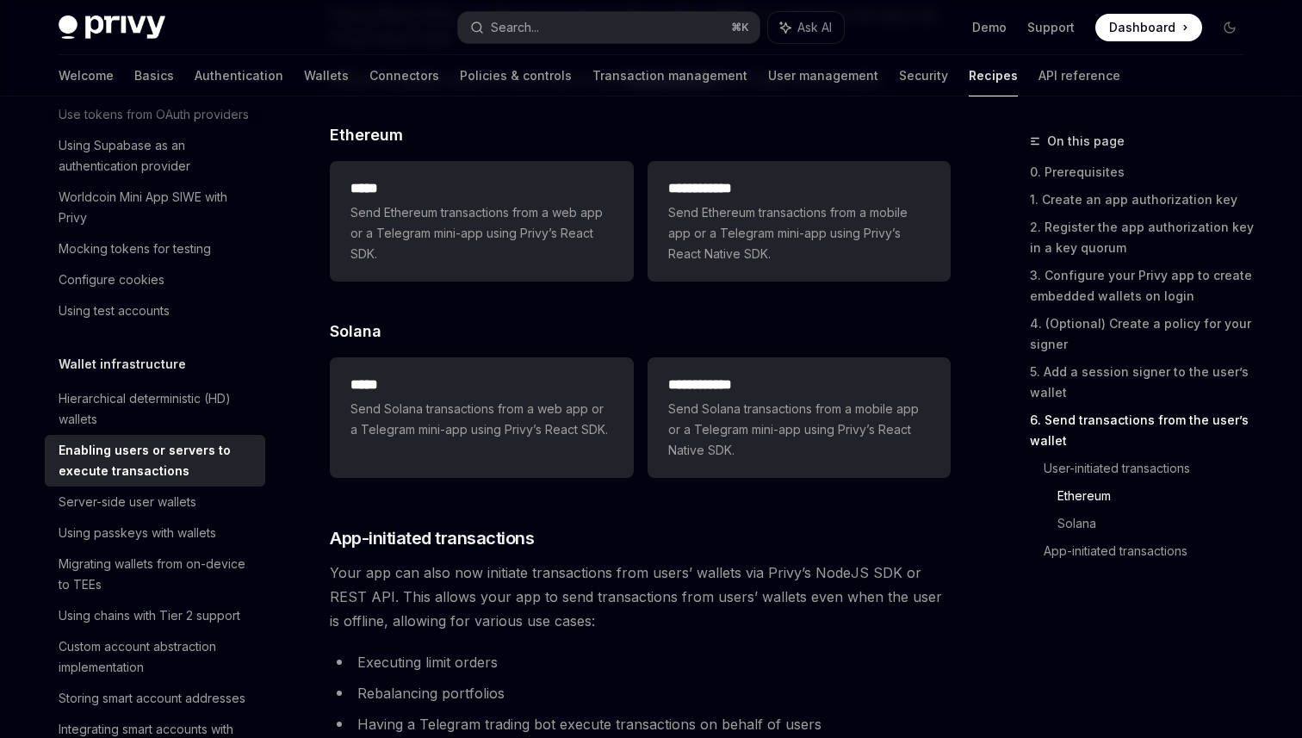
scroll to position [3683, 0]
drag, startPoint x: 554, startPoint y: 611, endPoint x: 660, endPoint y: 605, distance: 106.2
click at [660, 605] on span "Your app can also now initiate transactions from users’ wallets via Privy’s Nod…" at bounding box center [640, 598] width 621 height 72
drag, startPoint x: 729, startPoint y: 608, endPoint x: 815, endPoint y: 605, distance: 86.2
click at [815, 605] on span "Your app can also now initiate transactions from users’ wallets via Privy’s Nod…" at bounding box center [640, 598] width 621 height 72
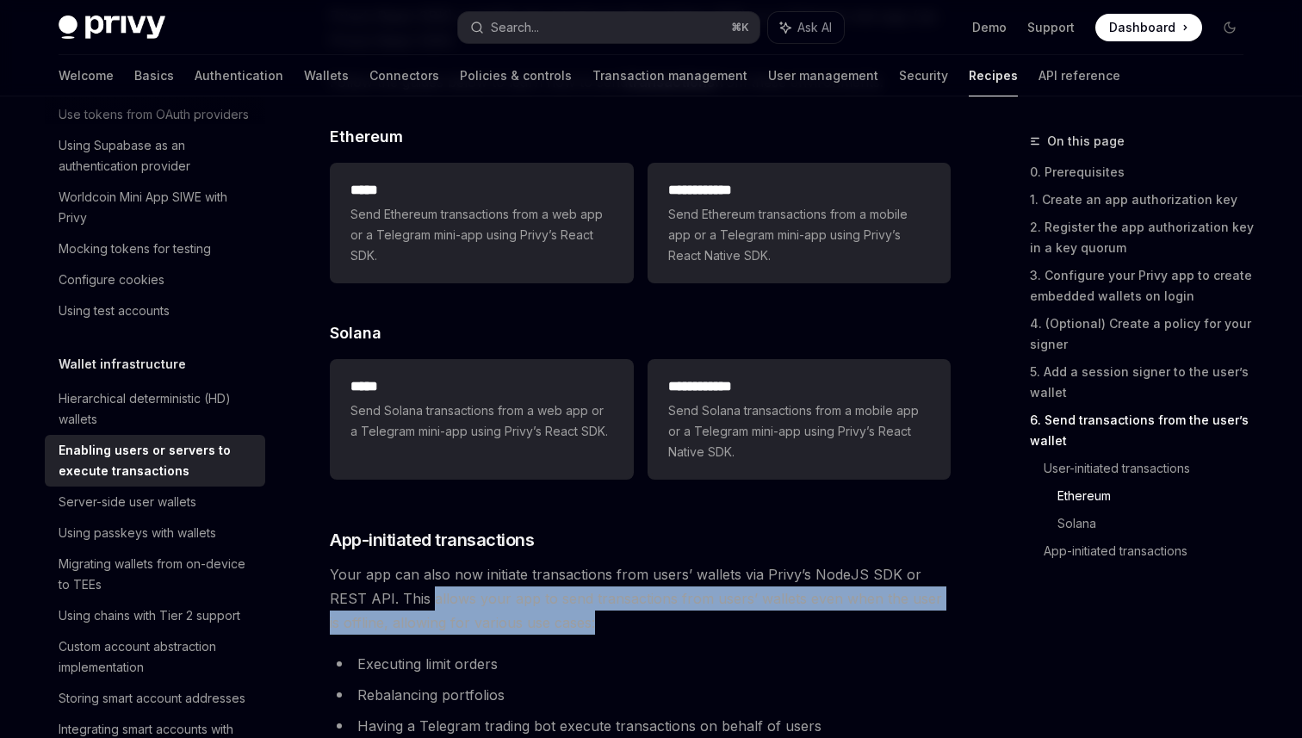
drag, startPoint x: 592, startPoint y: 624, endPoint x: 391, endPoint y: 611, distance: 201.1
click at [391, 611] on span "Your app can also now initiate transactions from users’ wallets via Privy’s Nod…" at bounding box center [640, 598] width 621 height 72
drag, startPoint x: 355, startPoint y: 606, endPoint x: 562, endPoint y: 621, distance: 207.2
click at [562, 621] on span "Your app can also now initiate transactions from users’ wallets via Privy’s Nod…" at bounding box center [640, 598] width 621 height 72
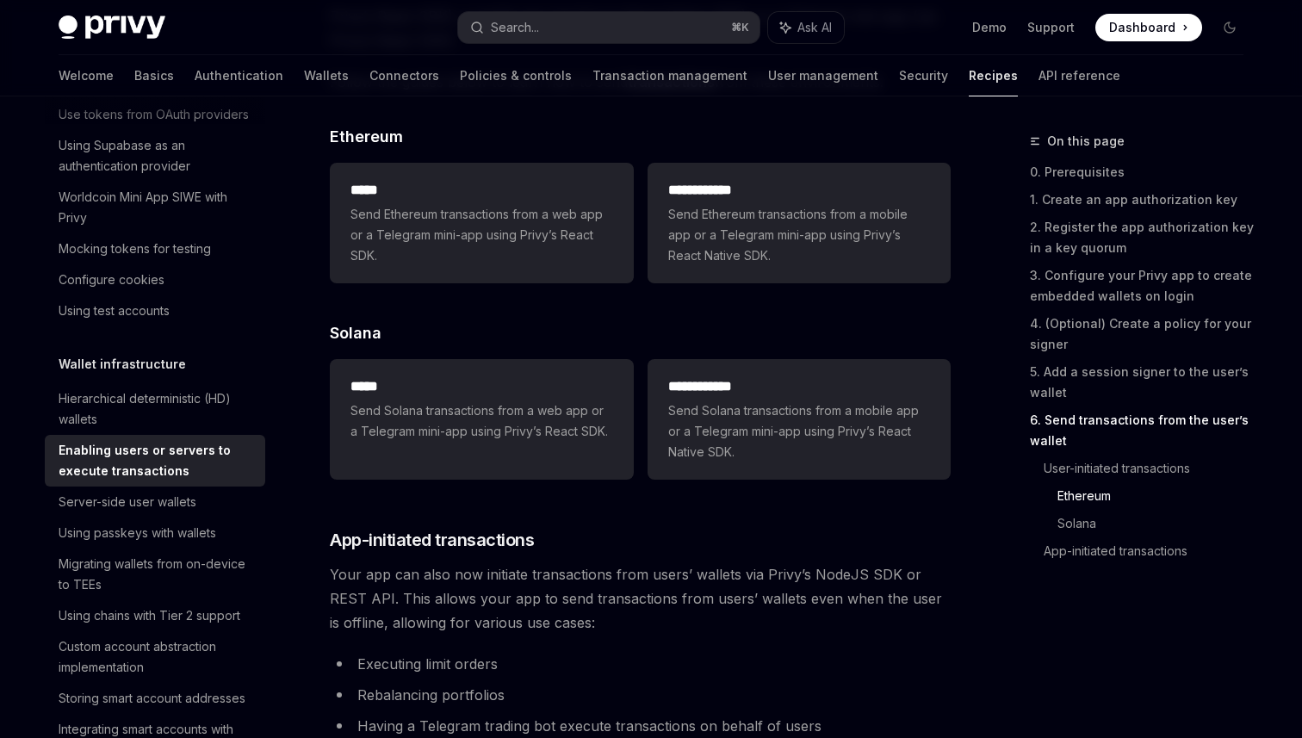
click at [561, 621] on span "Your app can also now initiate transactions from users’ wallets via Privy’s Nod…" at bounding box center [640, 598] width 621 height 72
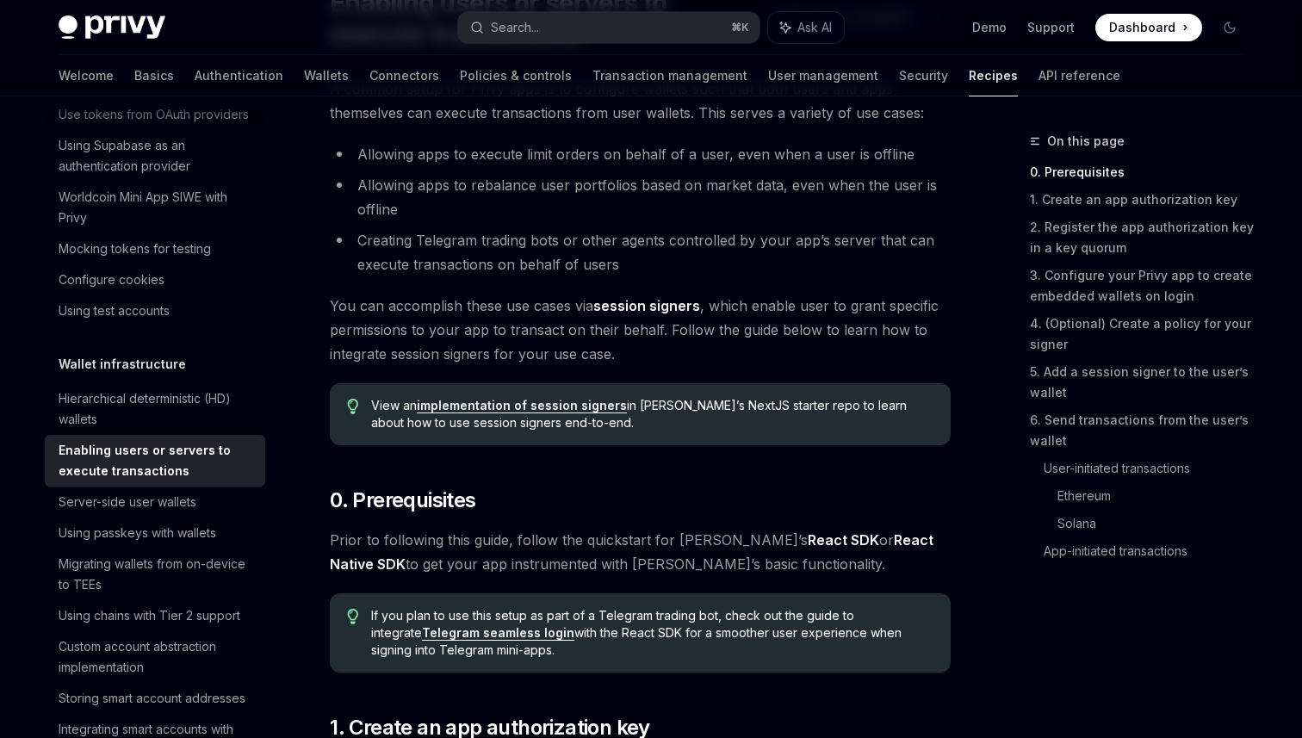
scroll to position [0, 0]
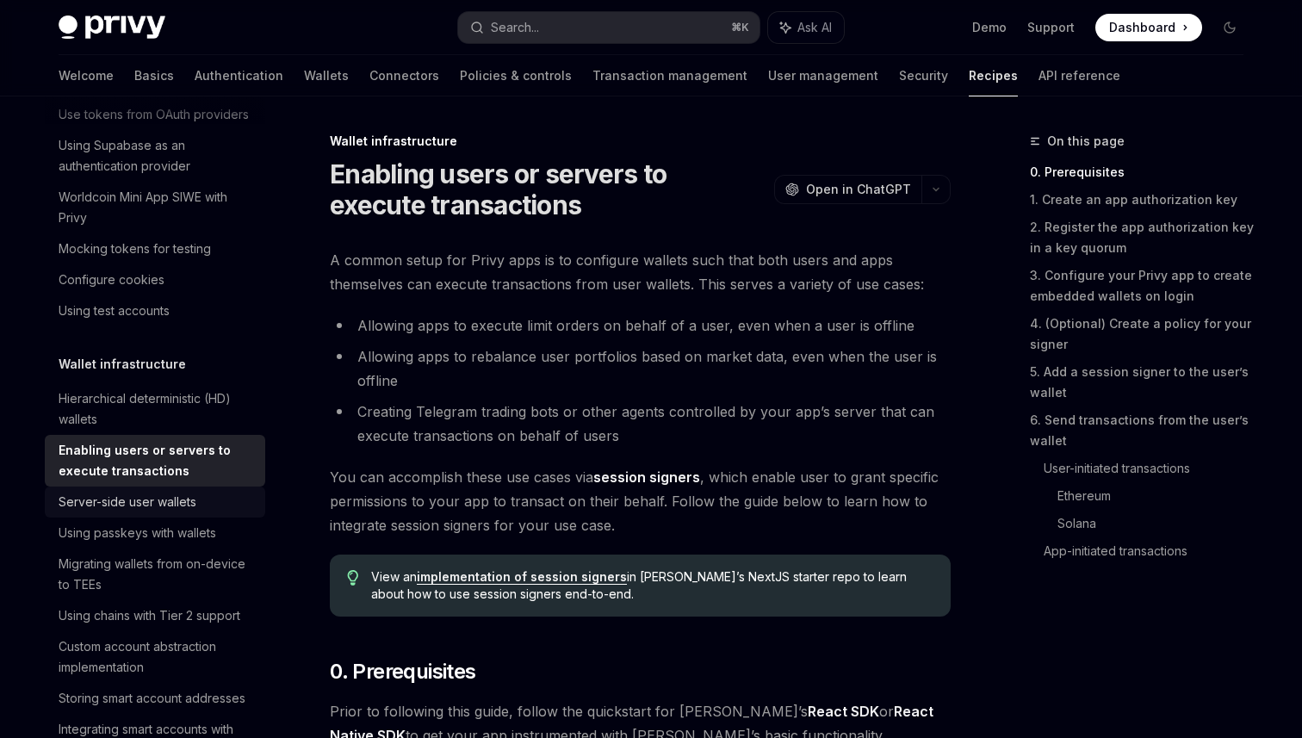
click at [158, 506] on div "Server-side user wallets" at bounding box center [128, 502] width 138 height 21
type textarea "*"
